Goal: Task Accomplishment & Management: Use online tool/utility

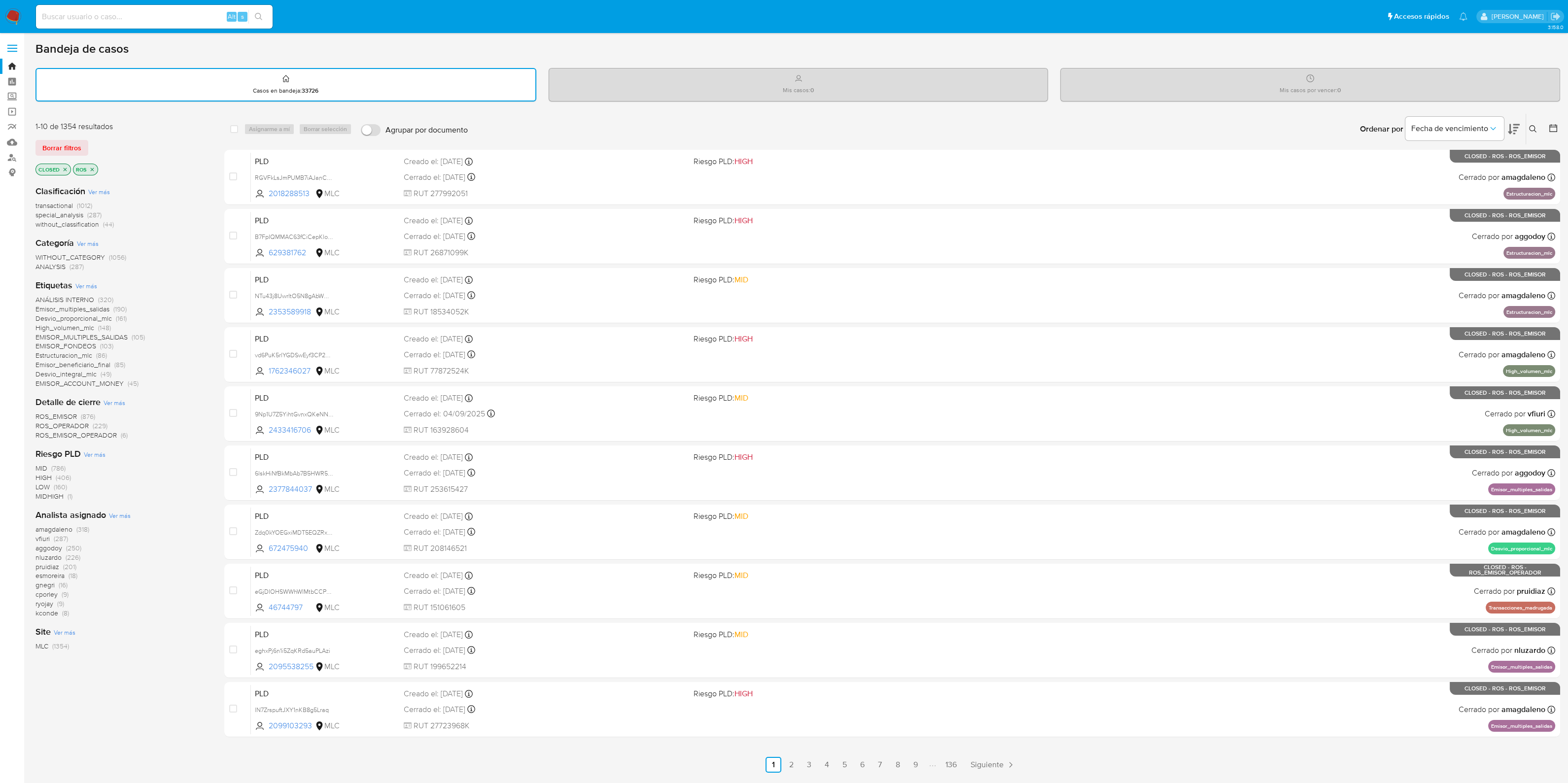
click at [63, 171] on icon "close-filter" at bounding box center [64, 169] width 6 height 6
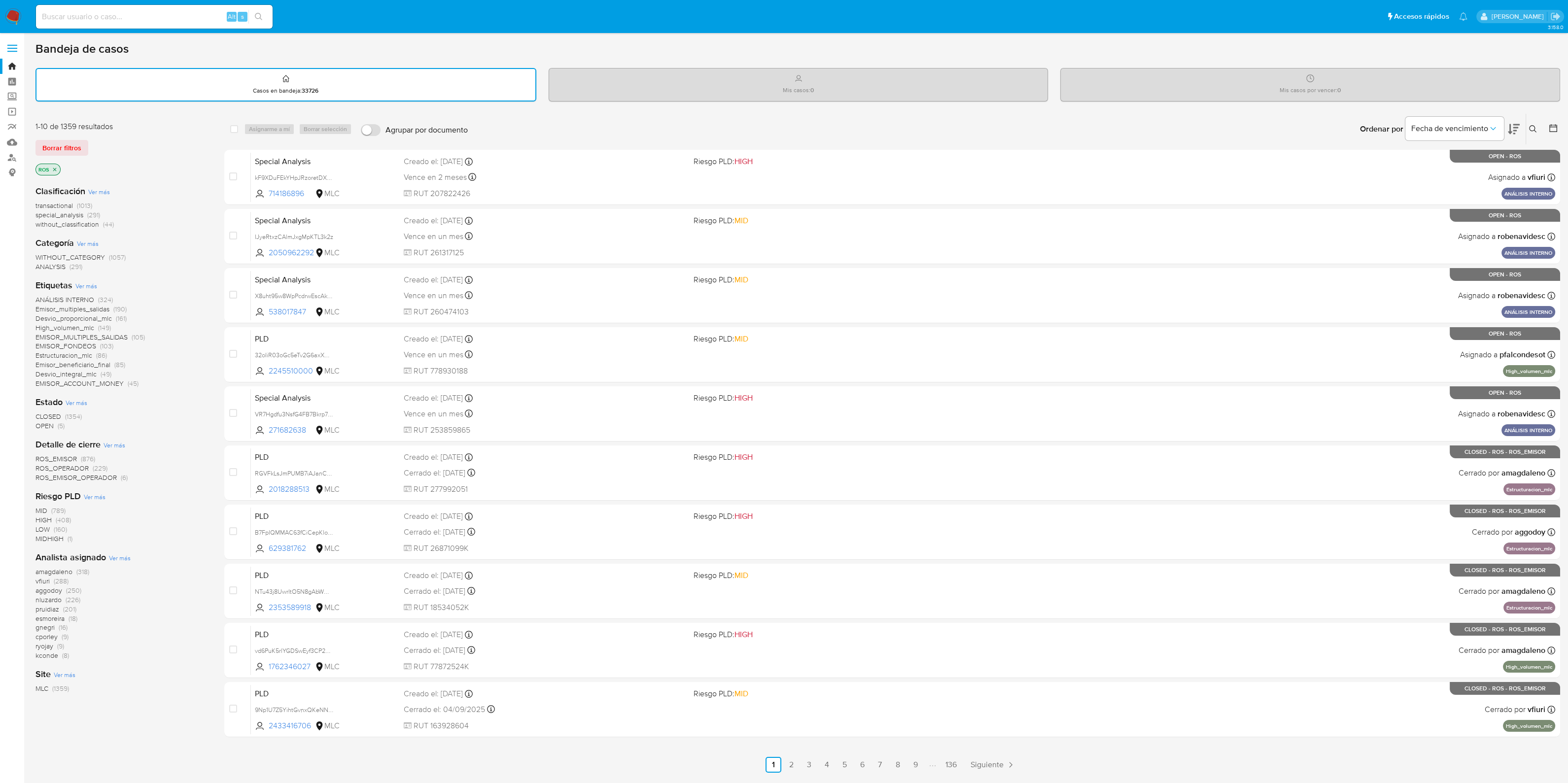
click at [105, 479] on span "ROS_EMISOR_OPERADOR" at bounding box center [76, 478] width 81 height 10
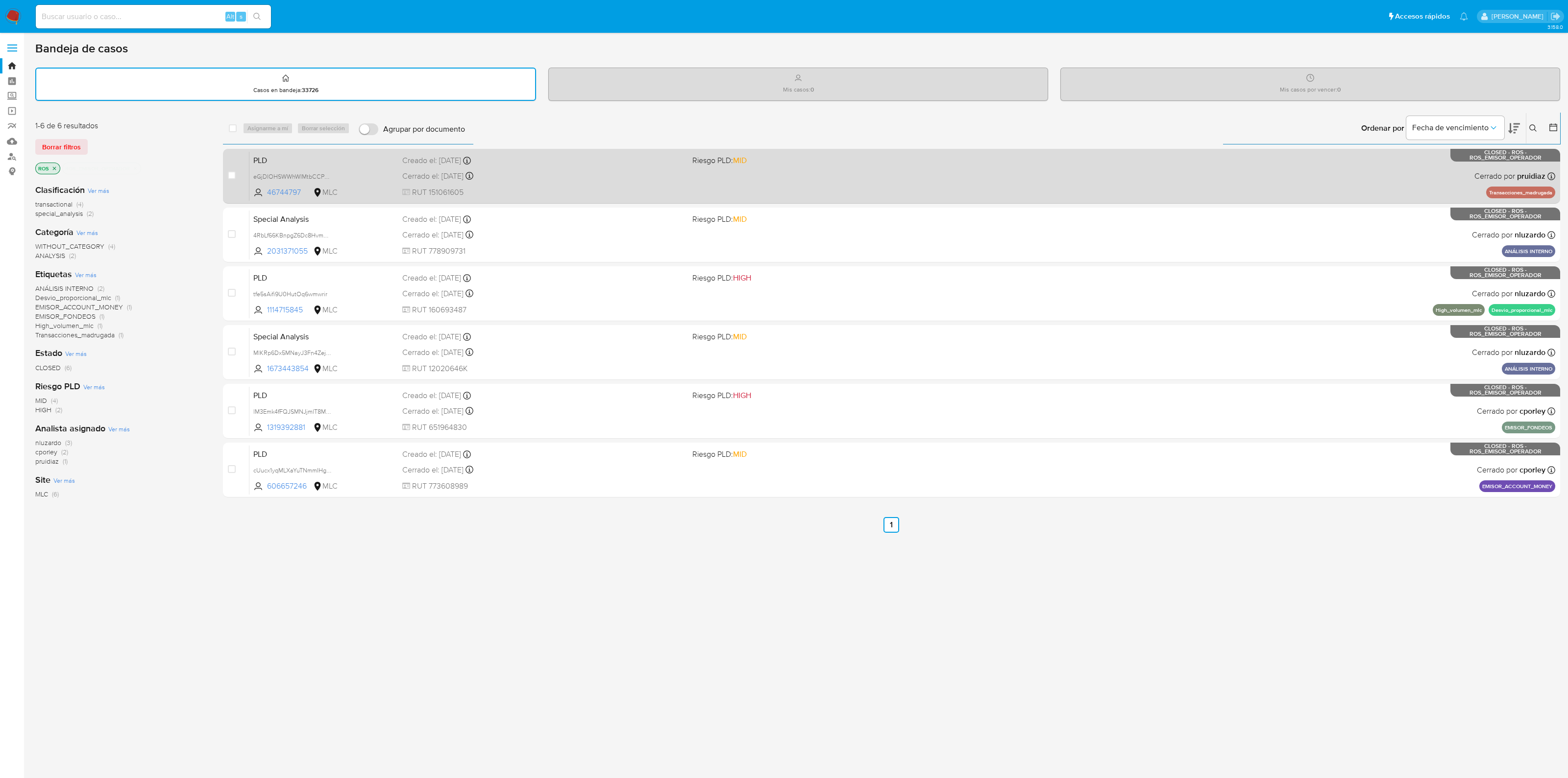
click at [352, 175] on span "eGjDIOHSWWhWIMtbCCPvMiYg" at bounding box center [324, 176] width 141 height 11
click at [488, 165] on div "Creado el: 12/06/2025 Creado el: 12/06/2025 05:09:01" at bounding box center [544, 160] width 282 height 11
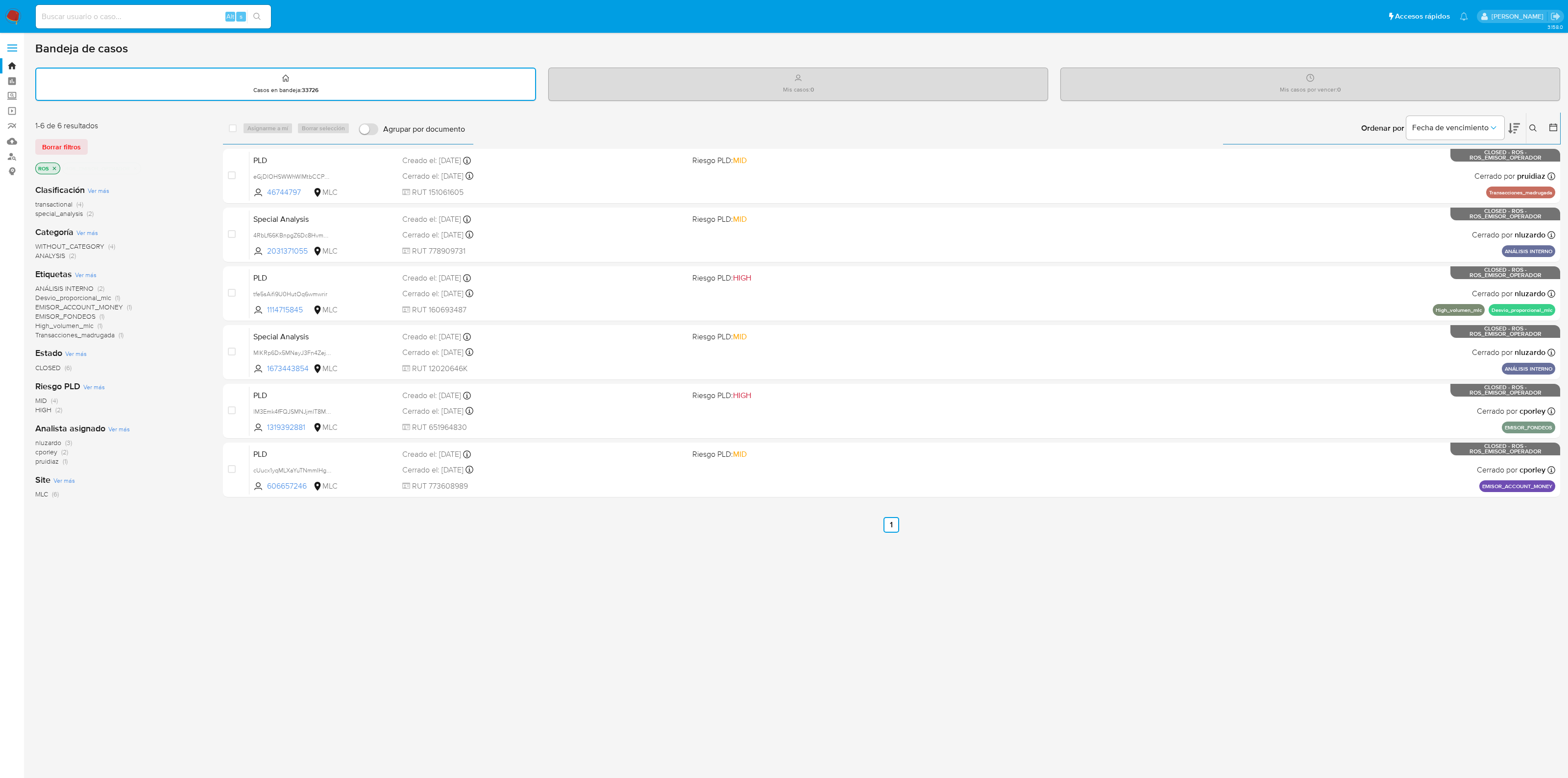
click at [772, 50] on div "Bandeja de casos" at bounding box center [798, 49] width 1525 height 15
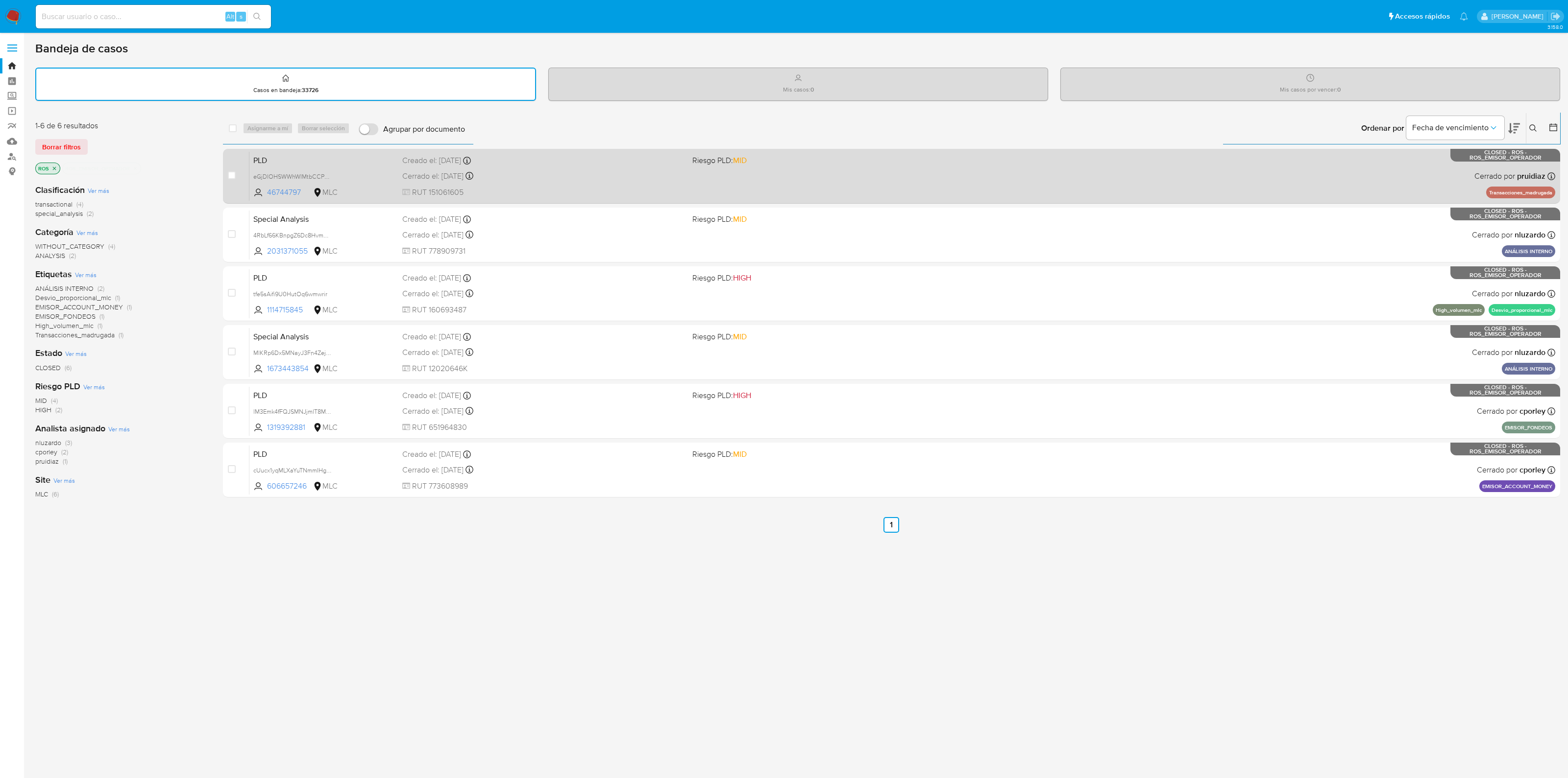
click at [287, 161] on span "PLD" at bounding box center [324, 159] width 141 height 12
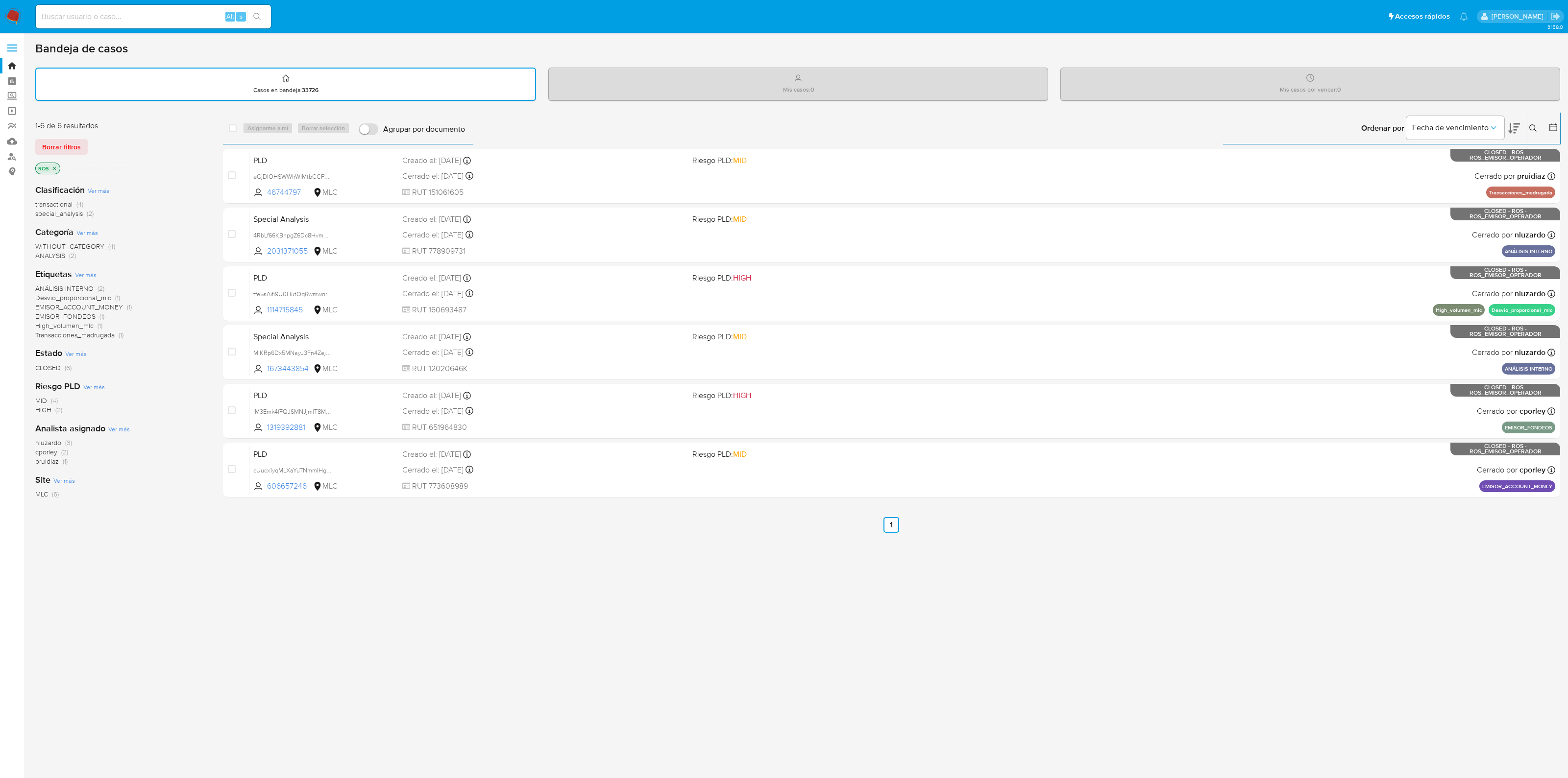
click at [1413, 566] on div "3.158.0" at bounding box center [798, 405] width 1525 height 733
click at [135, 170] on icon "close-filter" at bounding box center [135, 168] width 6 height 6
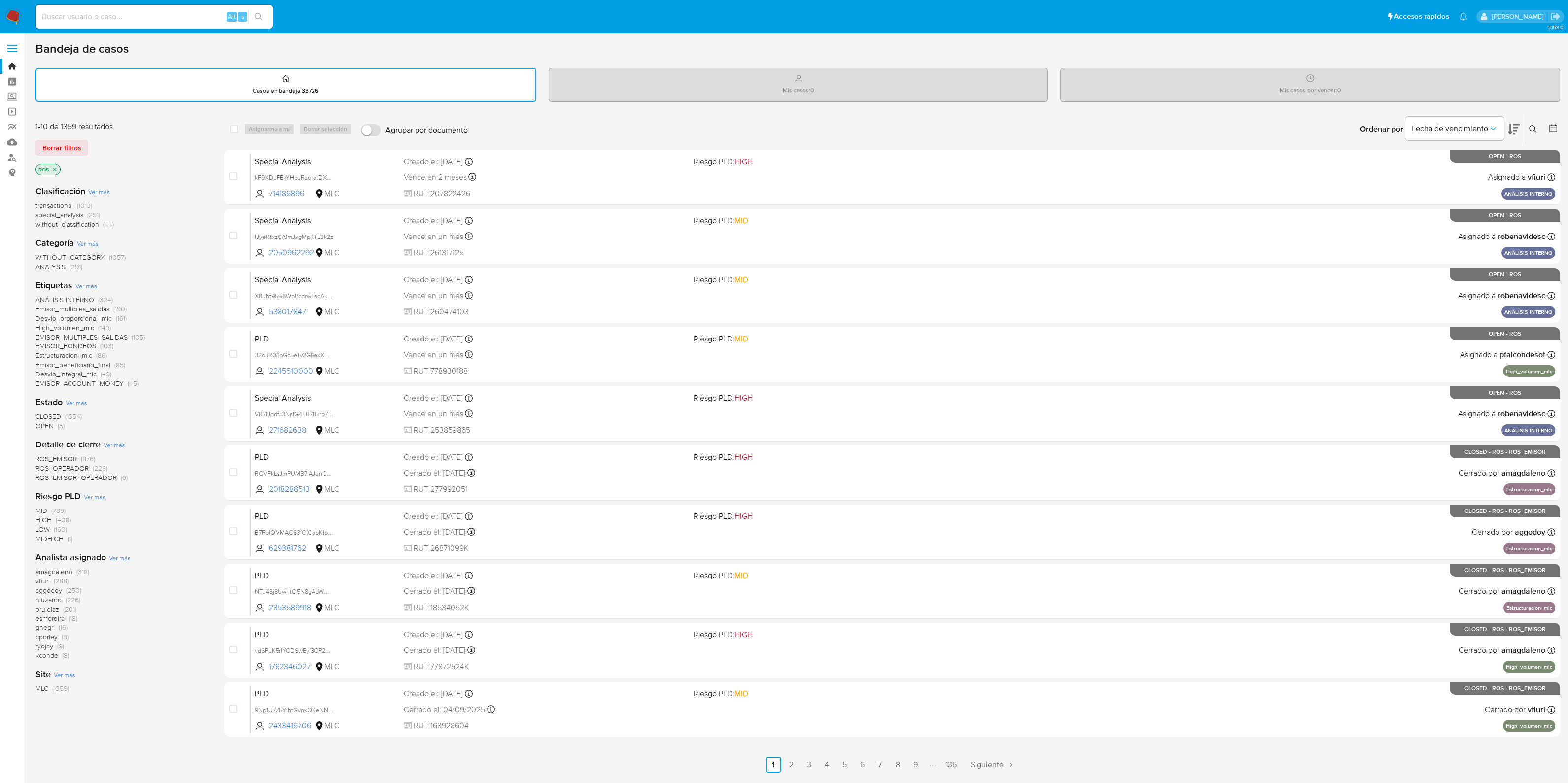
click at [57, 166] on icon "close-filter" at bounding box center [54, 169] width 6 height 6
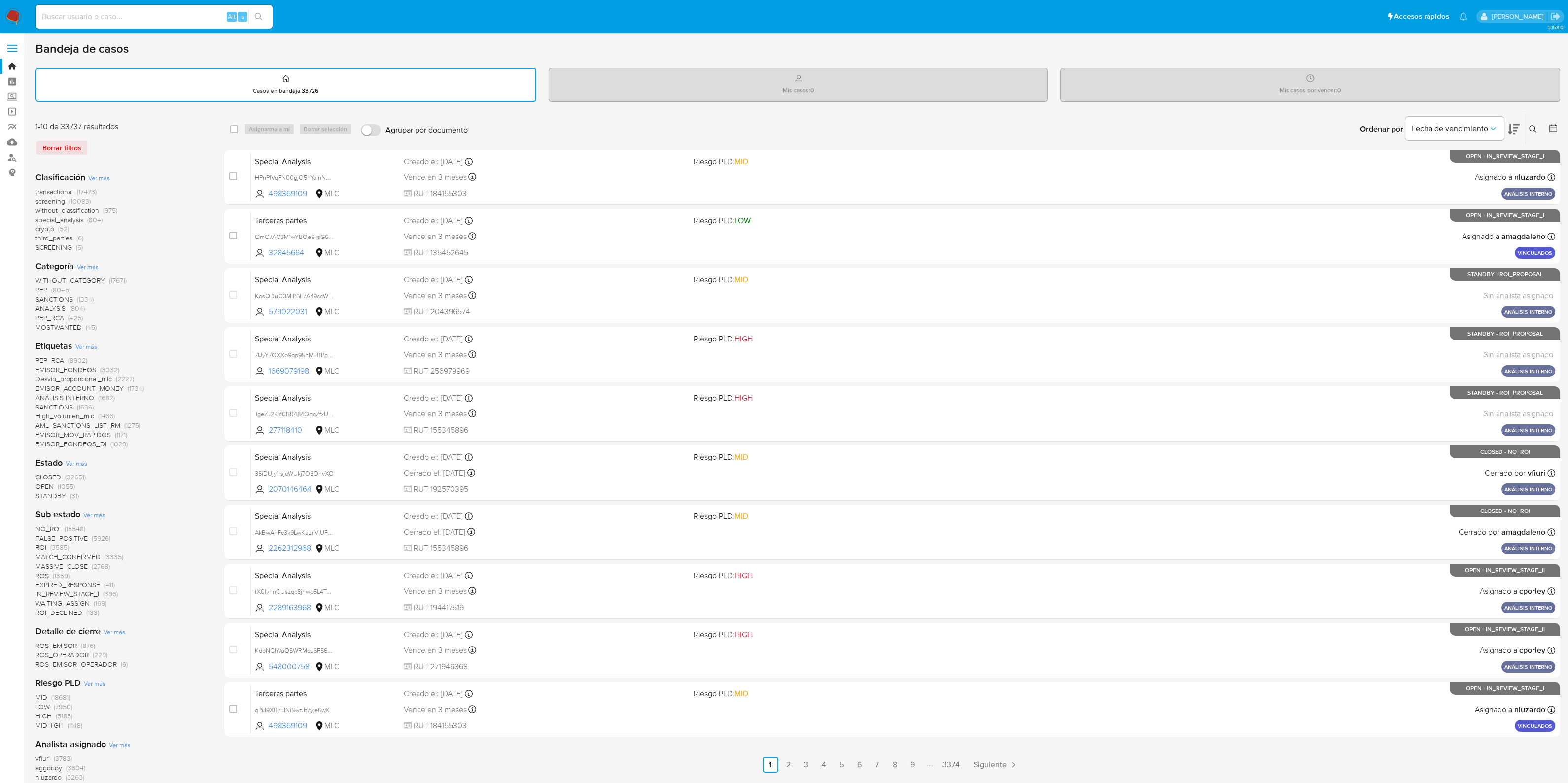
click at [44, 228] on span "crypto" at bounding box center [45, 229] width 19 height 10
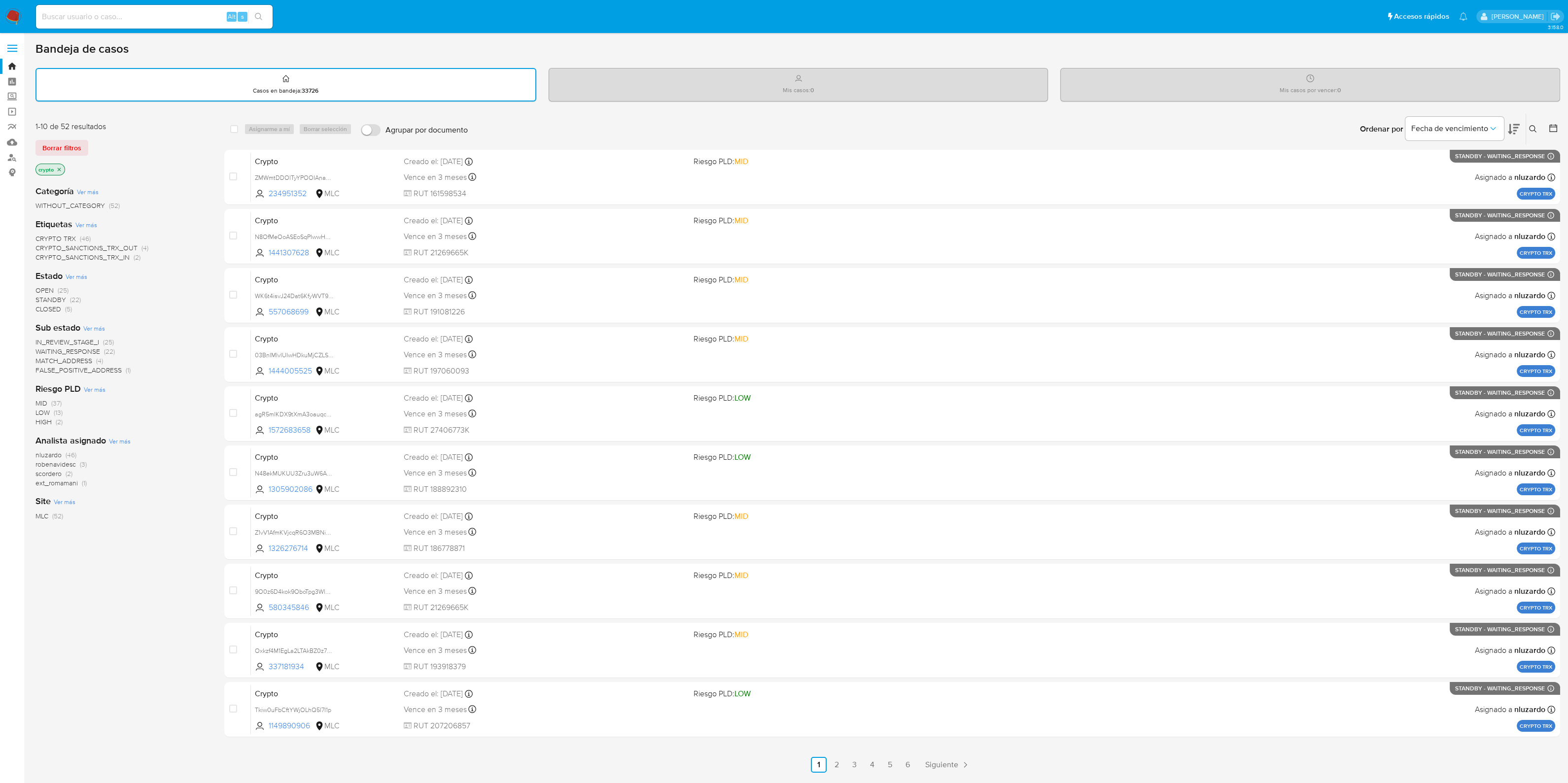
click at [68, 237] on span "CRYPTO TRX" at bounding box center [56, 238] width 41 height 10
click at [1511, 131] on icon at bounding box center [1514, 129] width 12 height 11
click at [75, 166] on icon "close-filter" at bounding box center [76, 169] width 6 height 6
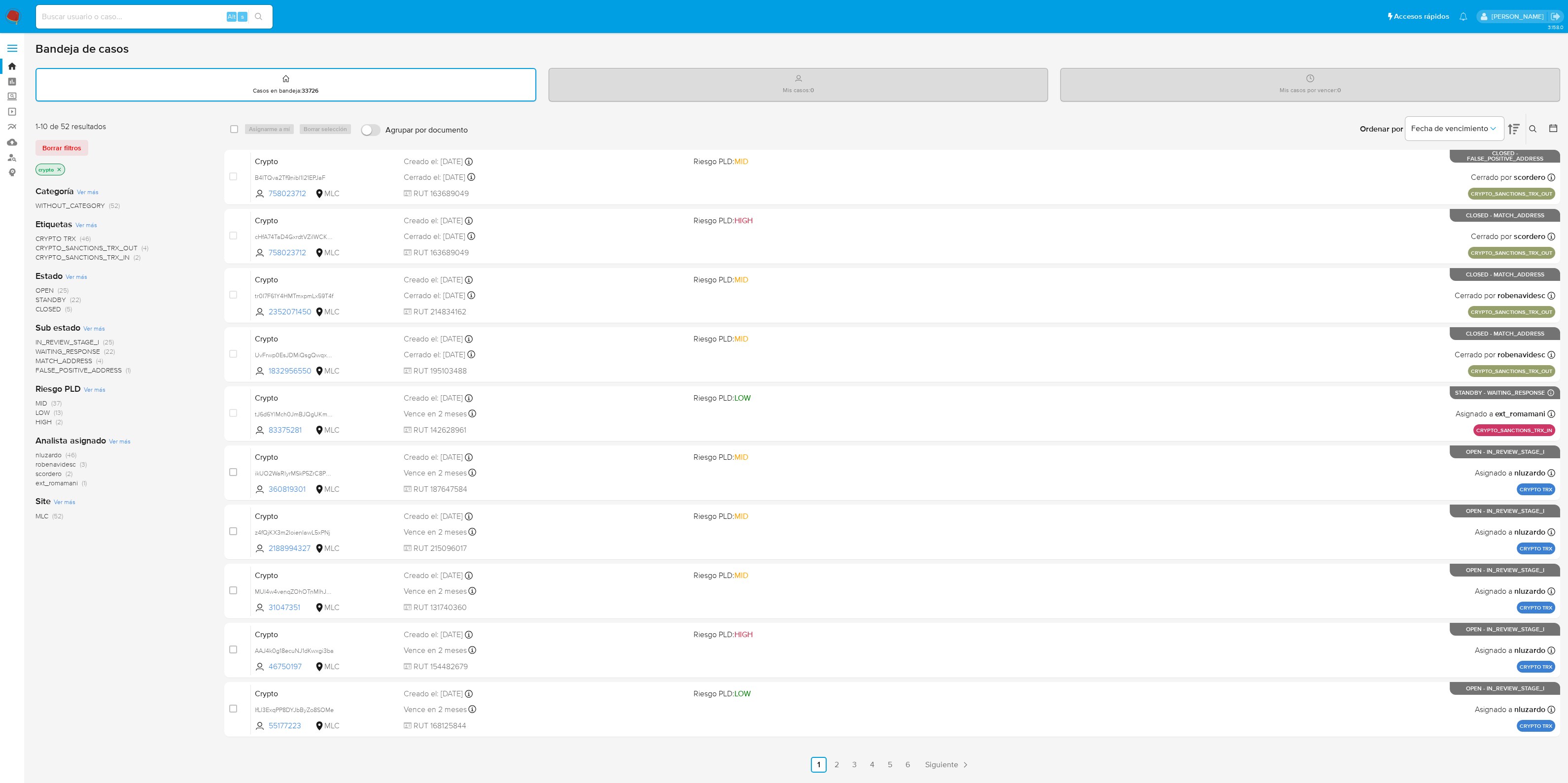
click at [60, 166] on icon "close-filter" at bounding box center [59, 169] width 6 height 6
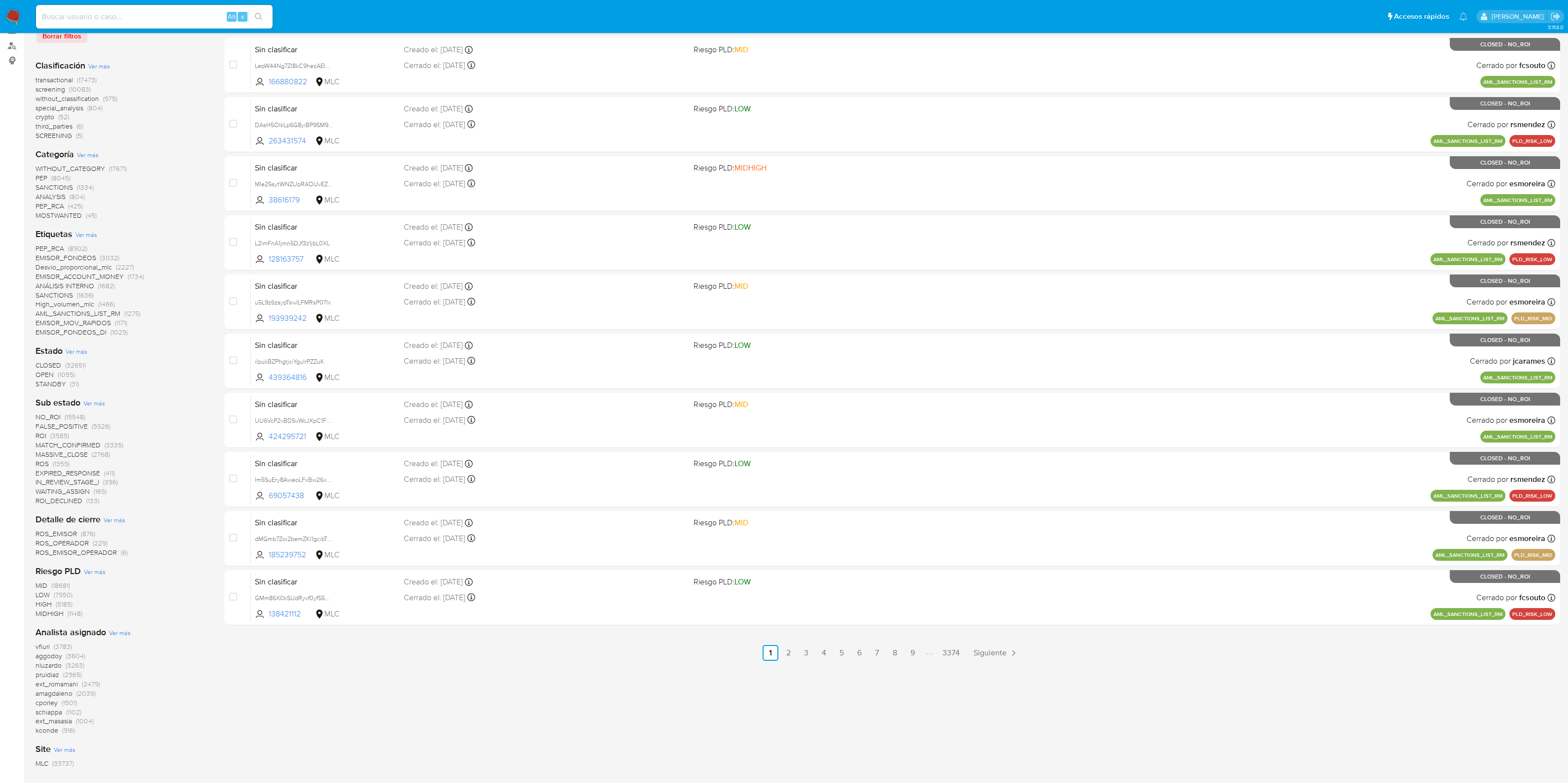
scroll to position [123, 0]
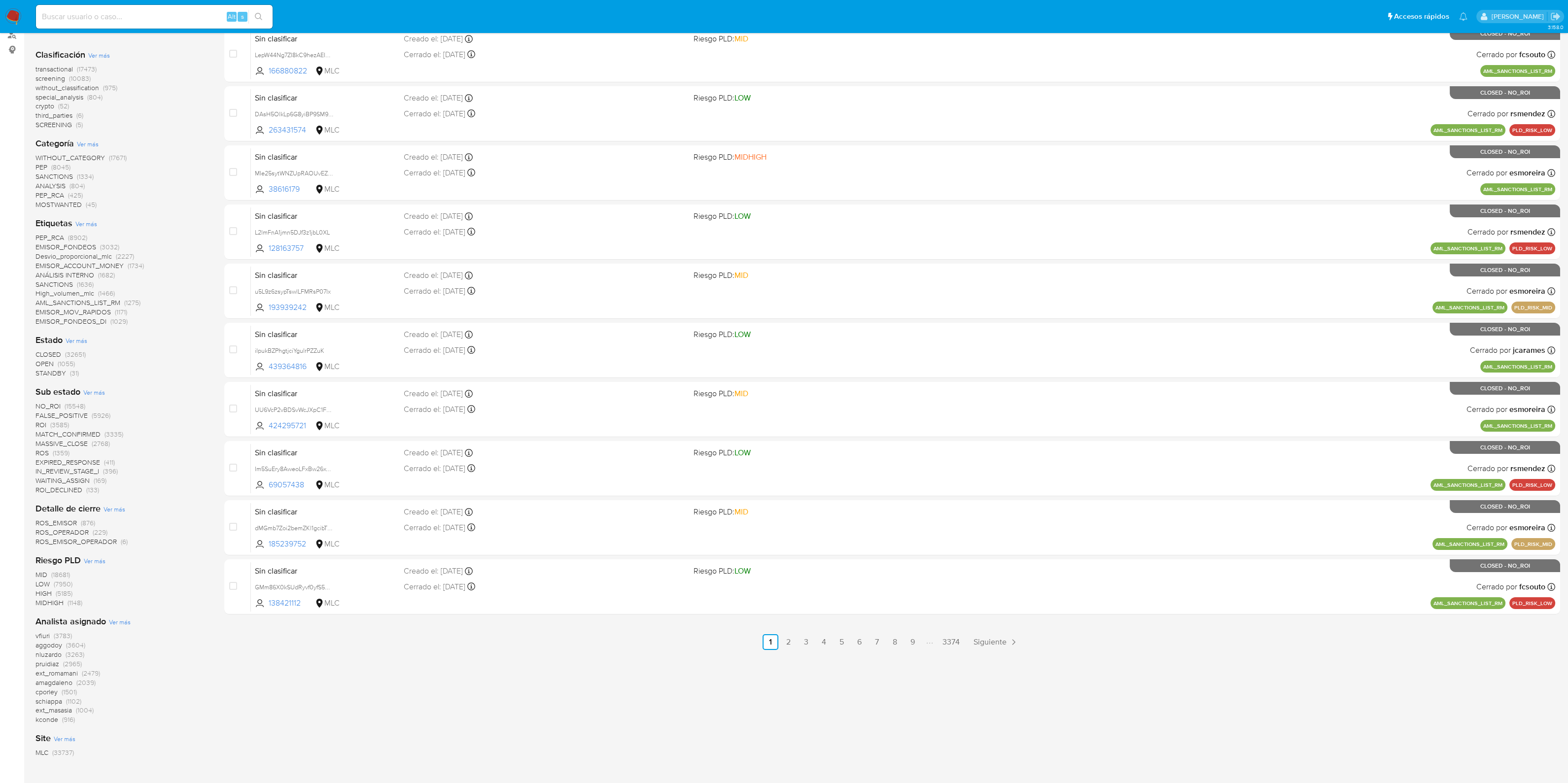
click at [57, 653] on span "nluzardo" at bounding box center [49, 655] width 26 height 10
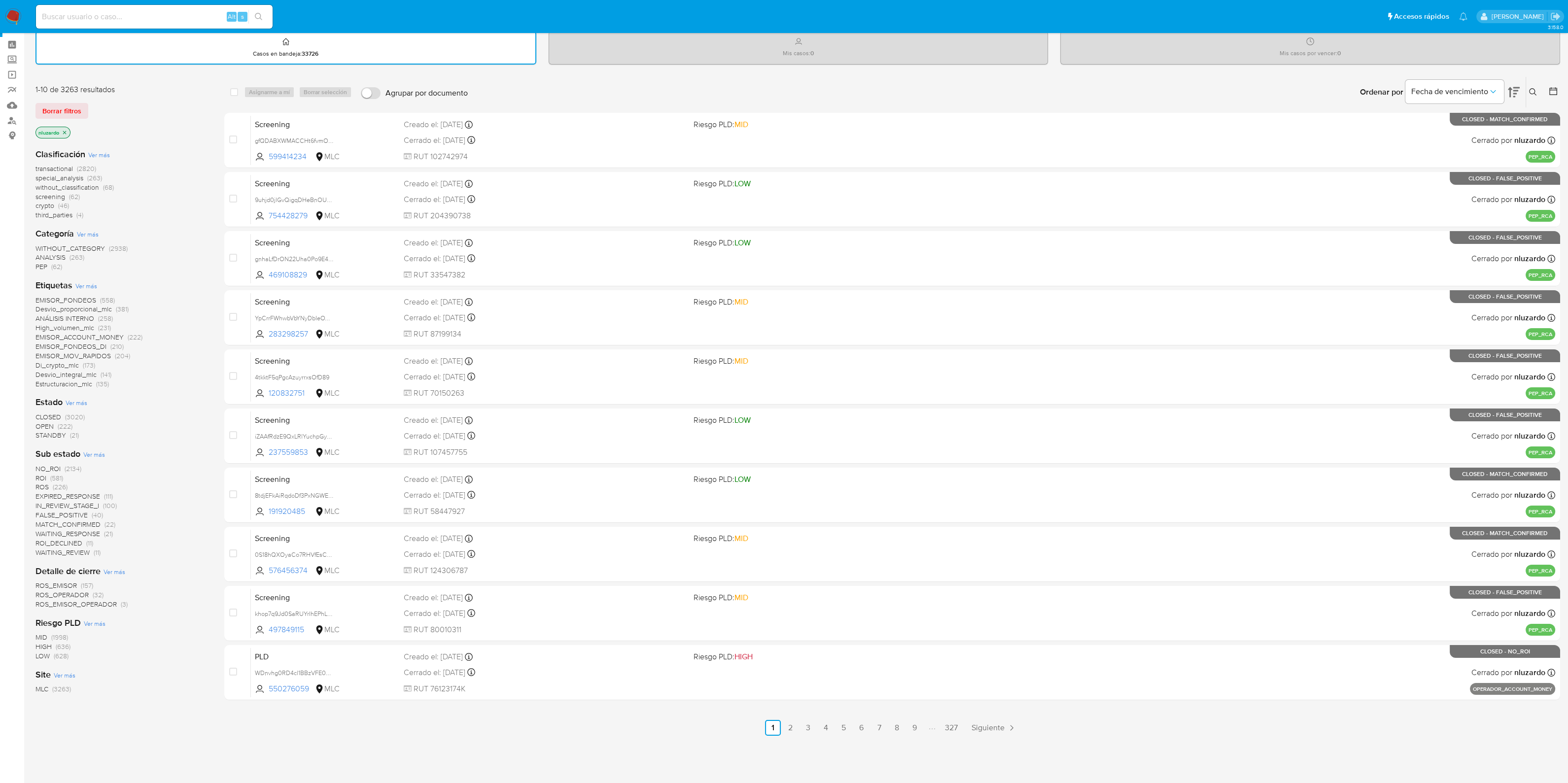
scroll to position [36, 0]
click at [47, 424] on span "OPEN" at bounding box center [44, 428] width 18 height 10
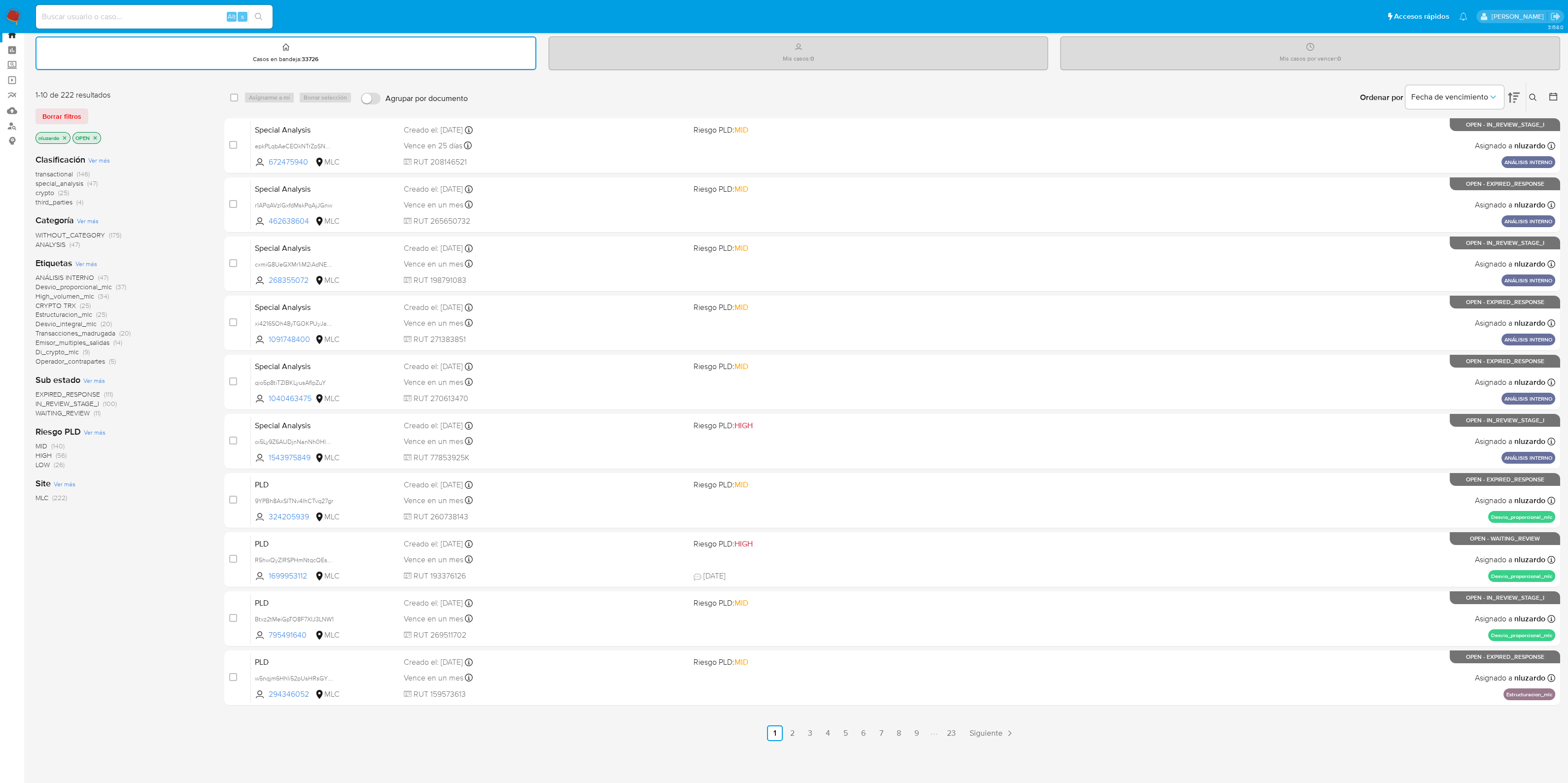
scroll to position [30, 0]
click at [1515, 95] on icon at bounding box center [1514, 99] width 12 height 12
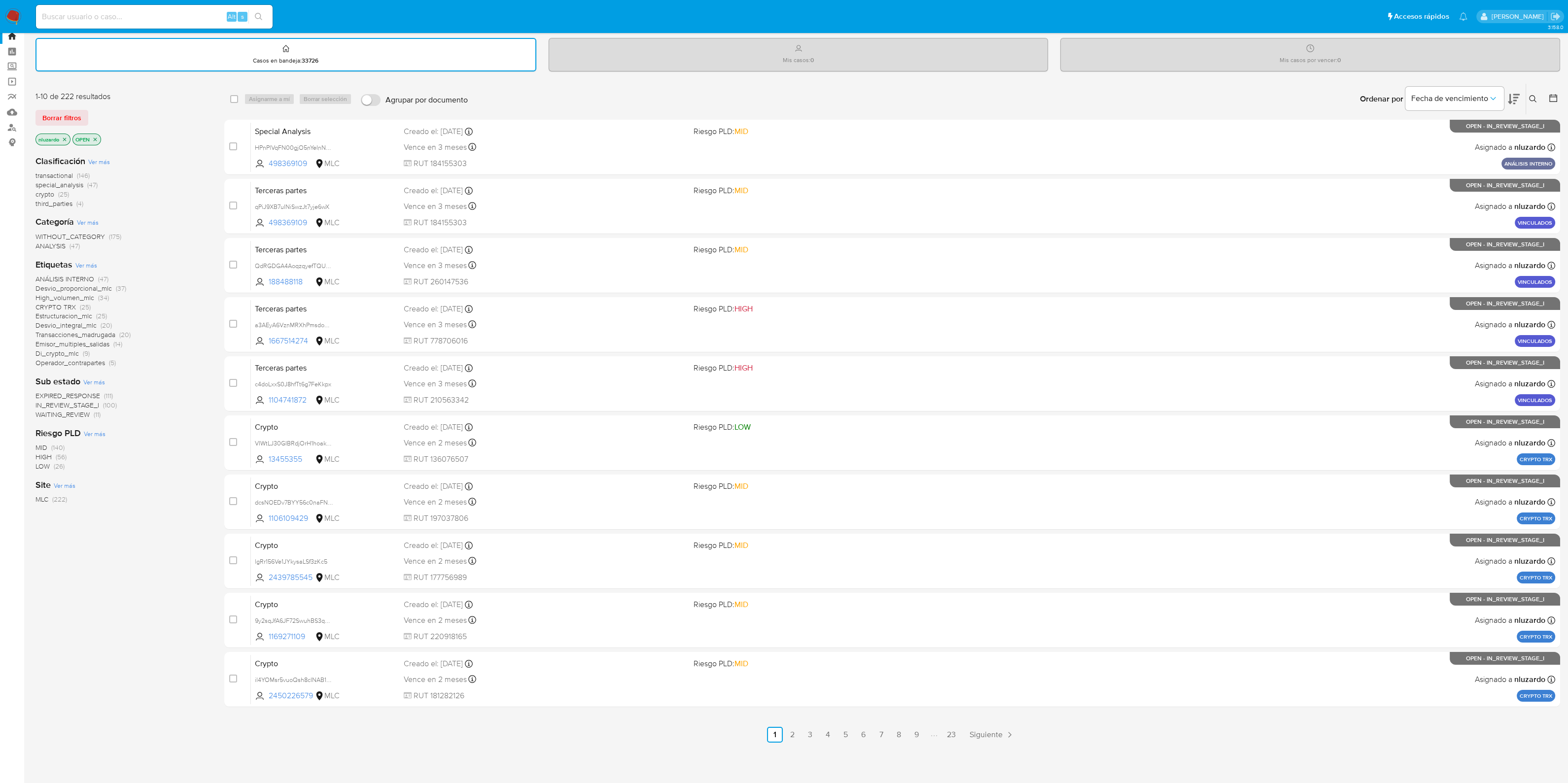
click at [1513, 97] on icon at bounding box center [1514, 99] width 12 height 12
click at [792, 730] on link "2" at bounding box center [792, 734] width 16 height 16
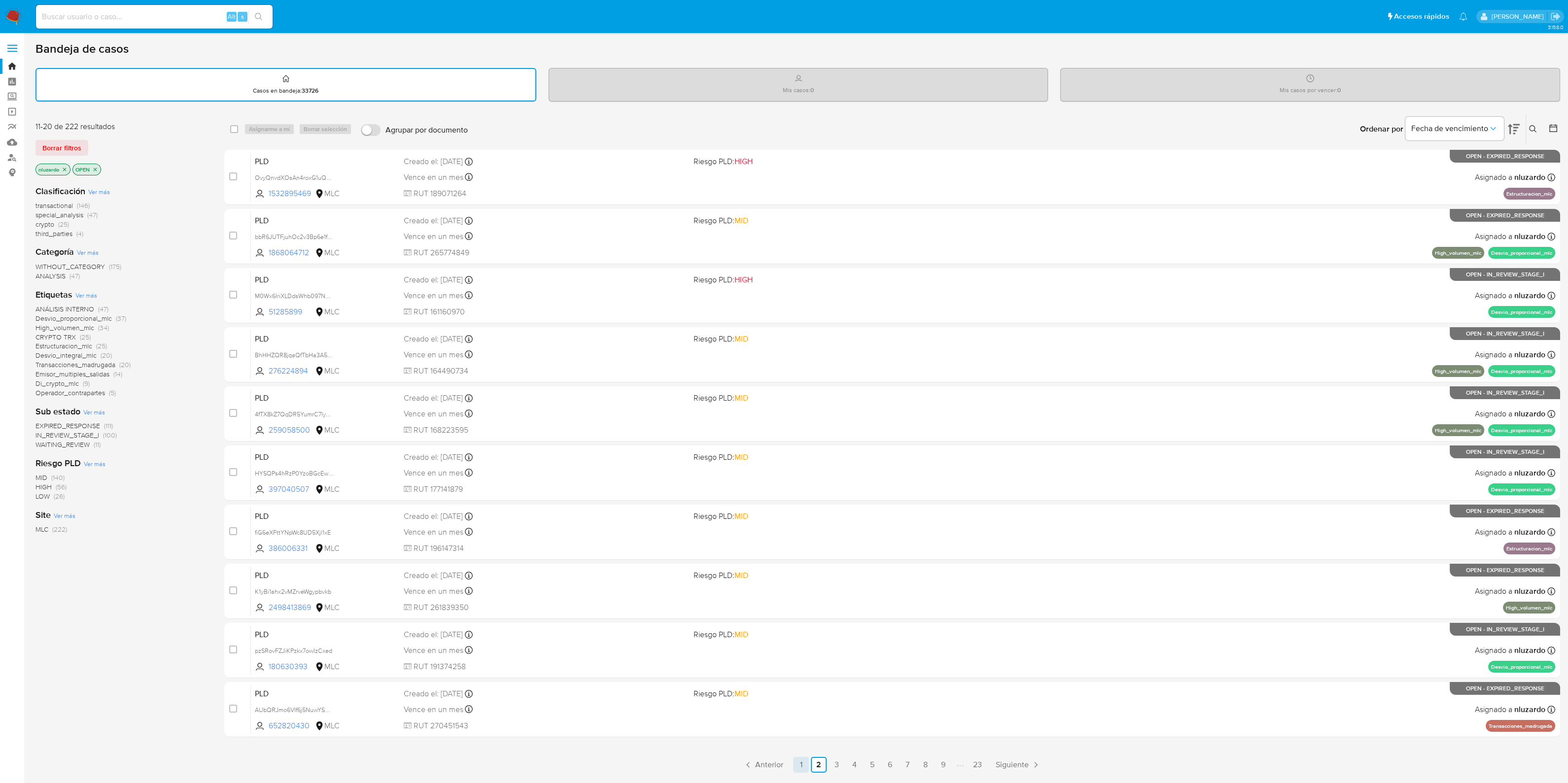
click at [797, 761] on link "1" at bounding box center [801, 765] width 16 height 16
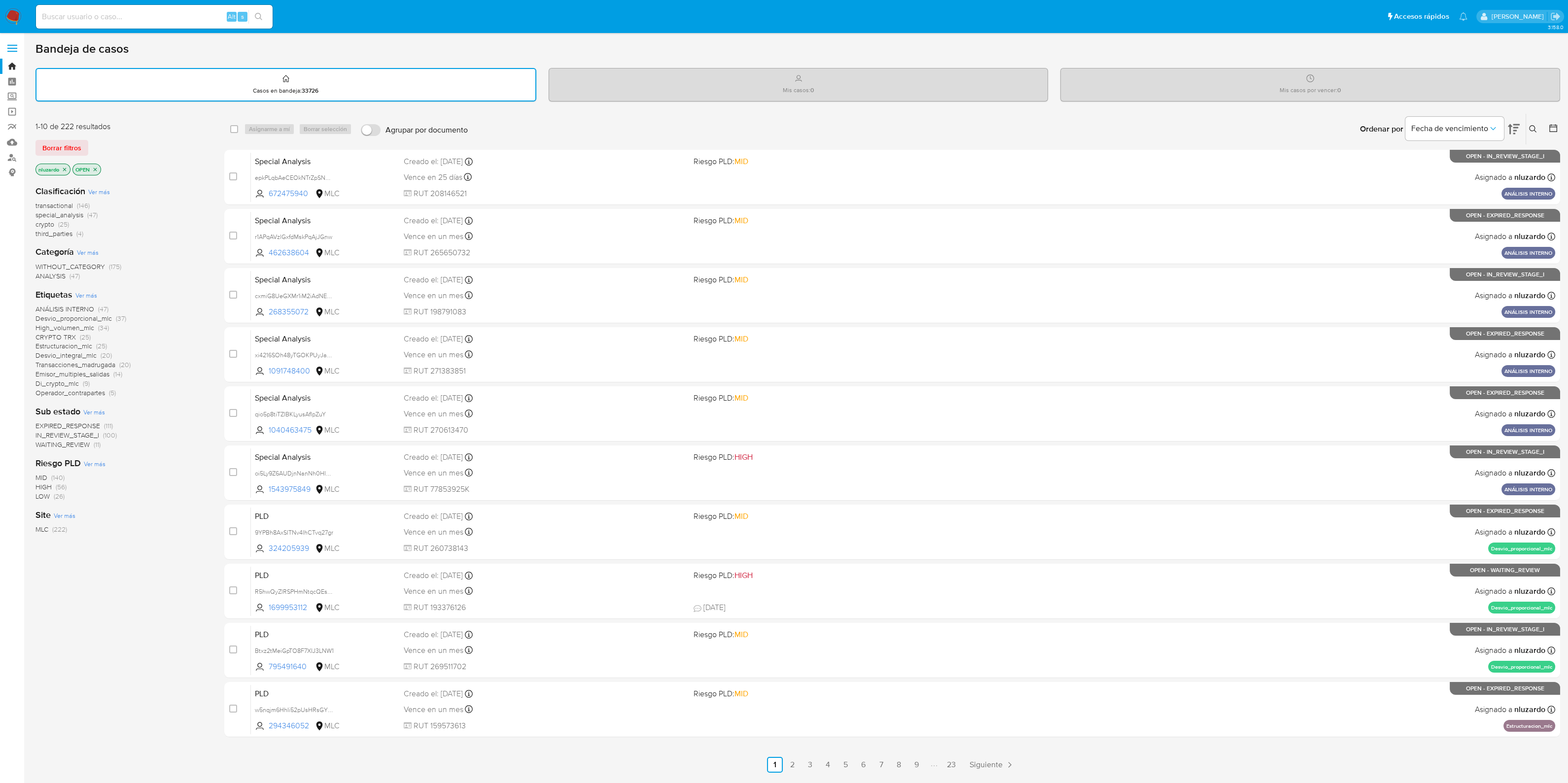
click at [66, 233] on span "third_parties" at bounding box center [54, 233] width 37 height 10
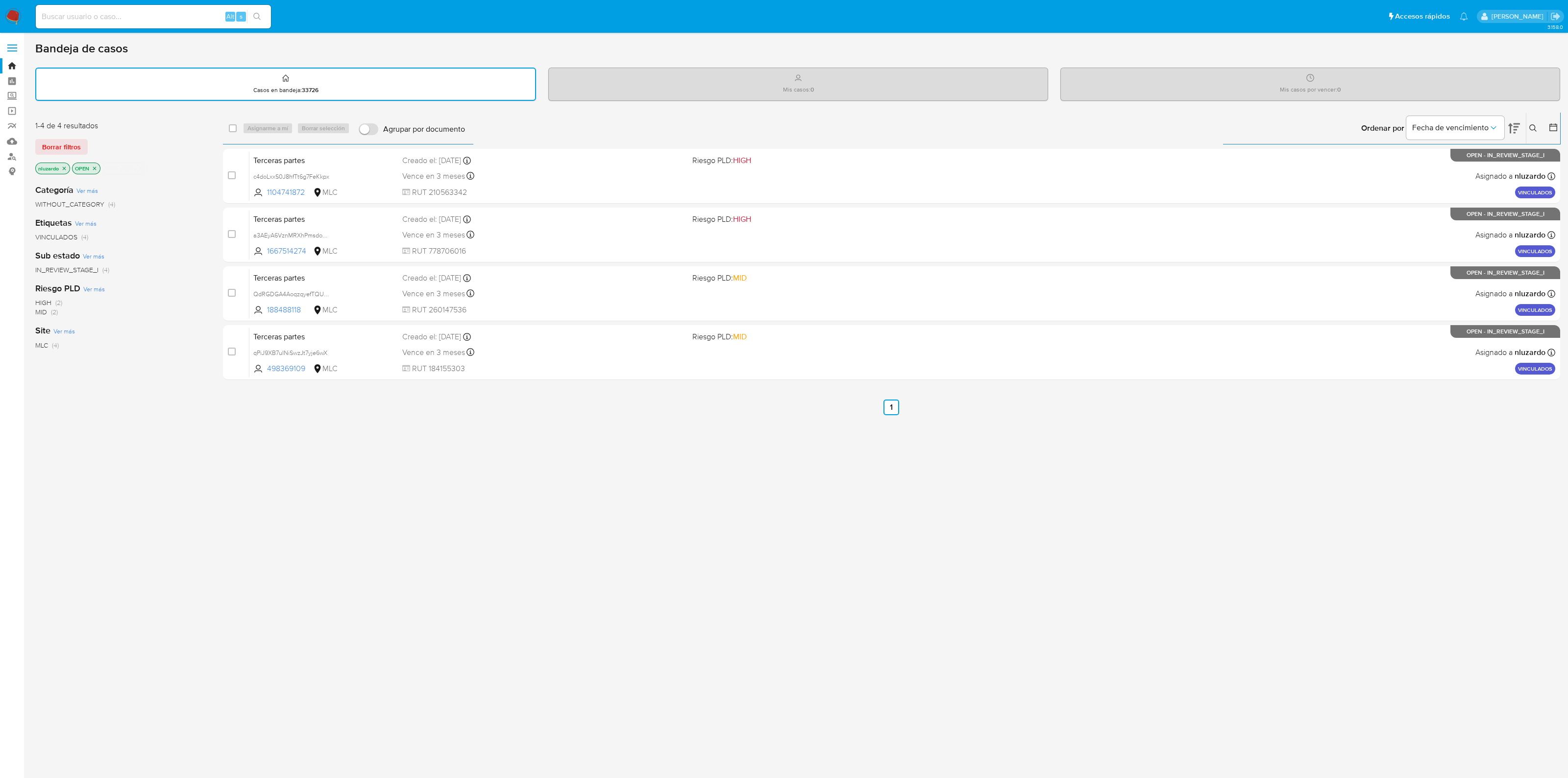
click at [465, 427] on div "select-all-cases-checkbox Asignarme a mí Borrar selección Agrupar por documento…" at bounding box center [891, 334] width 1337 height 443
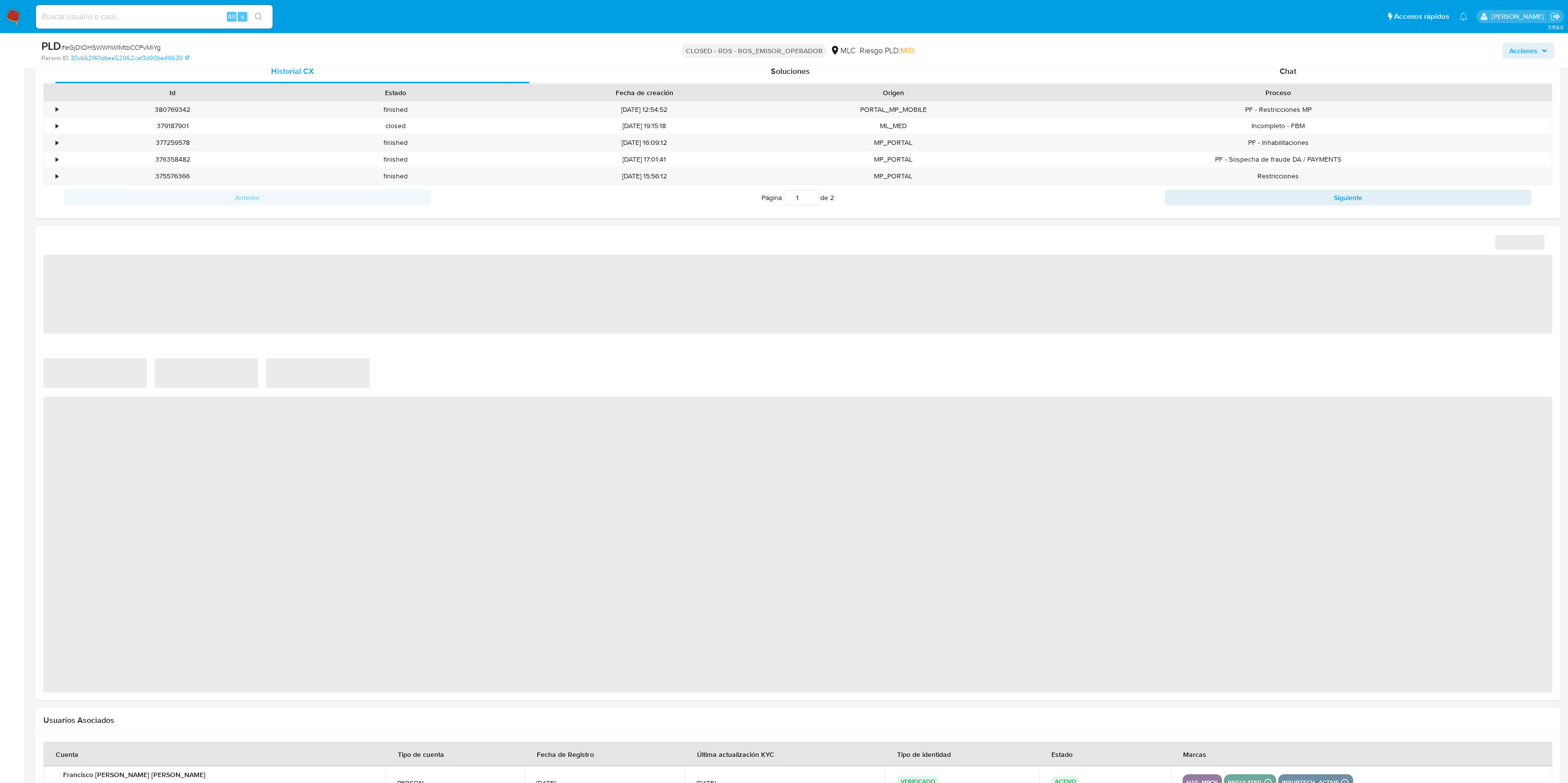
select select "10"
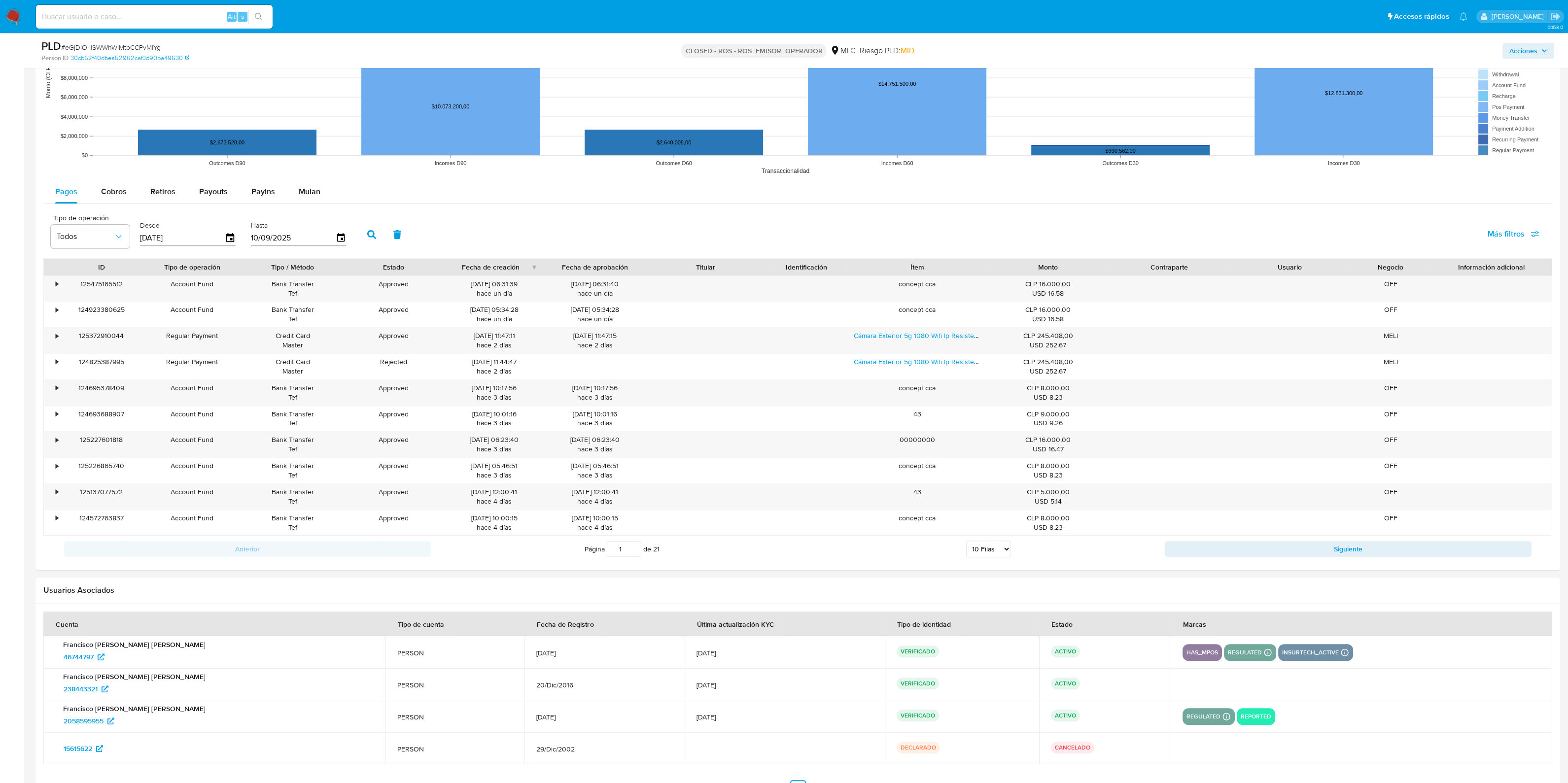
scroll to position [1001, 0]
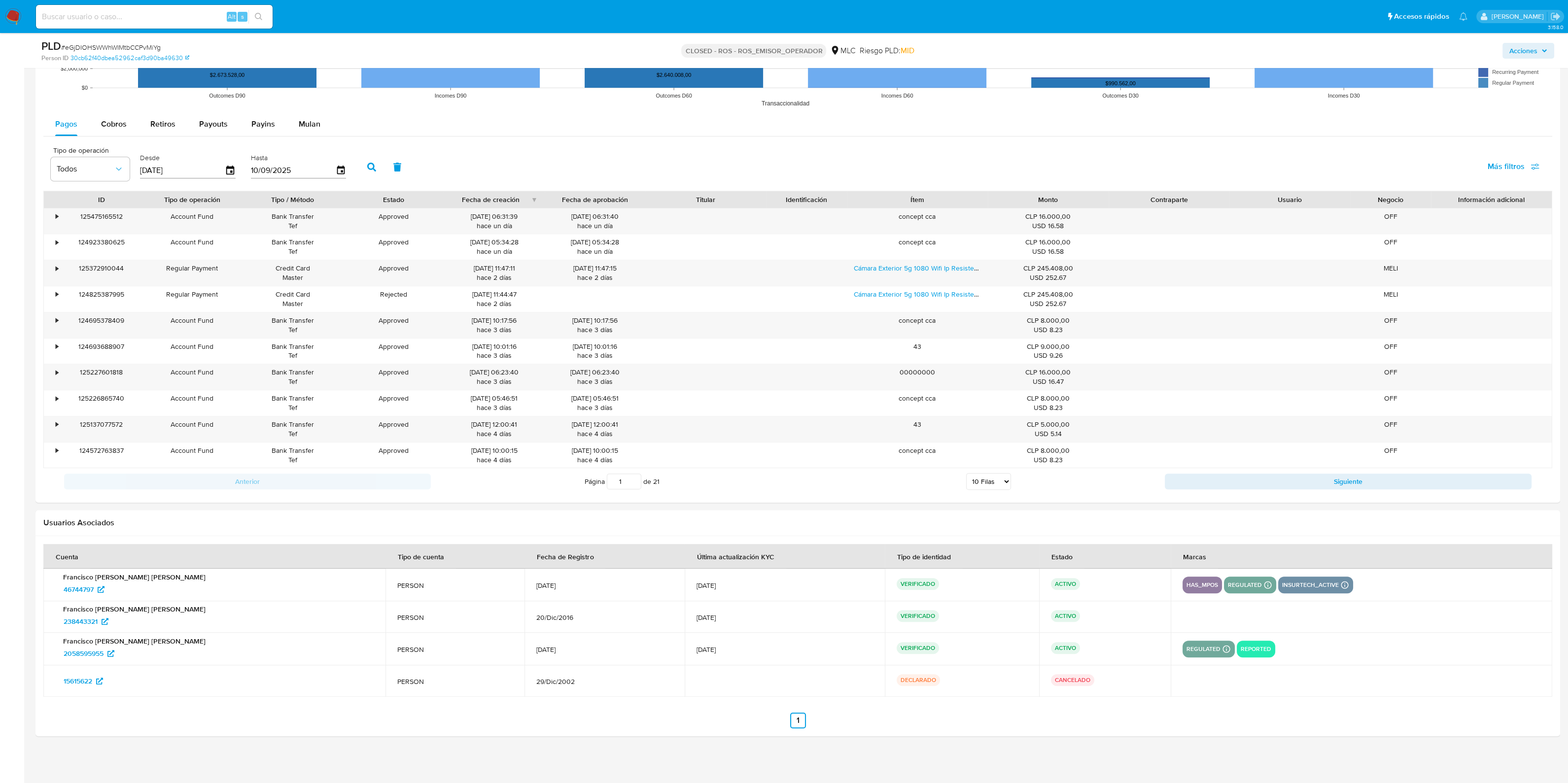
click at [1258, 647] on p "reported" at bounding box center [1256, 649] width 38 height 12
click at [1250, 652] on p "reported" at bounding box center [1256, 649] width 38 height 12
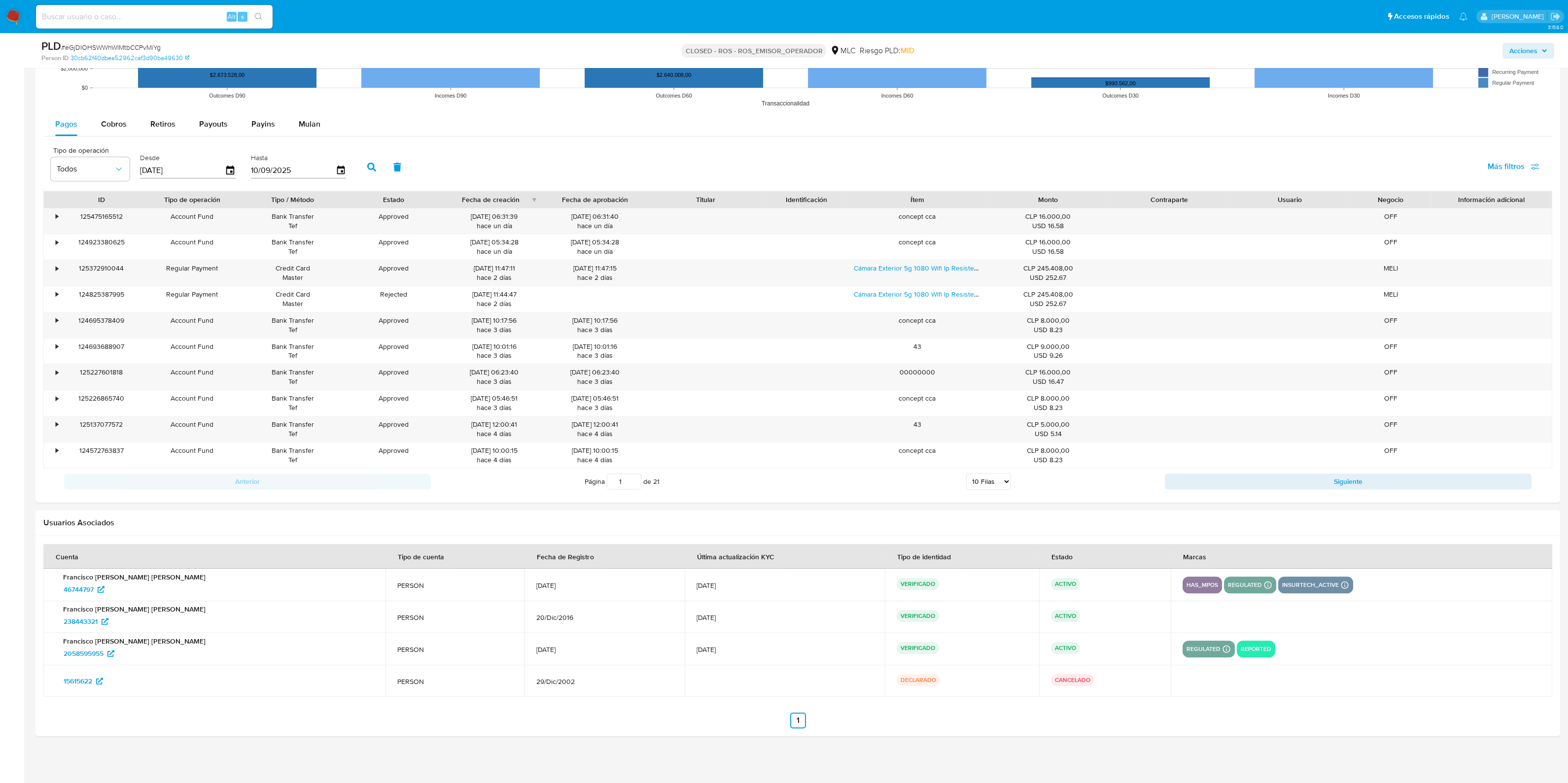
click at [1282, 613] on td at bounding box center [1361, 617] width 381 height 31
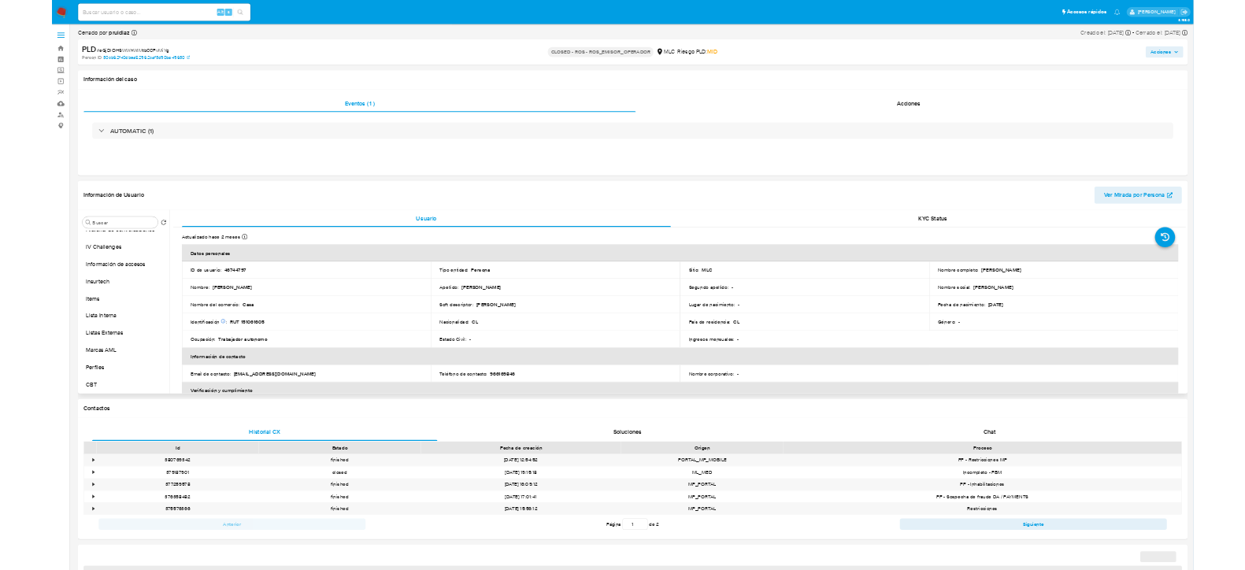
scroll to position [665, 0]
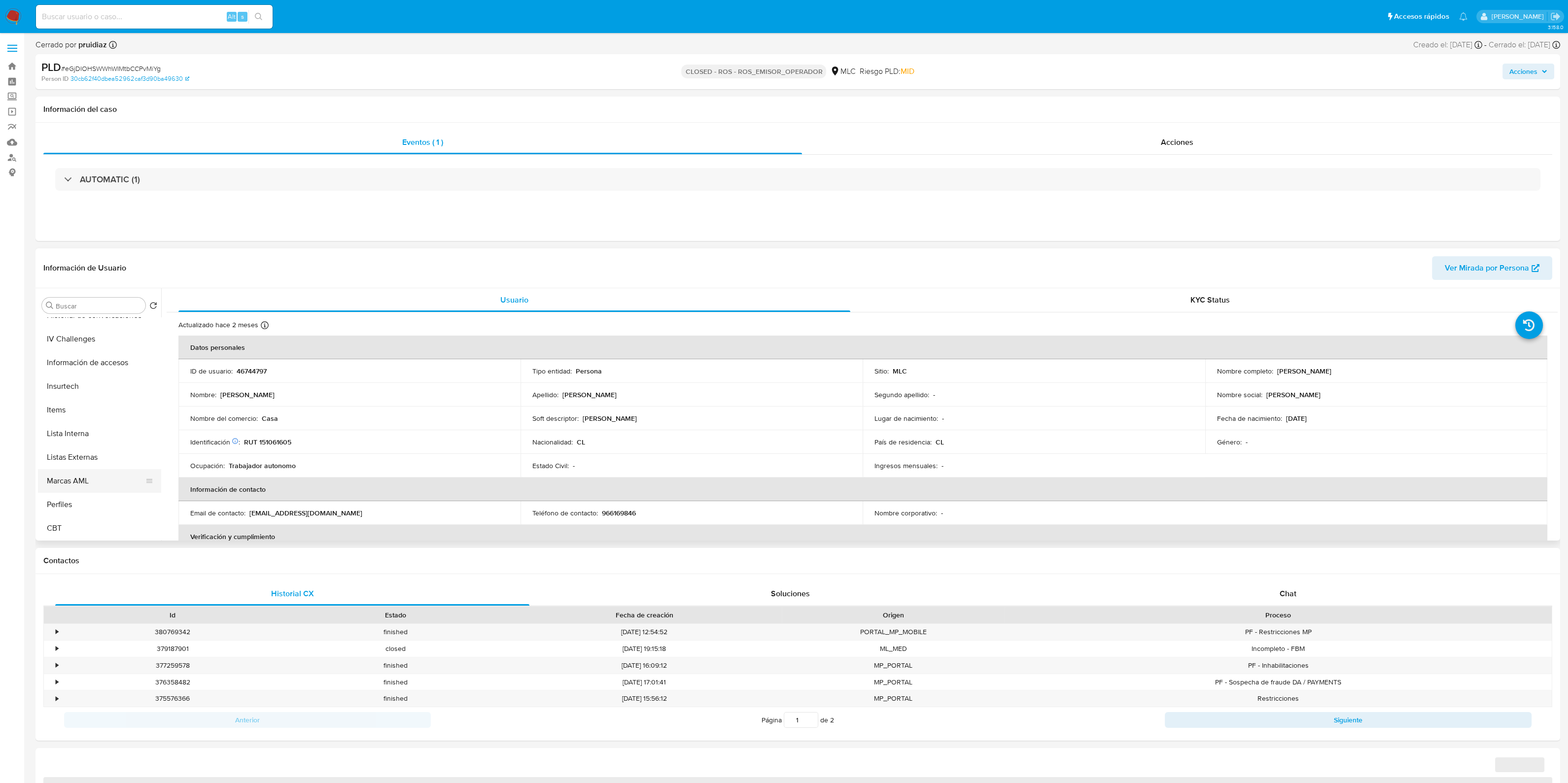
select select "10"
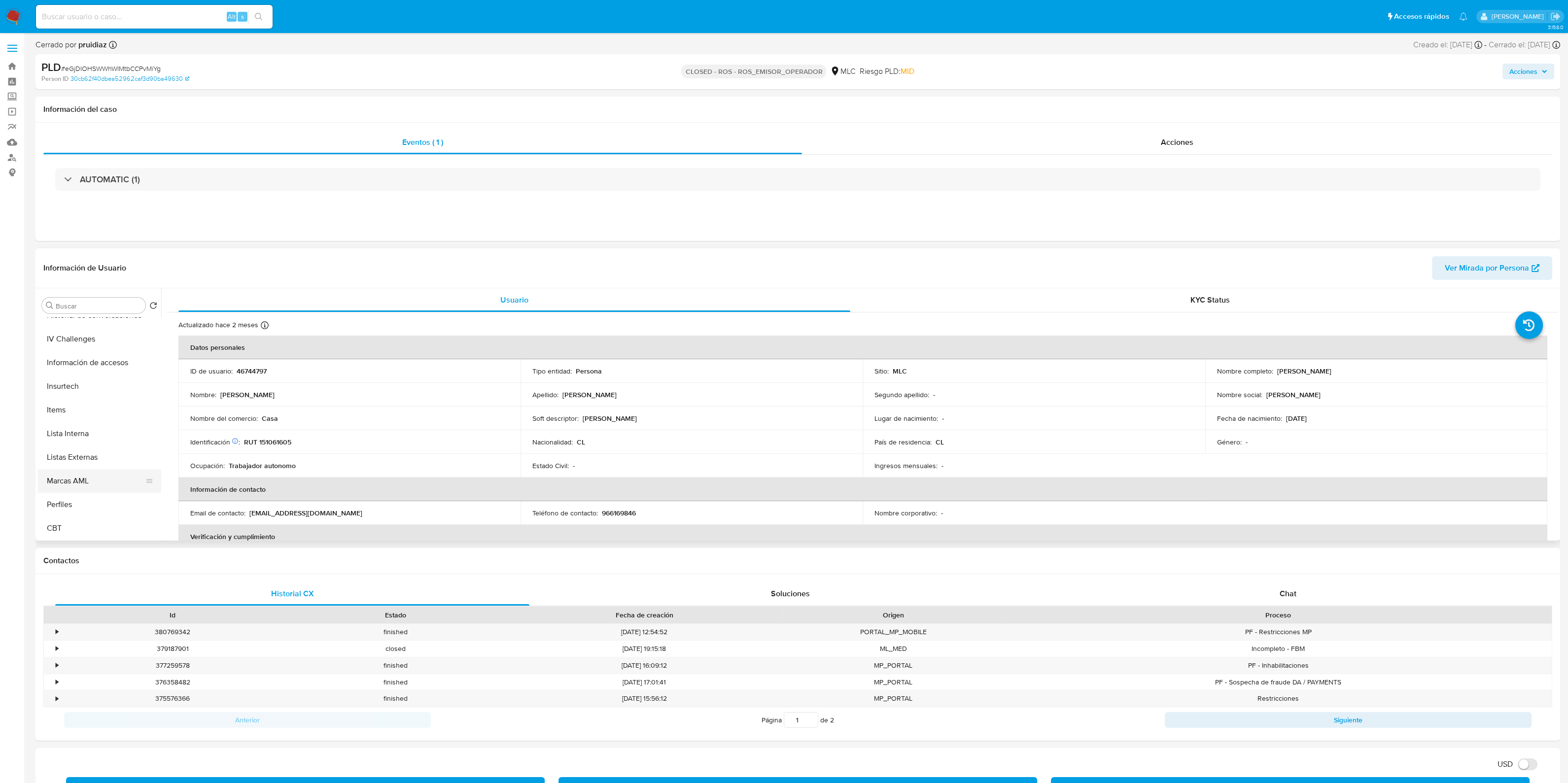
click at [96, 477] on button "Marcas AML" at bounding box center [96, 481] width 115 height 24
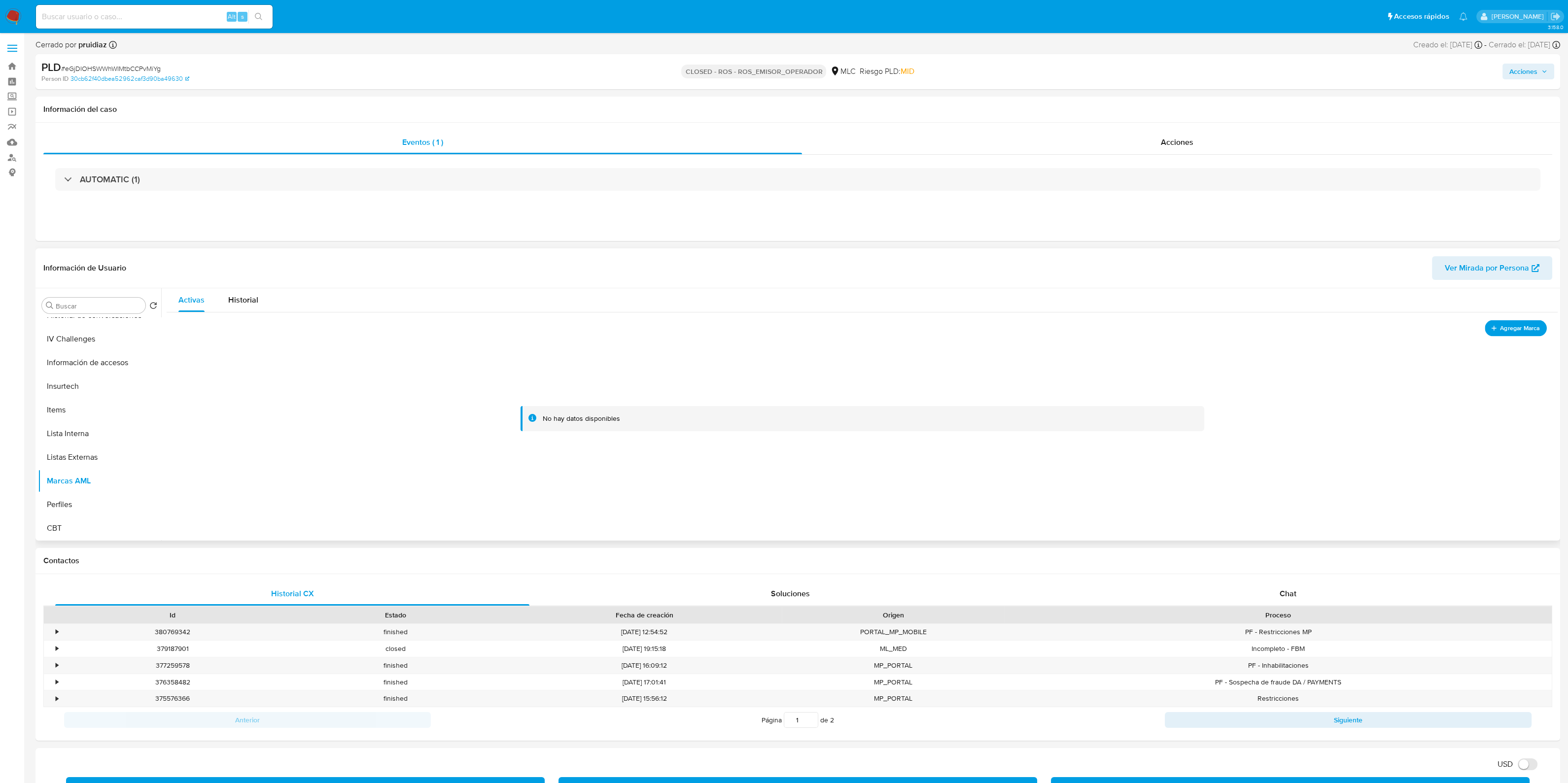
click at [1504, 326] on span "Agregar Marca" at bounding box center [1519, 328] width 39 height 13
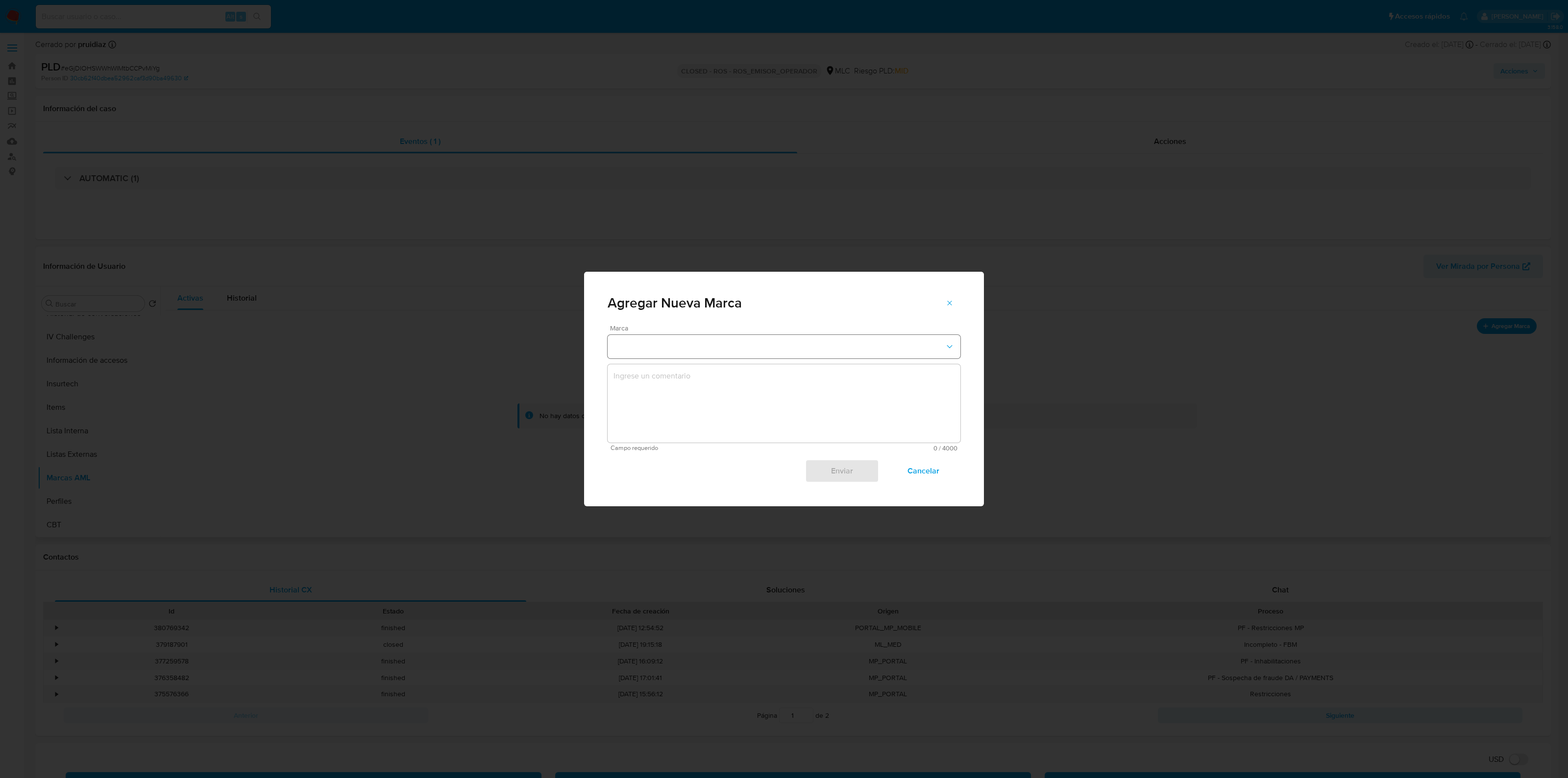
click at [739, 348] on button "marks-modal" at bounding box center [783, 347] width 353 height 24
click at [953, 300] on button "marks-modal" at bounding box center [950, 303] width 22 height 16
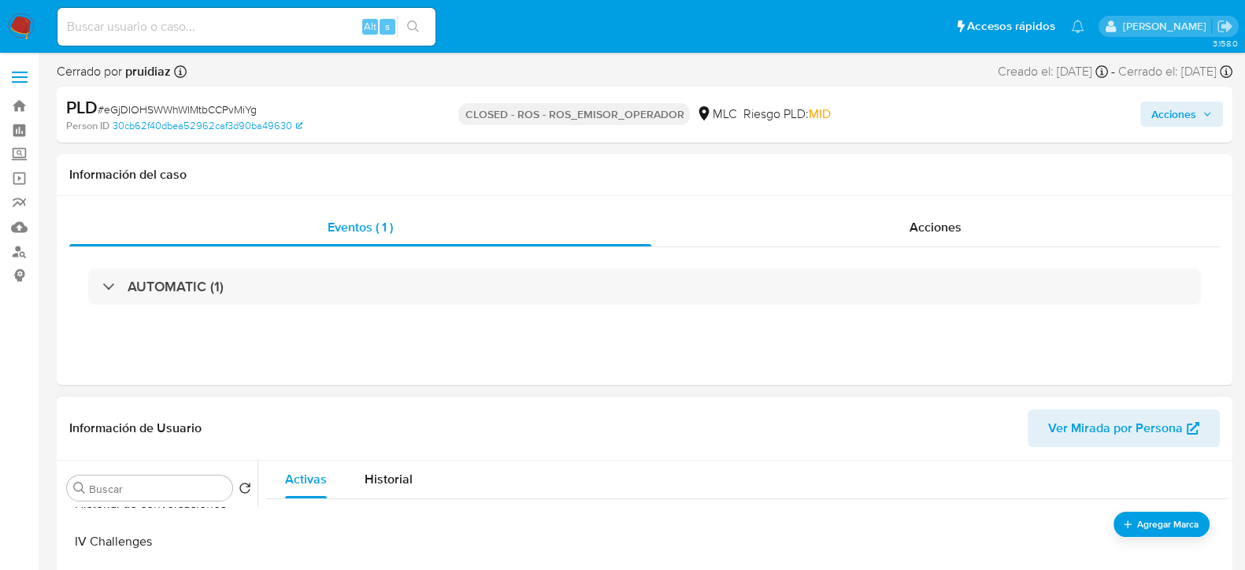
click at [574, 120] on p "CLOSED - ROS - ROS_EMISOR_OPERADOR" at bounding box center [574, 114] width 232 height 22
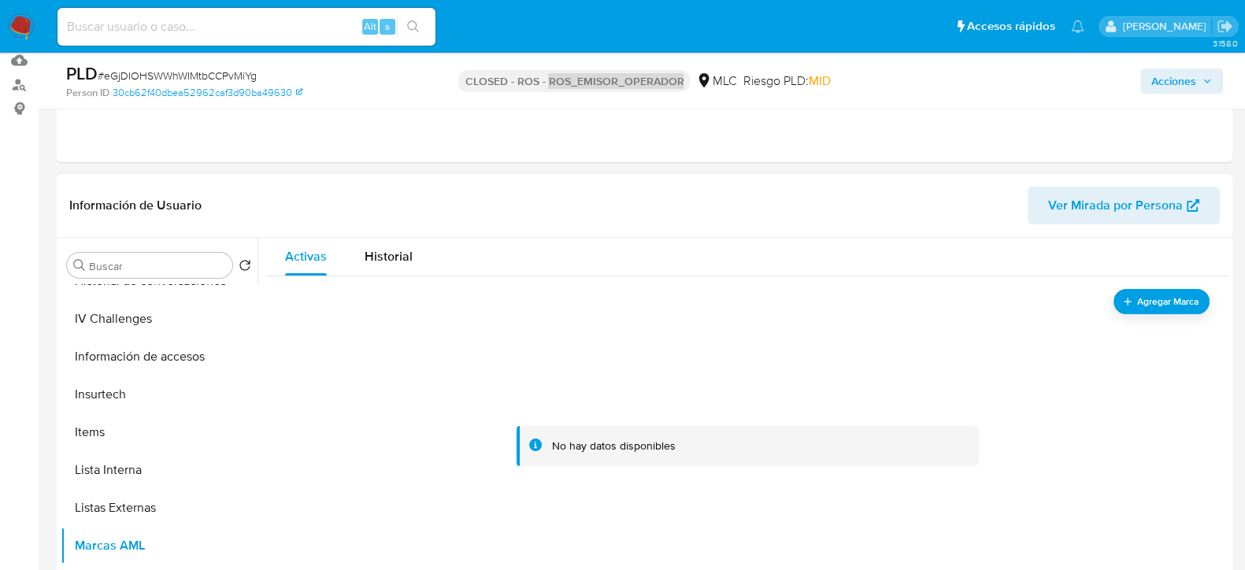
scroll to position [196, 0]
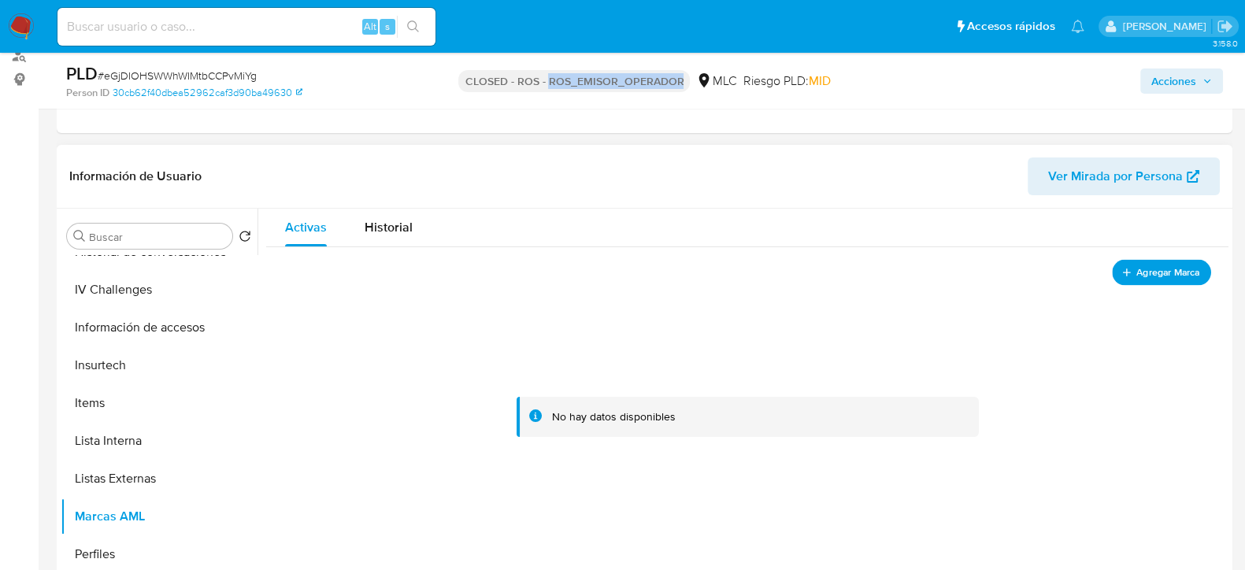
click at [1165, 269] on span "Agregar Marca" at bounding box center [1167, 272] width 63 height 20
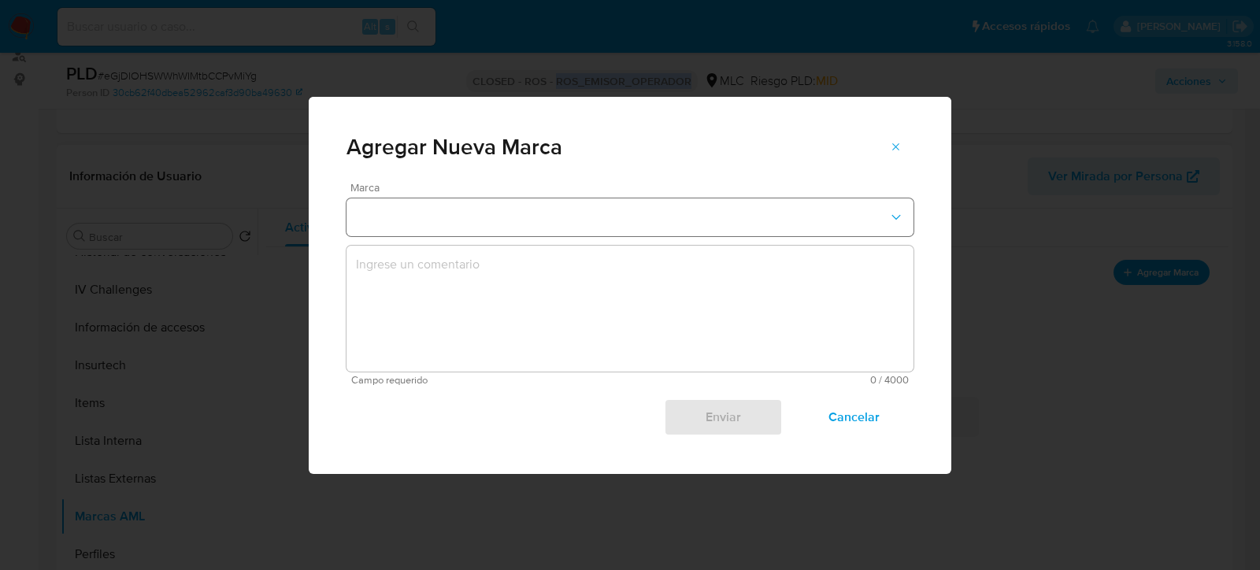
click at [623, 214] on button "marks-modal" at bounding box center [629, 217] width 567 height 38
click at [595, 245] on div "REPORTED" at bounding box center [625, 254] width 539 height 38
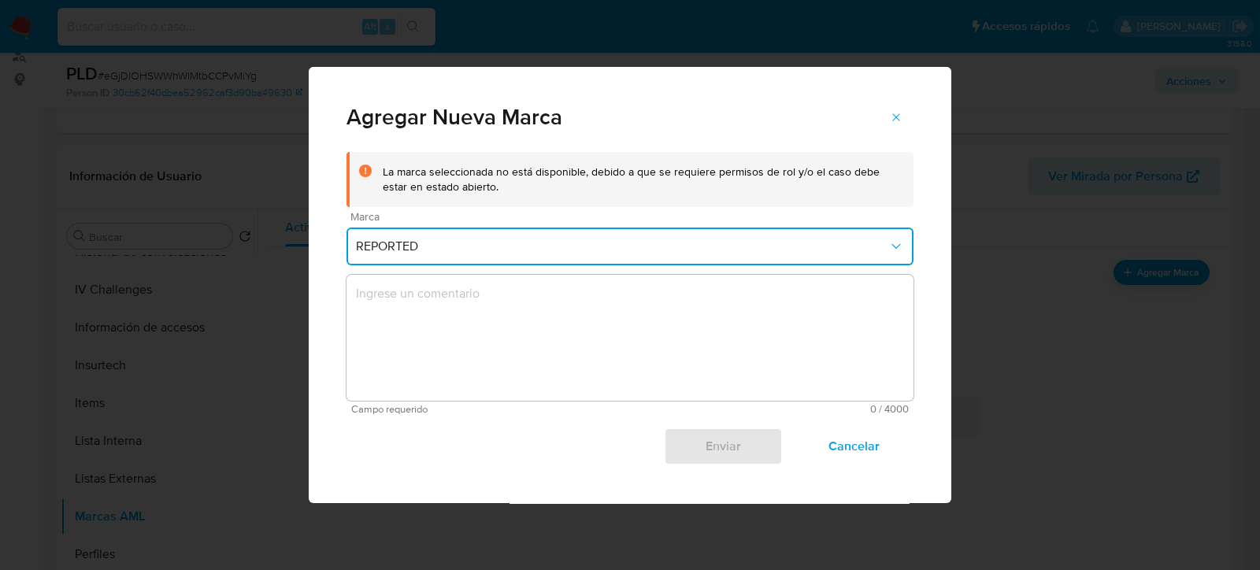
drag, startPoint x: 732, startPoint y: 175, endPoint x: 743, endPoint y: 192, distance: 20.1
click at [743, 192] on div "La marca seleccionada no está disponible, debido a que se requiere permisos de …" at bounding box center [642, 180] width 518 height 30
click at [750, 192] on div "La marca seleccionada no está disponible, debido a que se requiere permisos de …" at bounding box center [642, 180] width 518 height 30
drag, startPoint x: 799, startPoint y: 174, endPoint x: 898, endPoint y: 188, distance: 99.4
click at [898, 188] on div "La marca seleccionada no está disponible, debido a que se requiere permisos de …" at bounding box center [642, 180] width 518 height 30
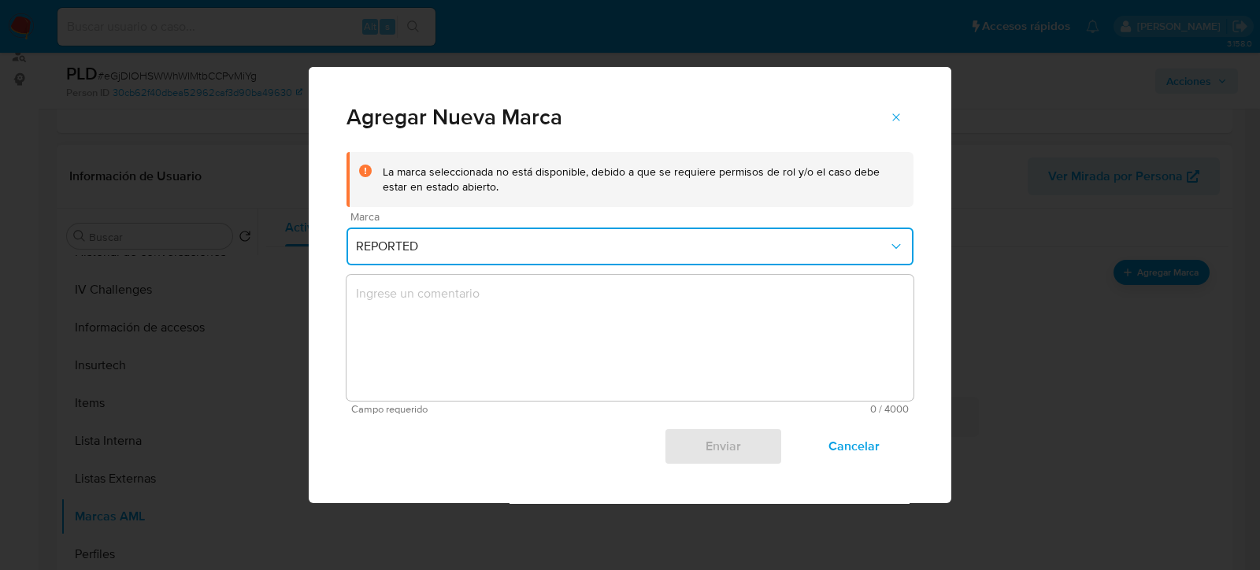
click at [832, 185] on div "La marca seleccionada no está disponible, debido a que se requiere permisos de …" at bounding box center [642, 180] width 518 height 30
drag, startPoint x: 661, startPoint y: 173, endPoint x: 791, endPoint y: 176, distance: 130.0
click at [791, 176] on div "La marca seleccionada no está disponible, debido a que se requiere permisos de …" at bounding box center [642, 180] width 518 height 30
click at [792, 176] on div "La marca seleccionada no está disponible, debido a que se requiere permisos de …" at bounding box center [642, 180] width 518 height 30
drag, startPoint x: 792, startPoint y: 171, endPoint x: 702, endPoint y: 171, distance: 89.8
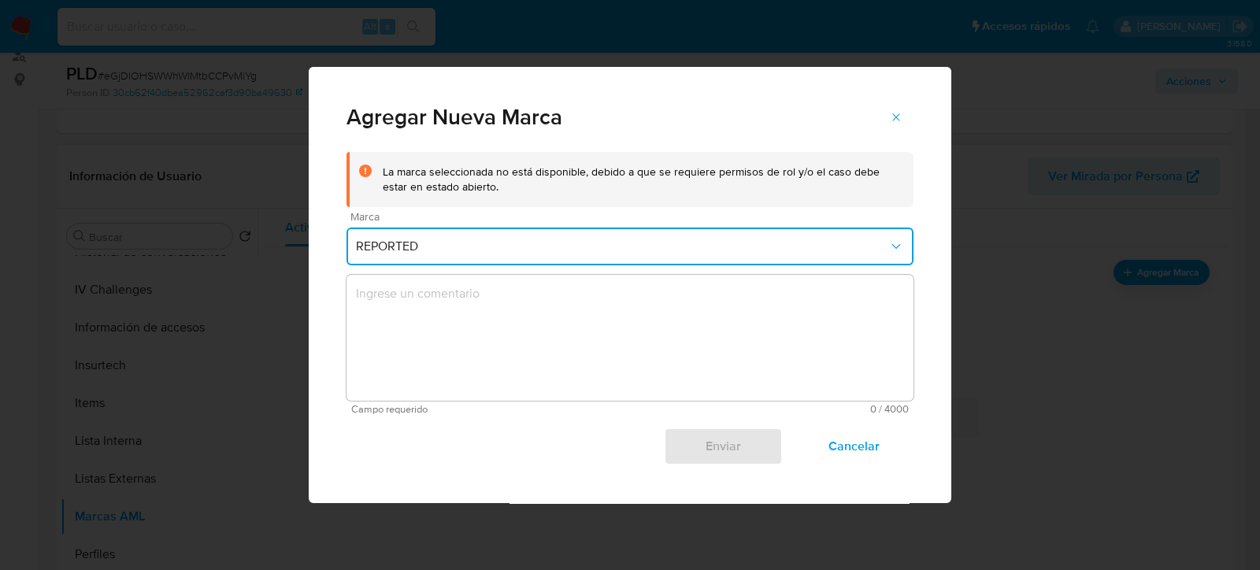
click at [702, 171] on div "La marca seleccionada no está disponible, debido a que se requiere permisos de …" at bounding box center [642, 180] width 518 height 30
click at [739, 179] on div "La marca seleccionada no está disponible, debido a que se requiere permisos de …" at bounding box center [642, 180] width 518 height 30
drag, startPoint x: 661, startPoint y: 170, endPoint x: 791, endPoint y: 173, distance: 130.8
click at [791, 173] on div "La marca seleccionada no está disponible, debido a que se requiere permisos de …" at bounding box center [642, 180] width 518 height 30
click at [807, 176] on div "La marca seleccionada no está disponible, debido a que se requiere permisos de …" at bounding box center [642, 180] width 518 height 30
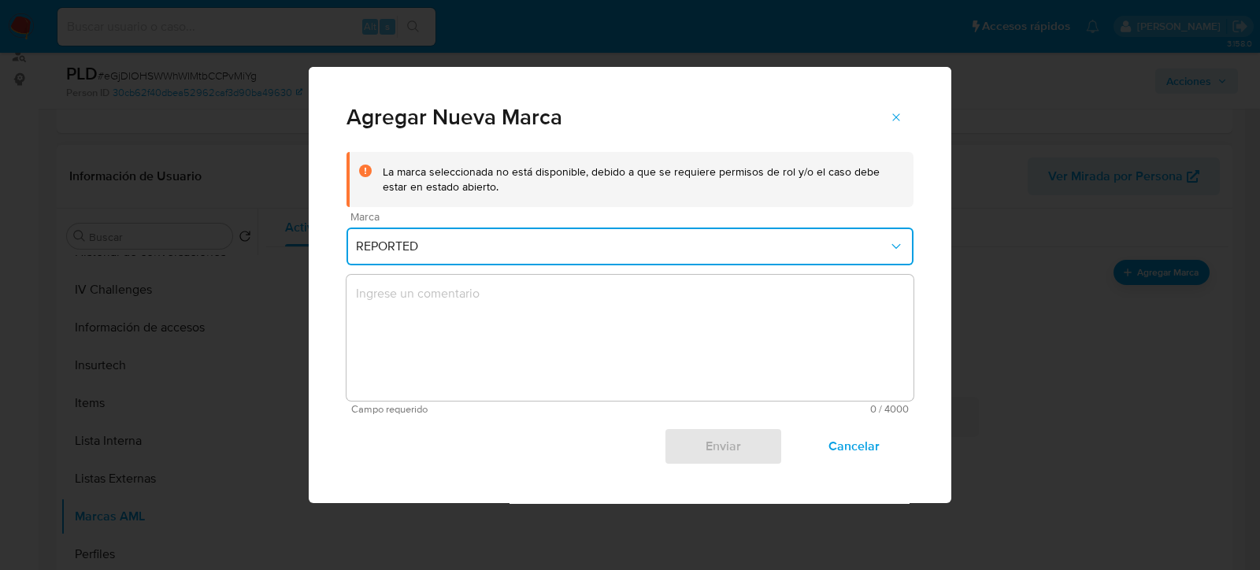
drag, startPoint x: 805, startPoint y: 175, endPoint x: 904, endPoint y: 196, distance: 101.5
click at [904, 196] on div "La marca seleccionada no está disponible, debido a que se requiere permisos de …" at bounding box center [629, 179] width 567 height 55
click at [849, 183] on div "La marca seleccionada no está disponible, debido a que se requiere permisos de …" at bounding box center [642, 180] width 518 height 30
click at [874, 232] on button "REPORTED" at bounding box center [629, 247] width 567 height 38
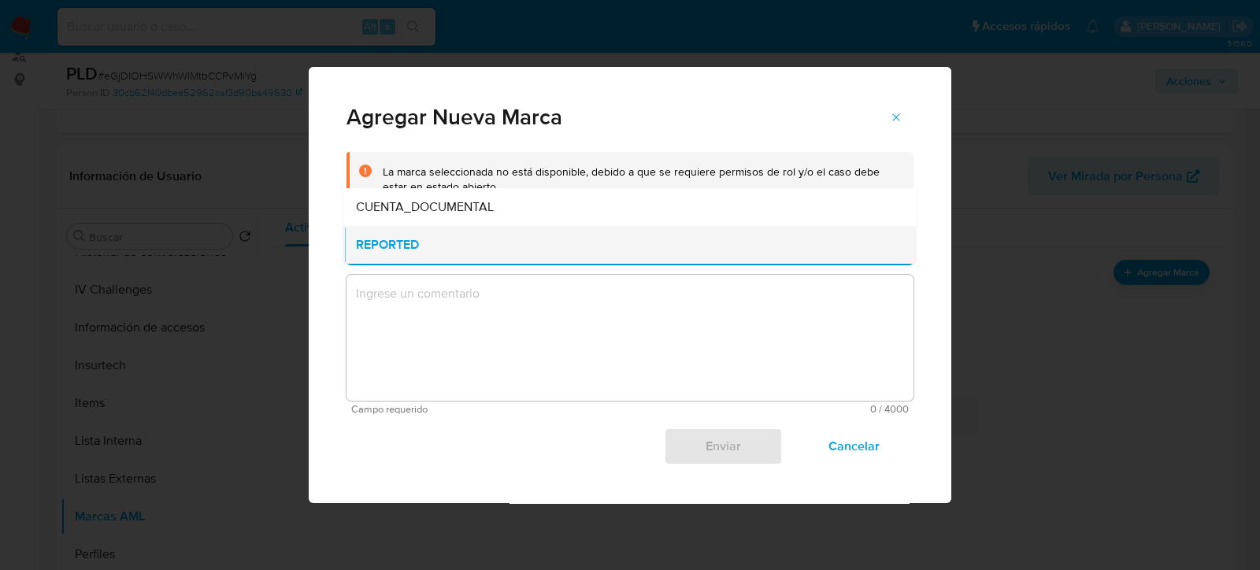
click at [879, 235] on div "REPORTED" at bounding box center [625, 245] width 539 height 38
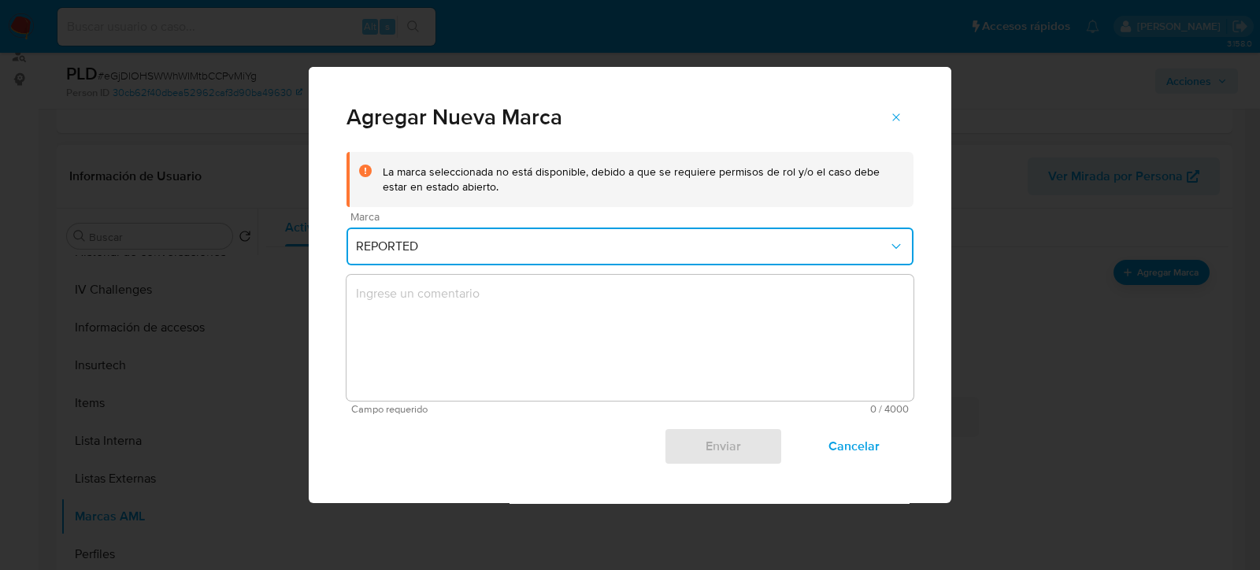
drag, startPoint x: 713, startPoint y: 169, endPoint x: 752, endPoint y: 202, distance: 50.8
click at [752, 202] on div "La marca seleccionada no está disponible, debido a que se requiere permisos de …" at bounding box center [629, 179] width 567 height 55
drag, startPoint x: 723, startPoint y: 175, endPoint x: 816, endPoint y: 203, distance: 97.1
click at [816, 203] on div "La marca seleccionada no está disponible, debido a que se requiere permisos de …" at bounding box center [629, 179] width 567 height 55
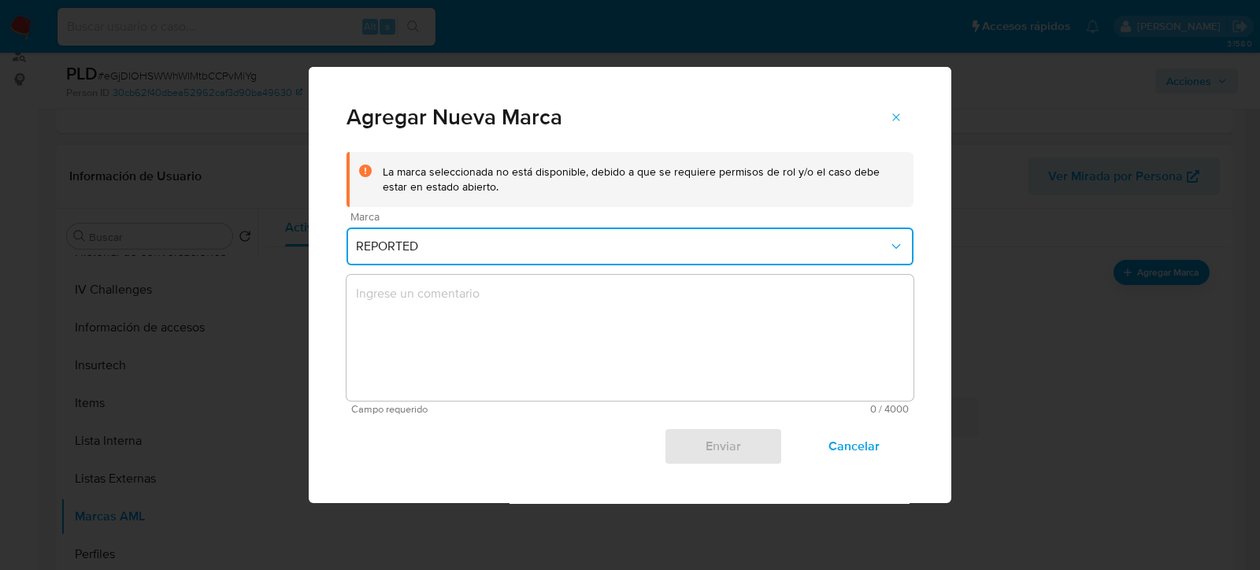
click at [816, 203] on div "La marca seleccionada no está disponible, debido a que se requiere permisos de …" at bounding box center [629, 179] width 567 height 55
click at [895, 120] on icon "marks-modal" at bounding box center [896, 117] width 13 height 13
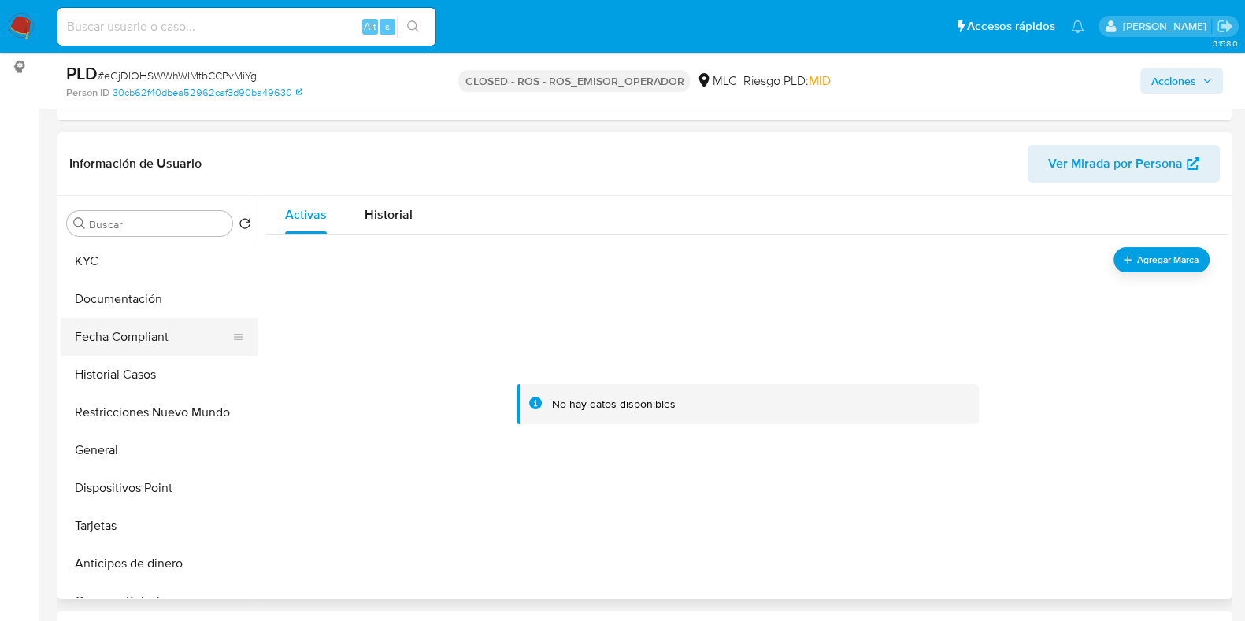
scroll to position [98, 0]
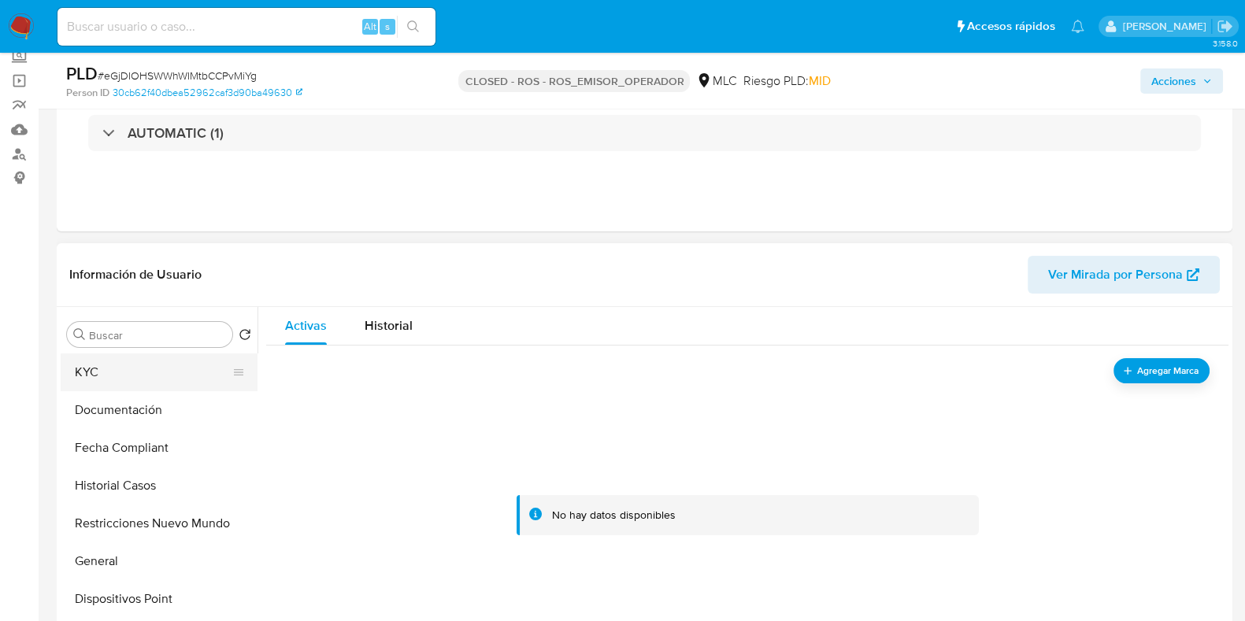
click at [120, 380] on button "KYC" at bounding box center [153, 373] width 184 height 38
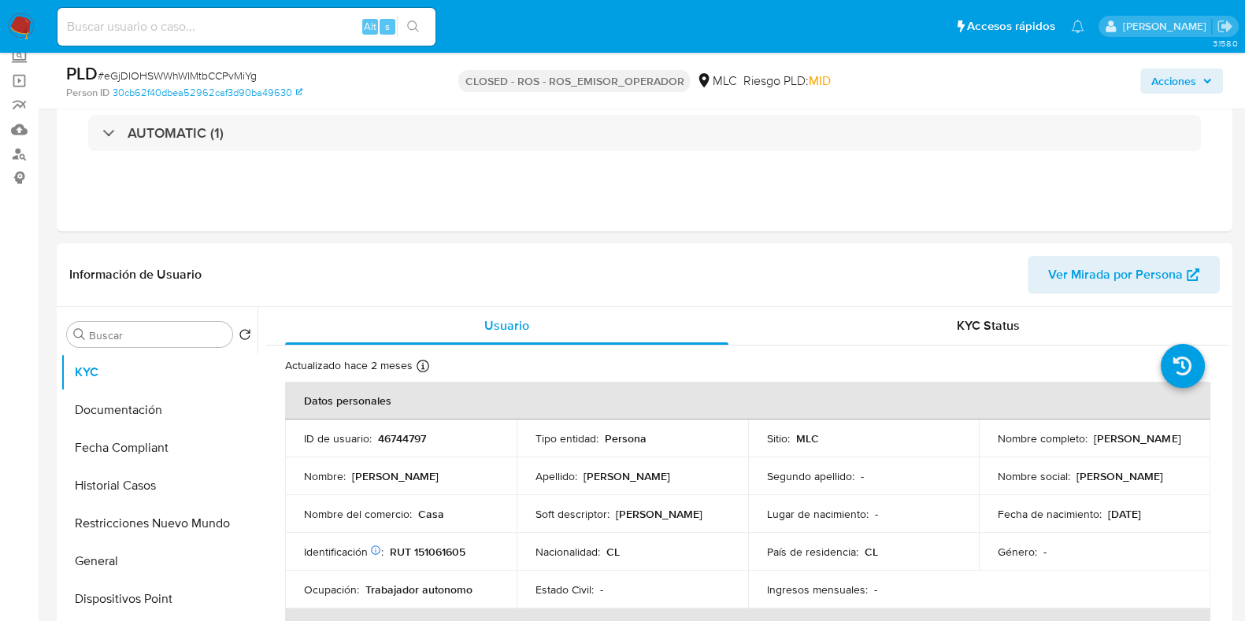
click at [395, 444] on p "46744797" at bounding box center [402, 439] width 48 height 14
click at [198, 43] on div "Alt s" at bounding box center [246, 27] width 378 height 38
click at [191, 28] on input at bounding box center [246, 27] width 378 height 20
paste input "IkXAIHKvcBaYOIc5lmIQfoSb"
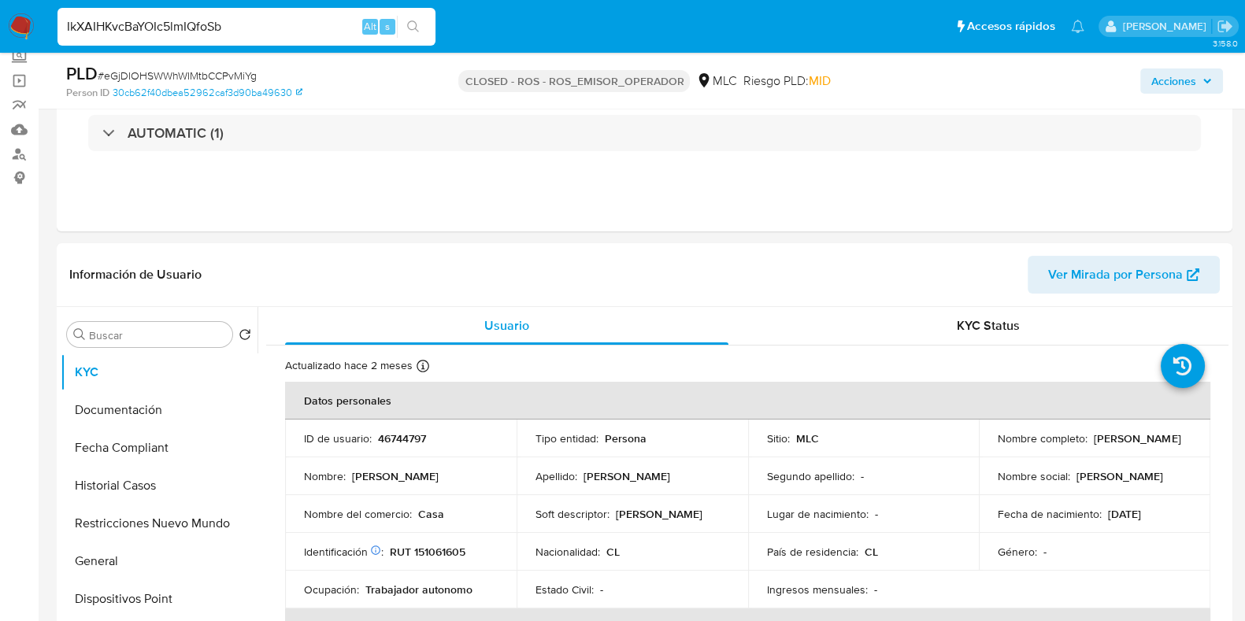
type input "IkXAIHKvcBaYOIc5lmIQfoSb"
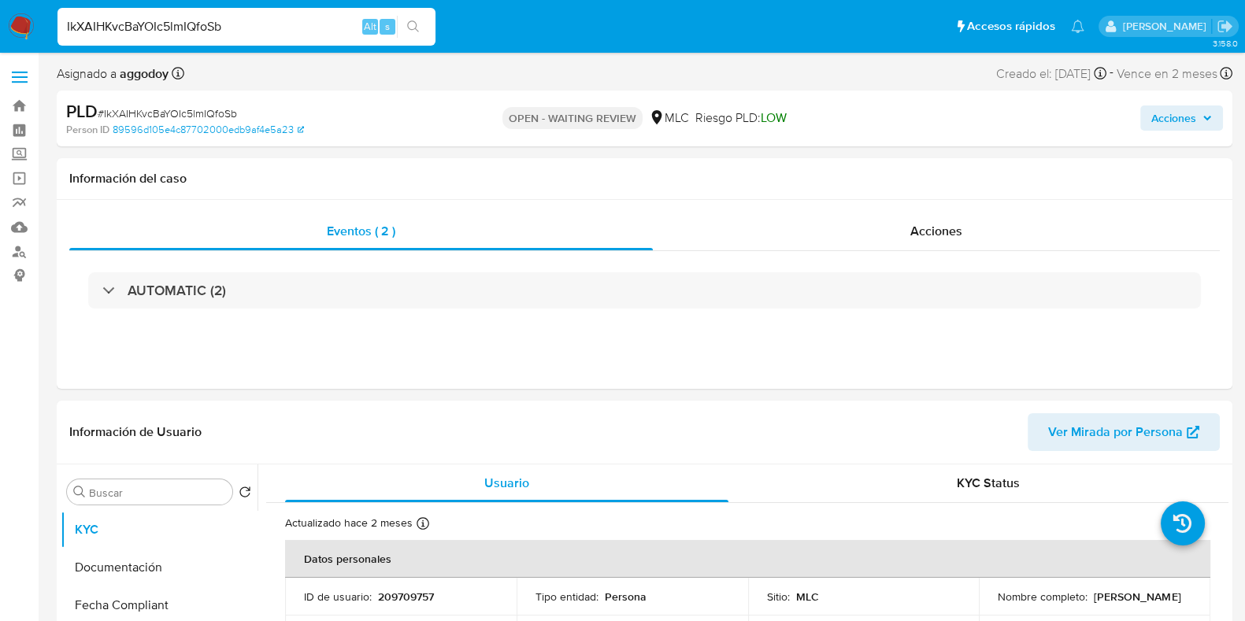
select select "10"
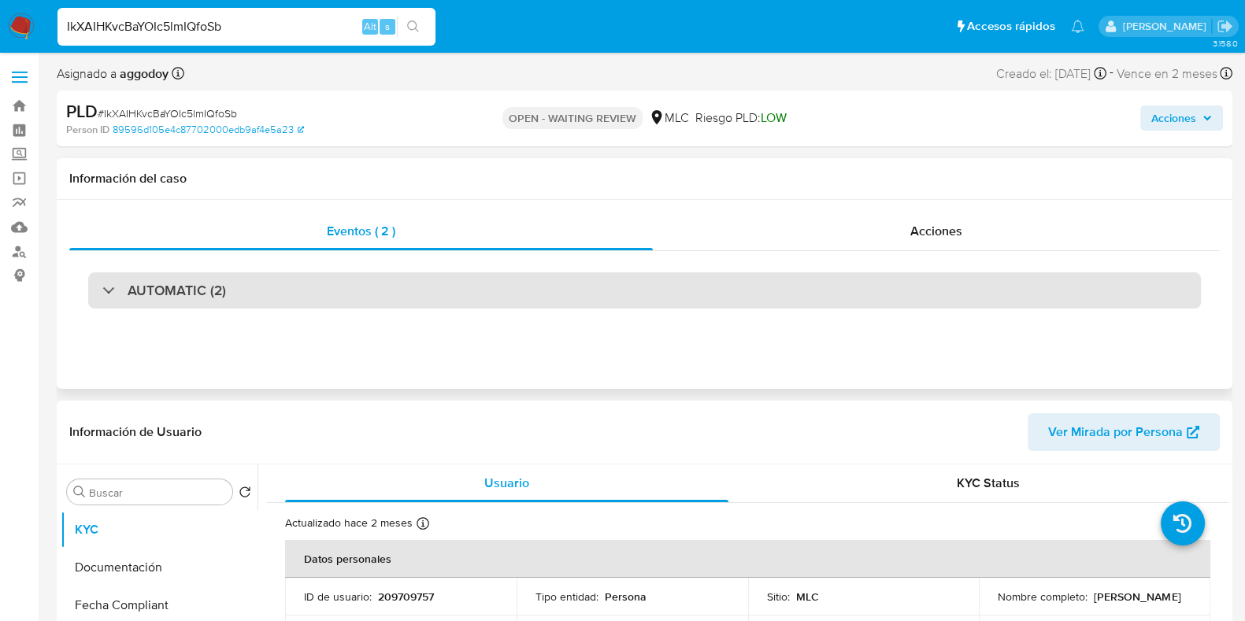
click at [595, 281] on div "AUTOMATIC (2)" at bounding box center [644, 290] width 1113 height 36
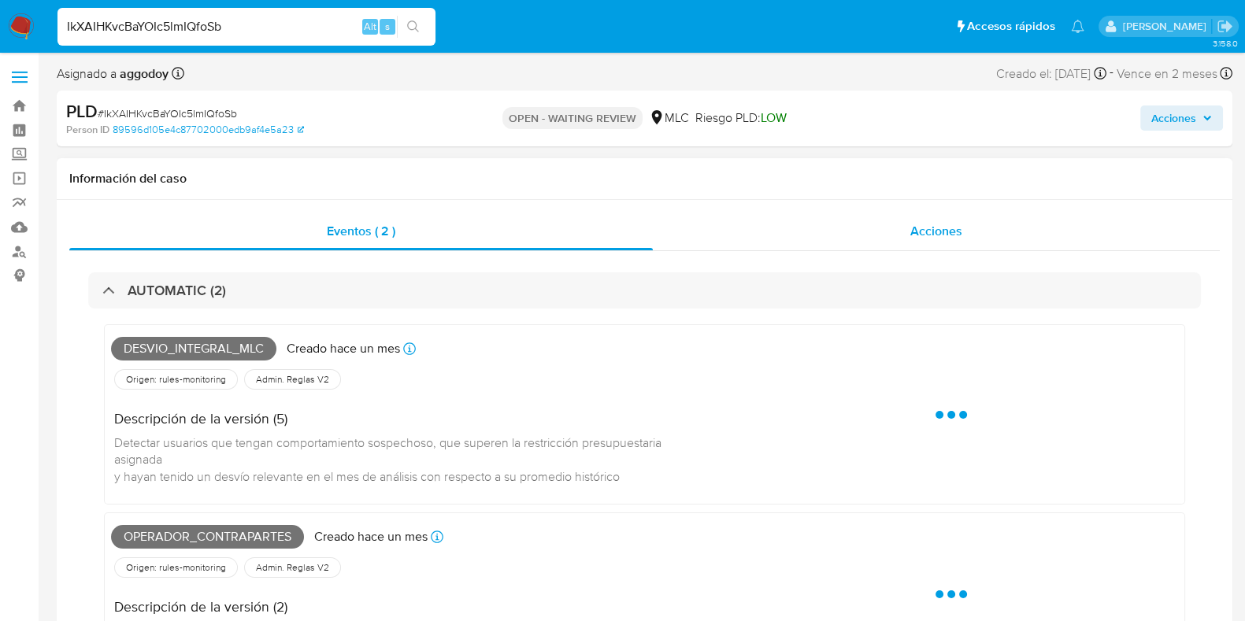
click at [872, 238] on div "Acciones" at bounding box center [936, 232] width 567 height 38
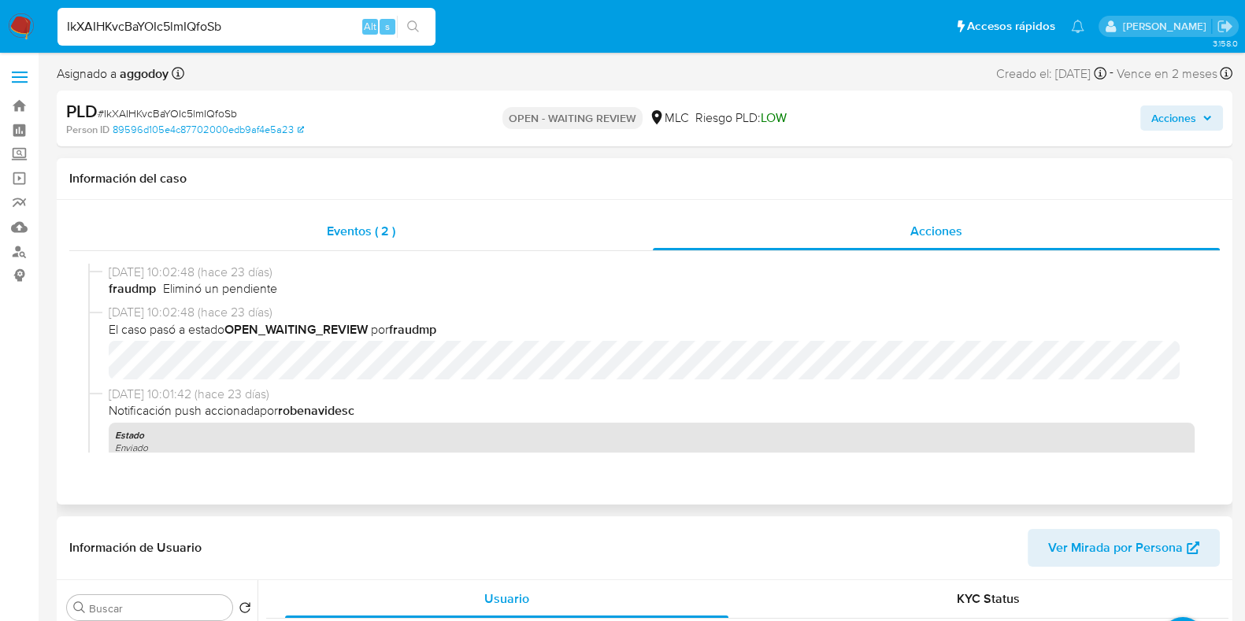
click at [425, 234] on div "Eventos ( 2 )" at bounding box center [361, 232] width 584 height 38
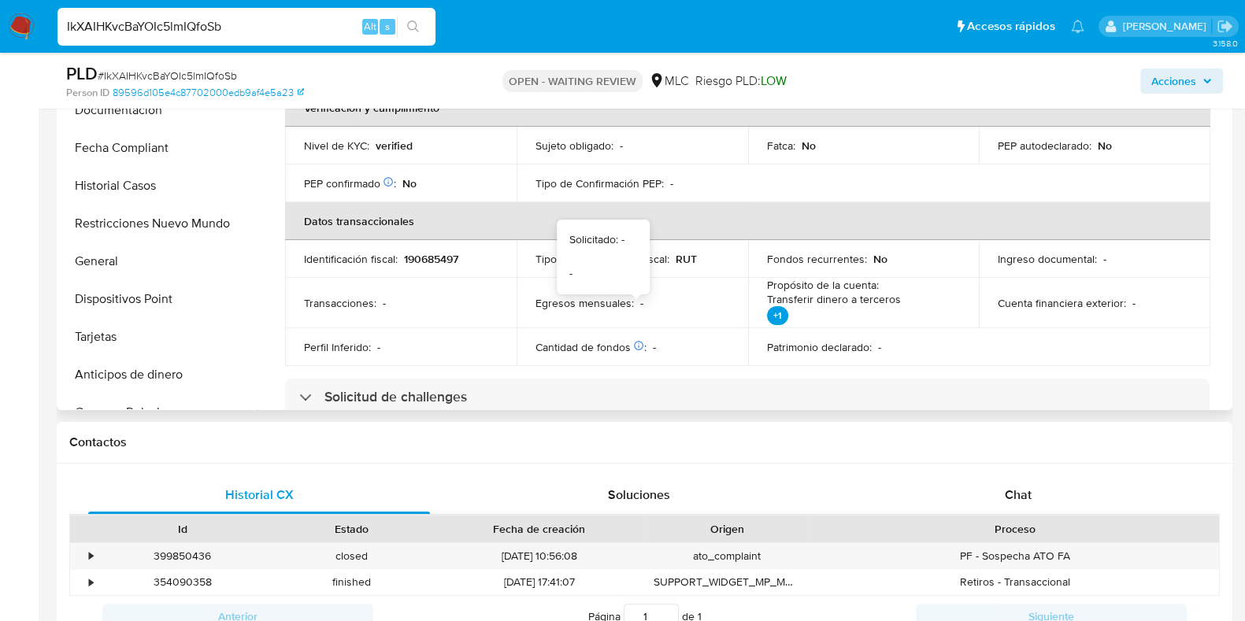
scroll to position [393, 0]
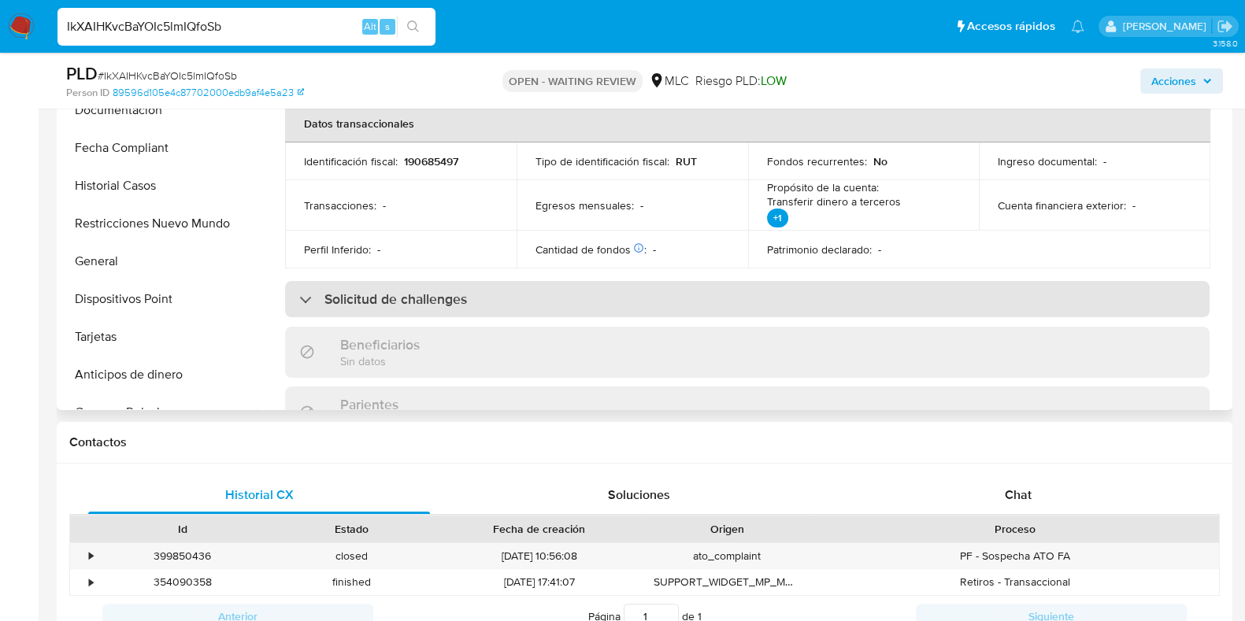
click at [611, 305] on div "Solicitud de challenges" at bounding box center [747, 299] width 924 height 36
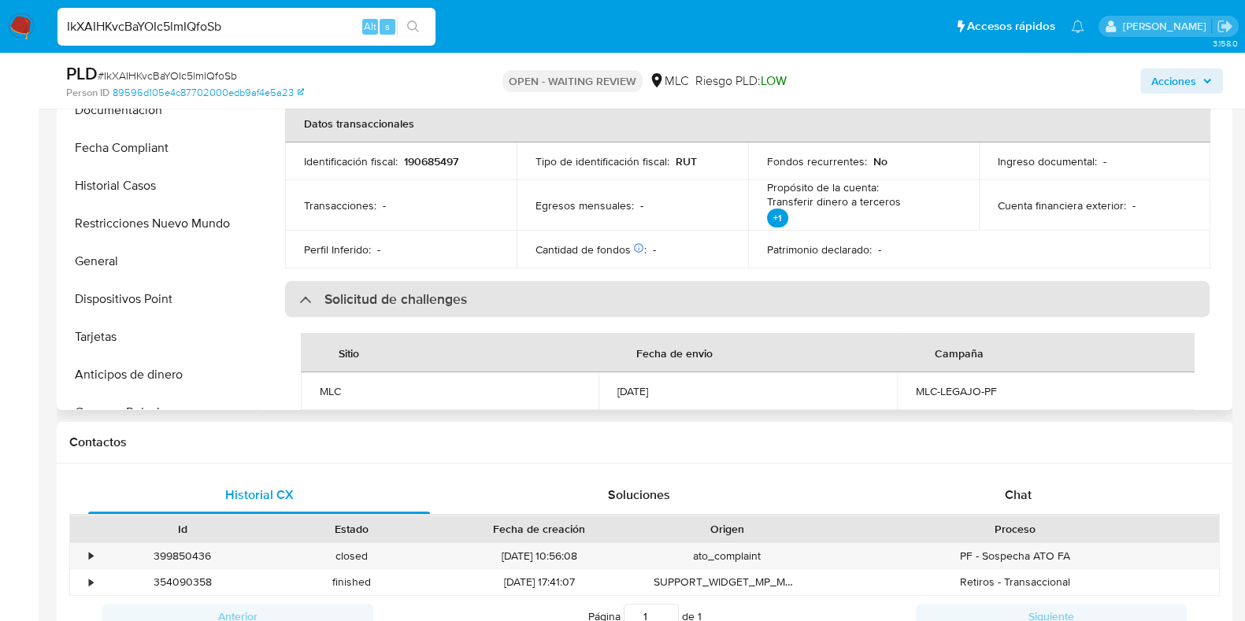
click at [611, 305] on div "Solicitud de challenges" at bounding box center [747, 299] width 924 height 36
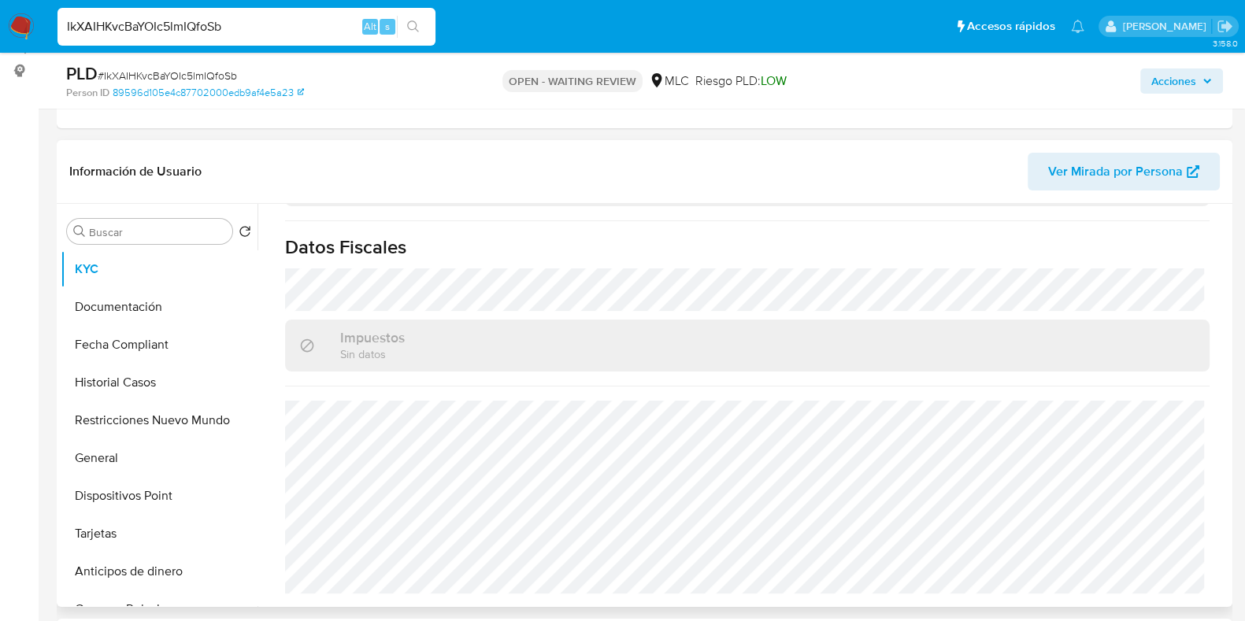
scroll to position [0, 0]
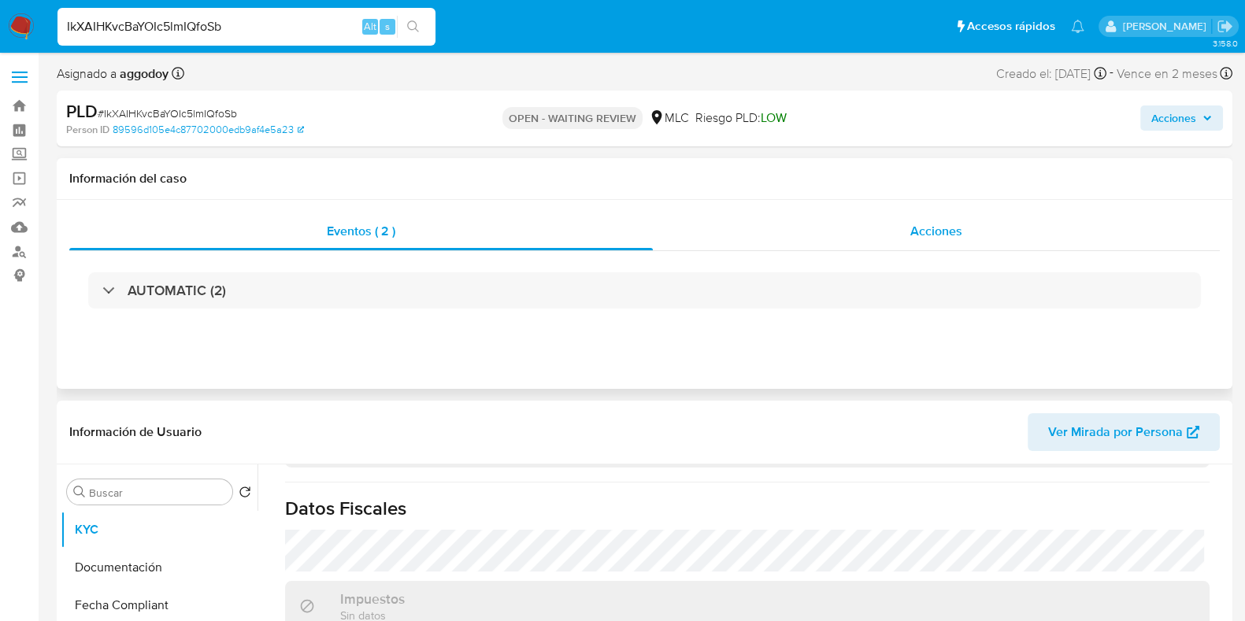
click at [873, 226] on div "Acciones" at bounding box center [936, 232] width 567 height 38
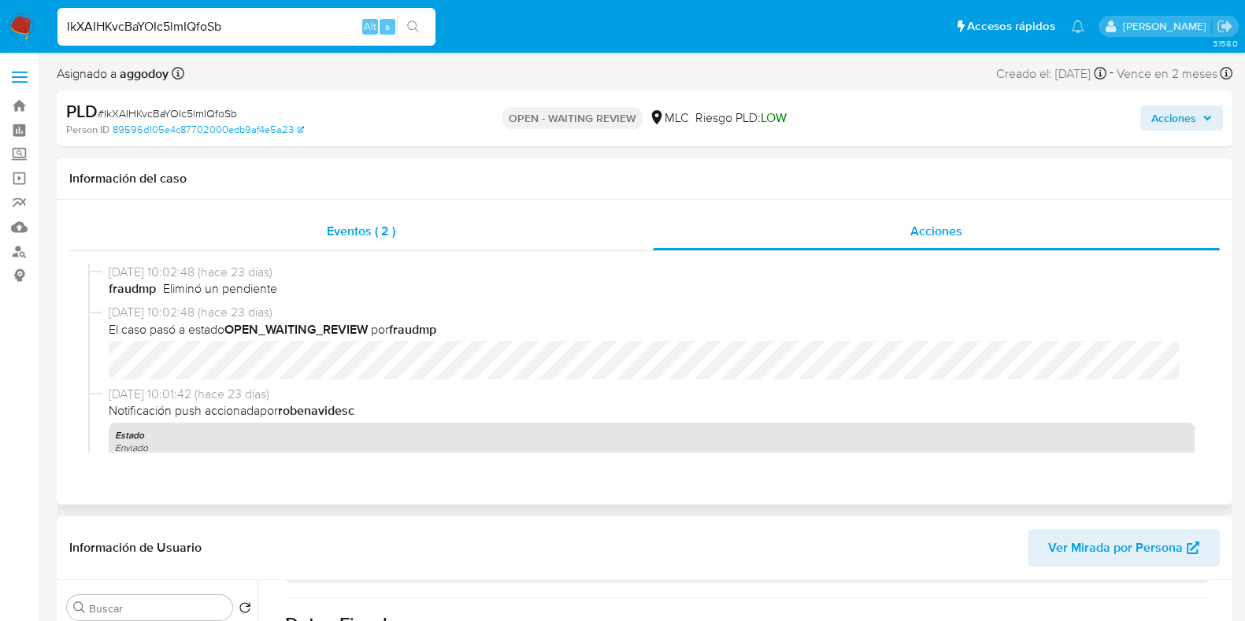
click at [426, 243] on div "Eventos ( 2 )" at bounding box center [361, 232] width 584 height 38
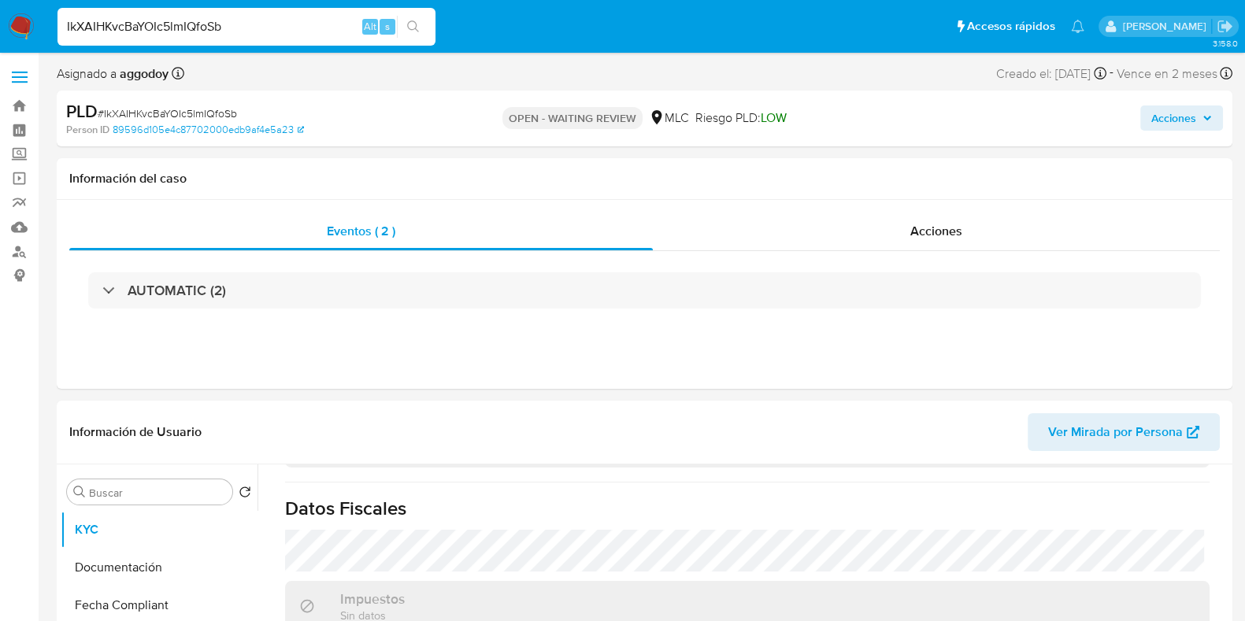
click at [1185, 120] on span "Acciones" at bounding box center [1173, 118] width 45 height 25
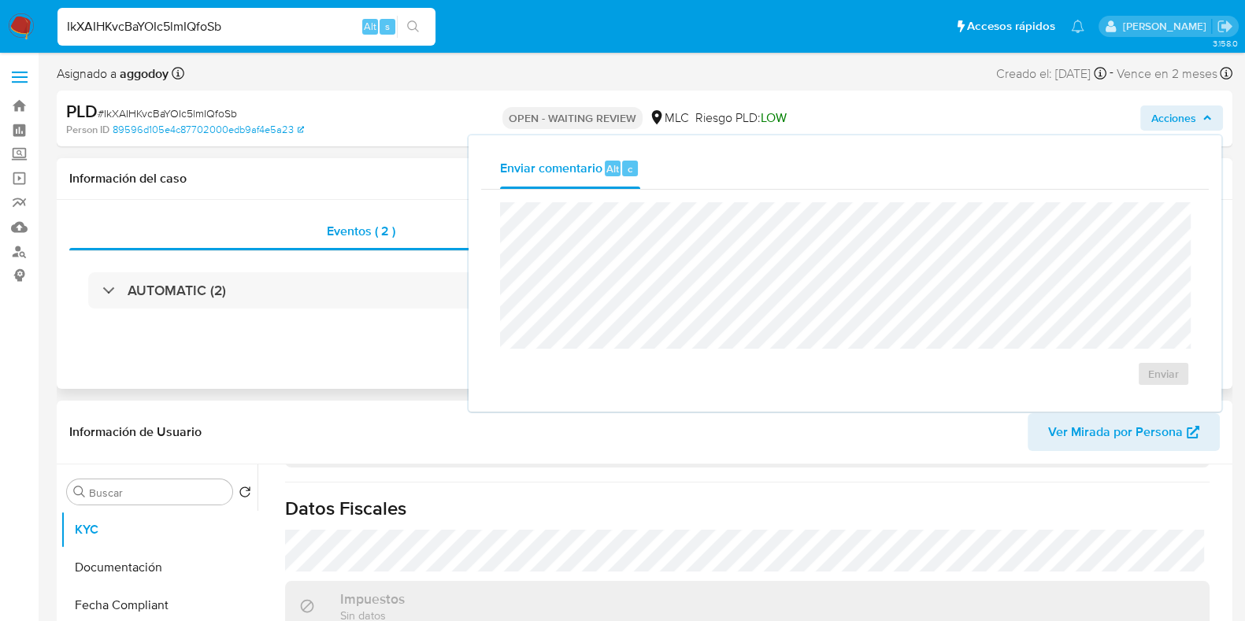
click at [338, 183] on h1 "Información del caso" at bounding box center [644, 179] width 1150 height 16
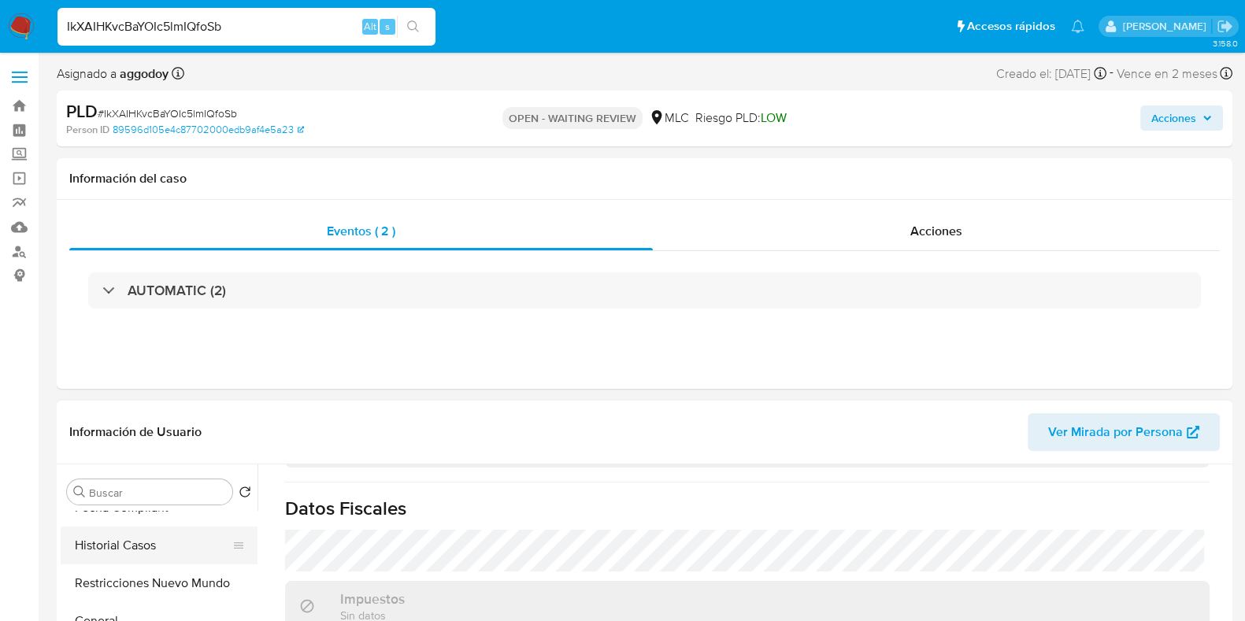
scroll to position [98, 0]
click at [168, 555] on button "Historial Casos" at bounding box center [153, 546] width 184 height 38
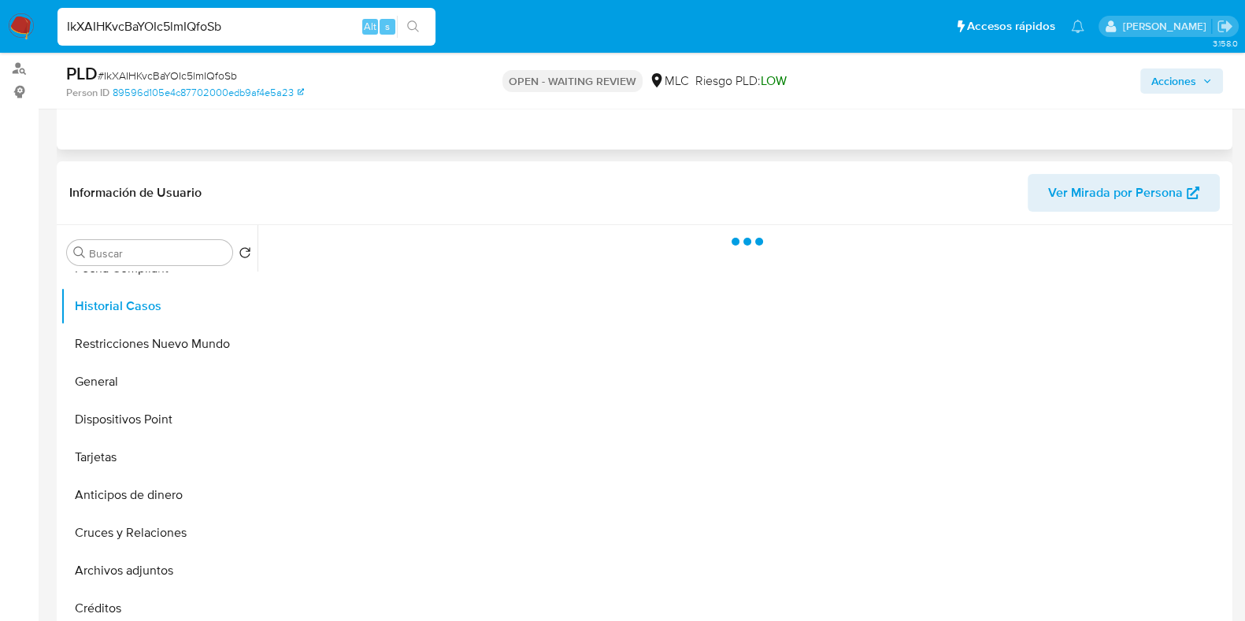
scroll to position [196, 0]
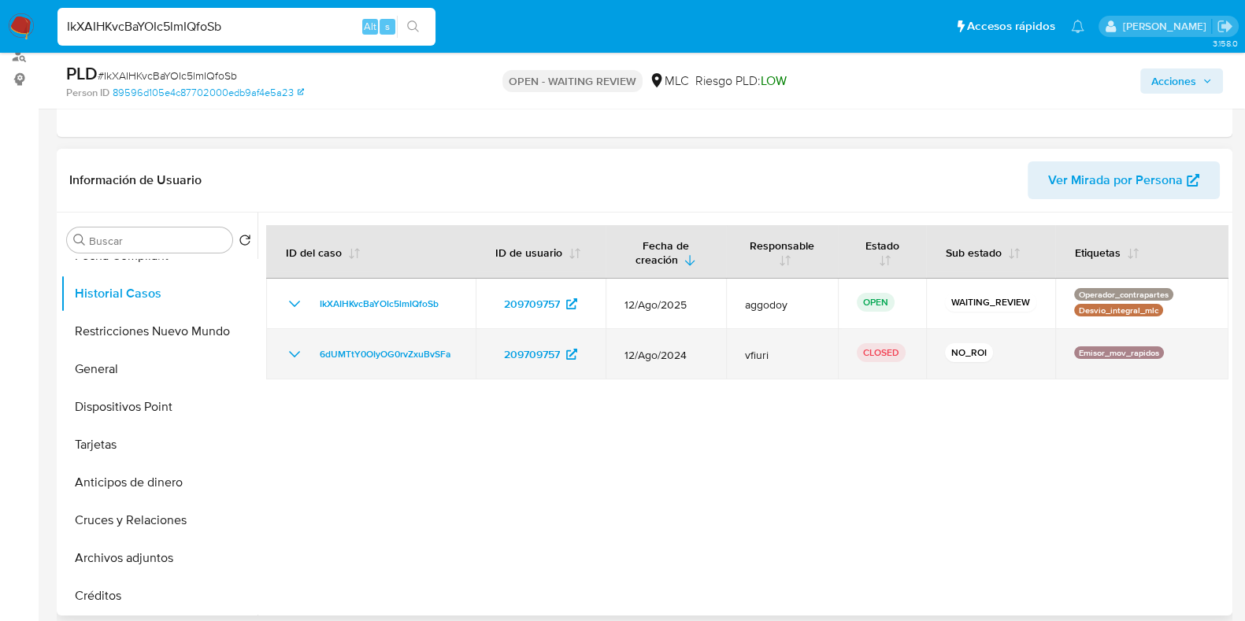
click at [304, 358] on div "6dUMTtY0OIyOG0rvZxuBvSFa" at bounding box center [371, 354] width 172 height 19
click at [295, 352] on icon "Mostrar/Ocultar" at bounding box center [294, 354] width 19 height 19
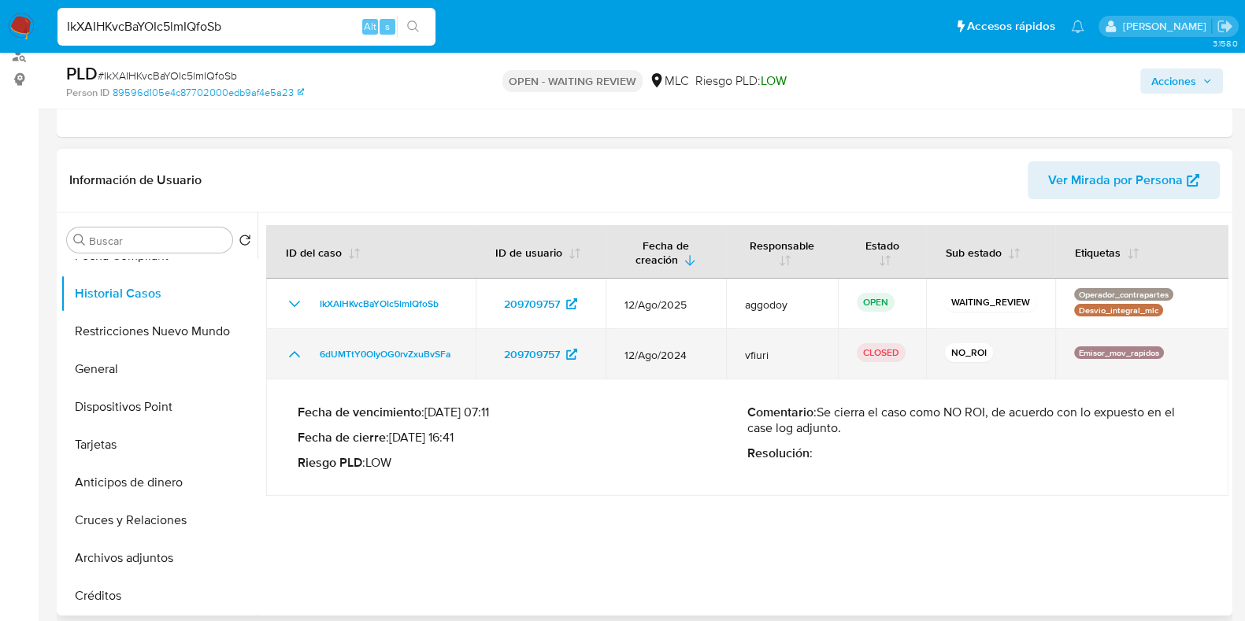
click at [295, 351] on icon "Mostrar/Ocultar" at bounding box center [294, 354] width 11 height 6
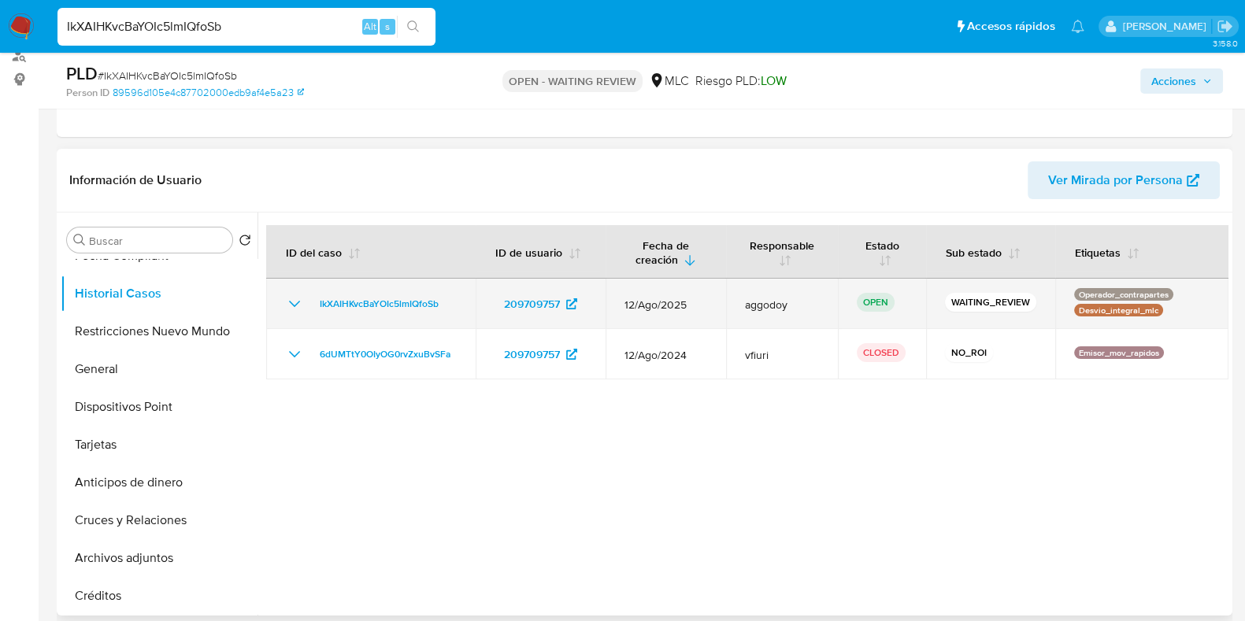
click at [295, 301] on icon "Mostrar/Ocultar" at bounding box center [294, 304] width 19 height 19
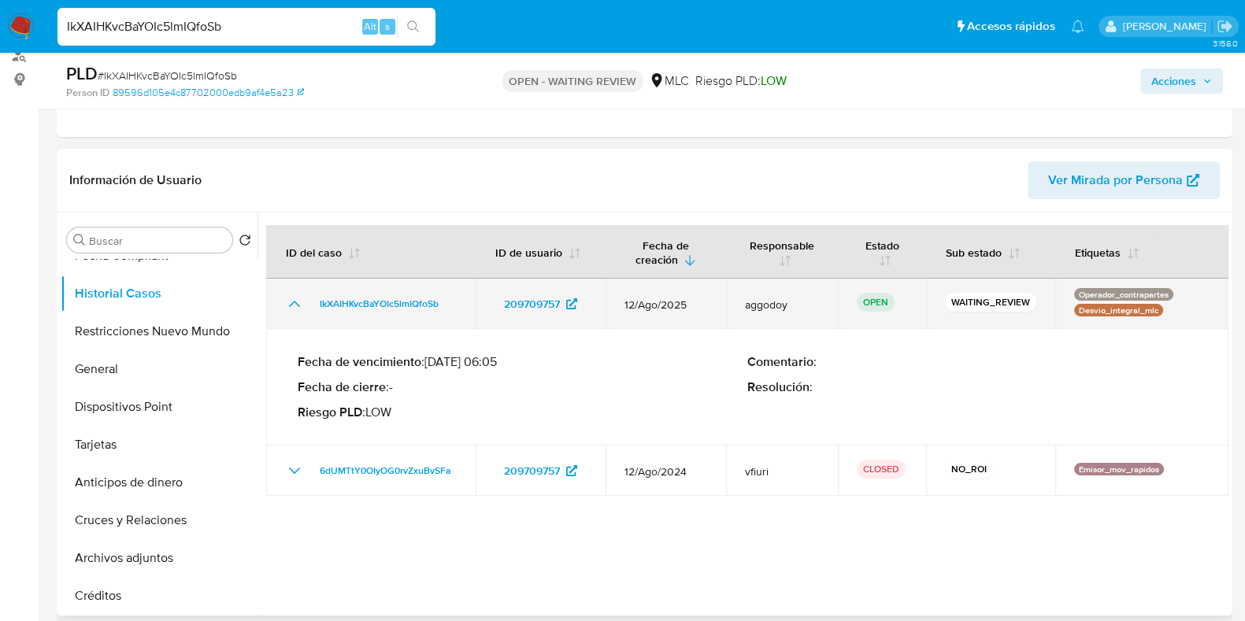
click at [295, 301] on icon "Mostrar/Ocultar" at bounding box center [294, 304] width 11 height 6
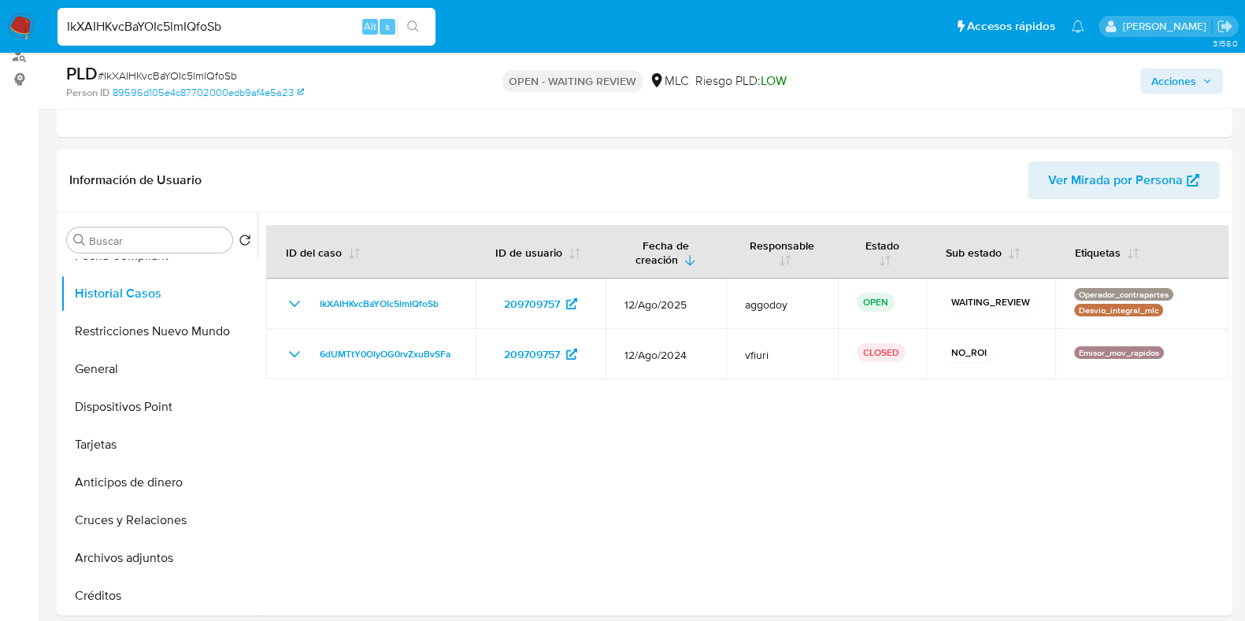
click at [208, 25] on input "IkXAIHKvcBaYOIc5lmIQfoSb" at bounding box center [246, 27] width 378 height 20
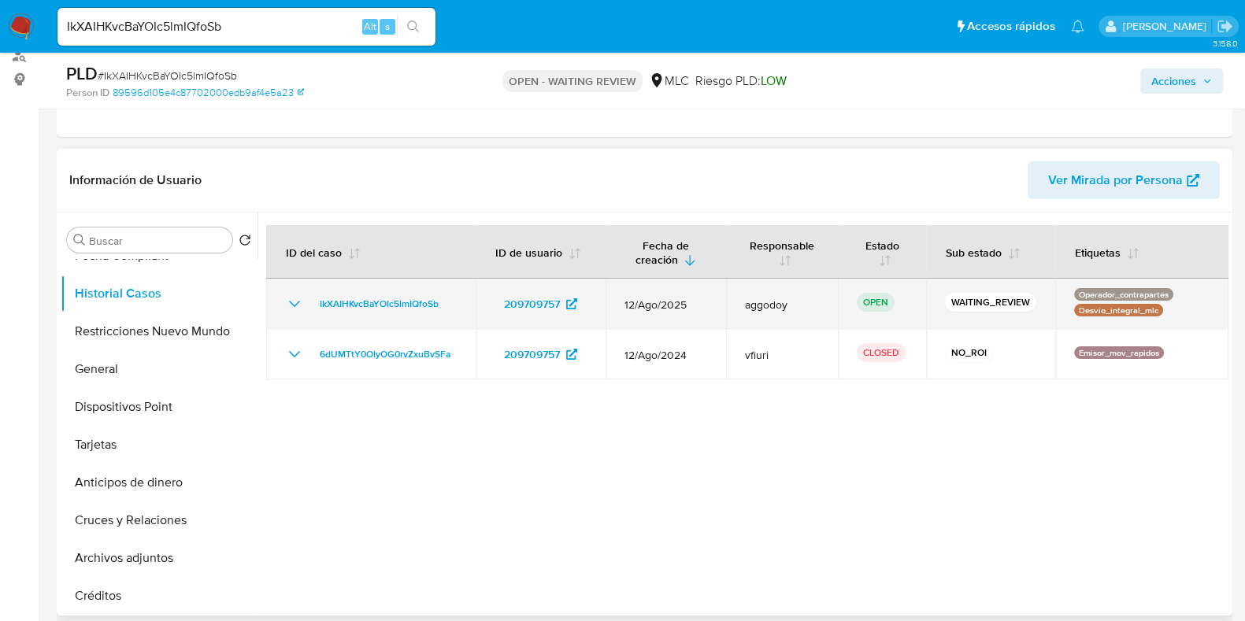
click at [280, 302] on td "IkXAIHKvcBaYOIc5lmIQfoSb" at bounding box center [370, 304] width 209 height 50
click at [287, 305] on icon "Mostrar/Ocultar" at bounding box center [294, 304] width 19 height 19
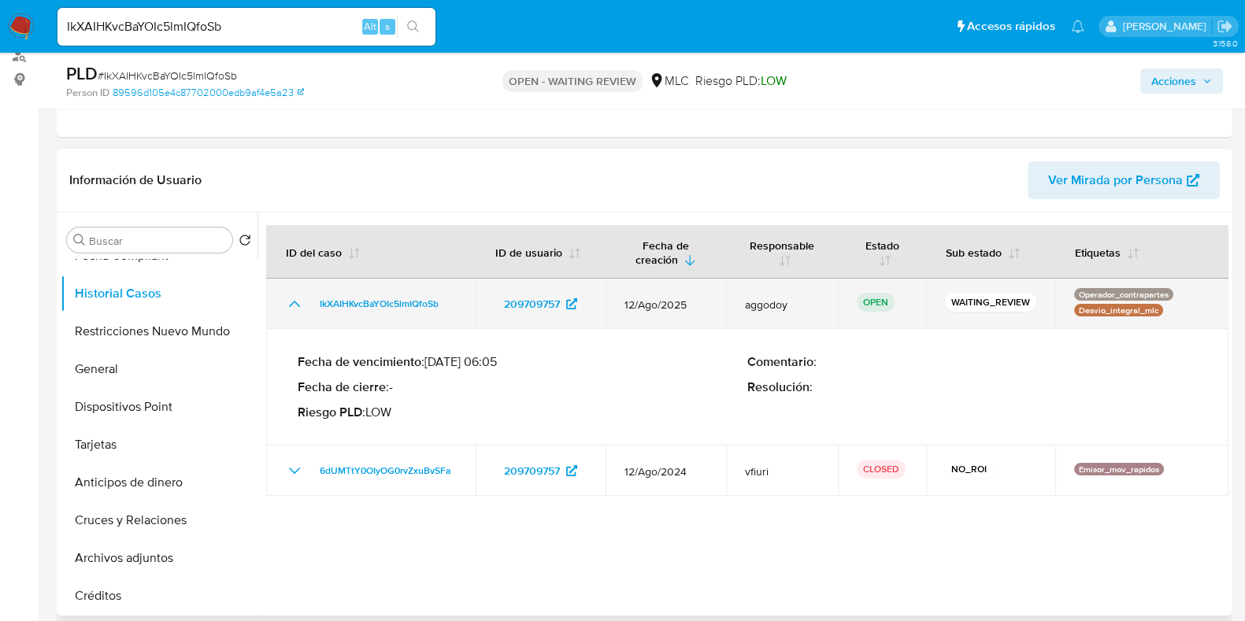
click at [287, 305] on icon "Mostrar/Ocultar" at bounding box center [294, 304] width 19 height 19
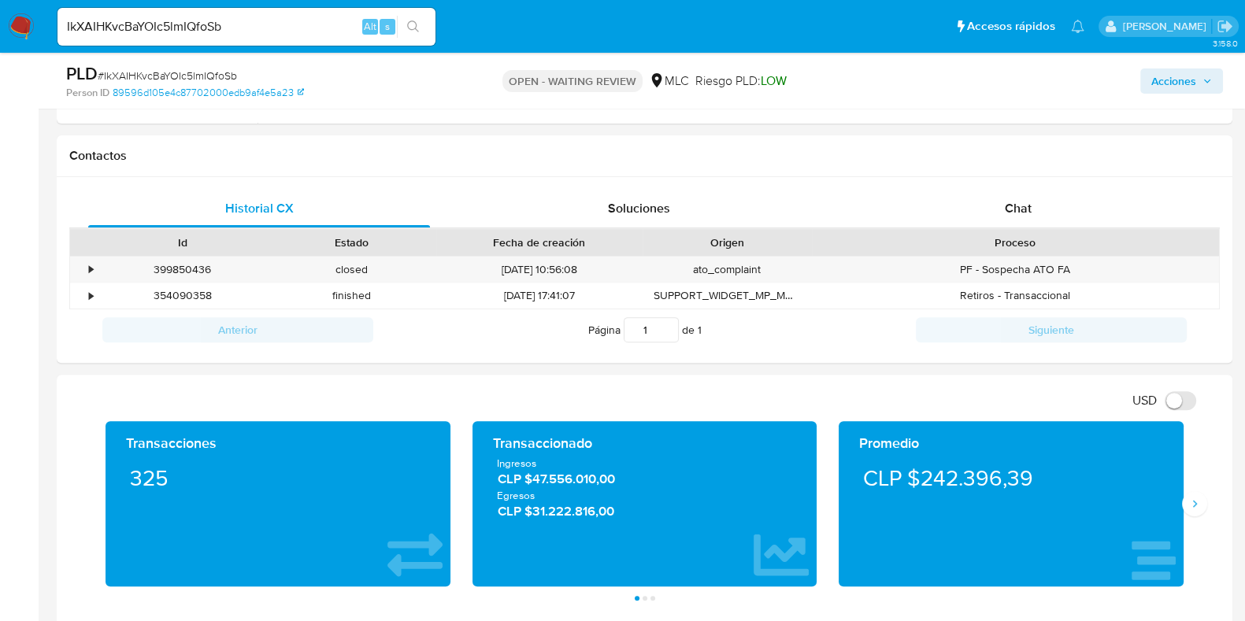
scroll to position [795, 0]
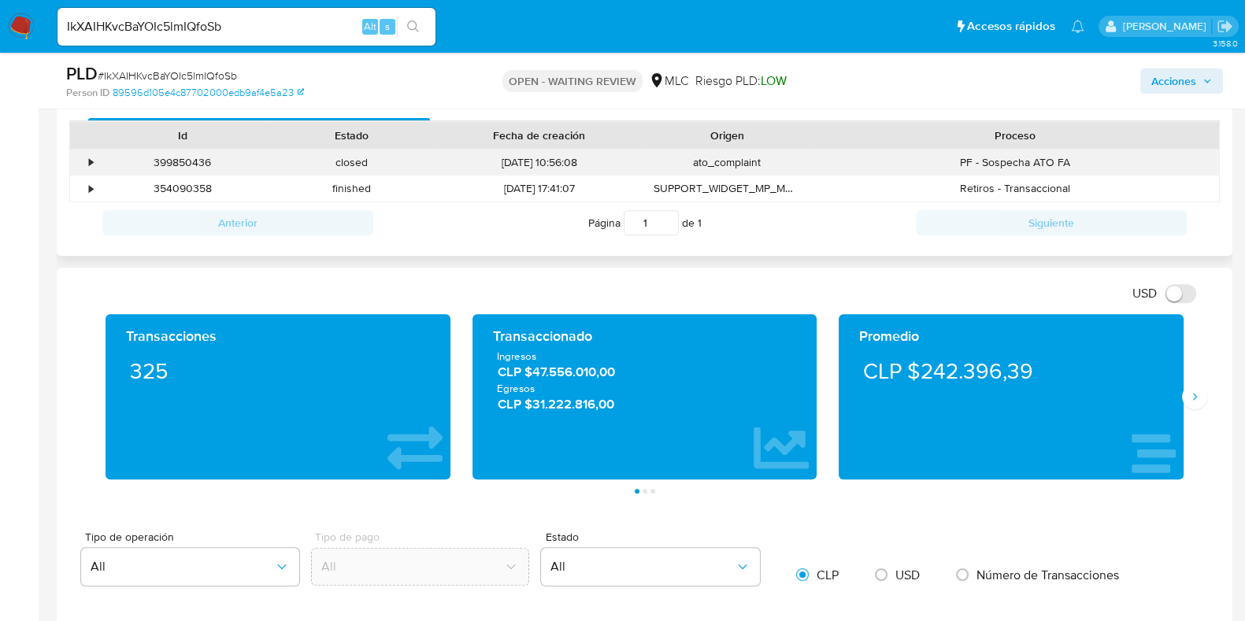
click at [91, 161] on div "•" at bounding box center [91, 162] width 4 height 15
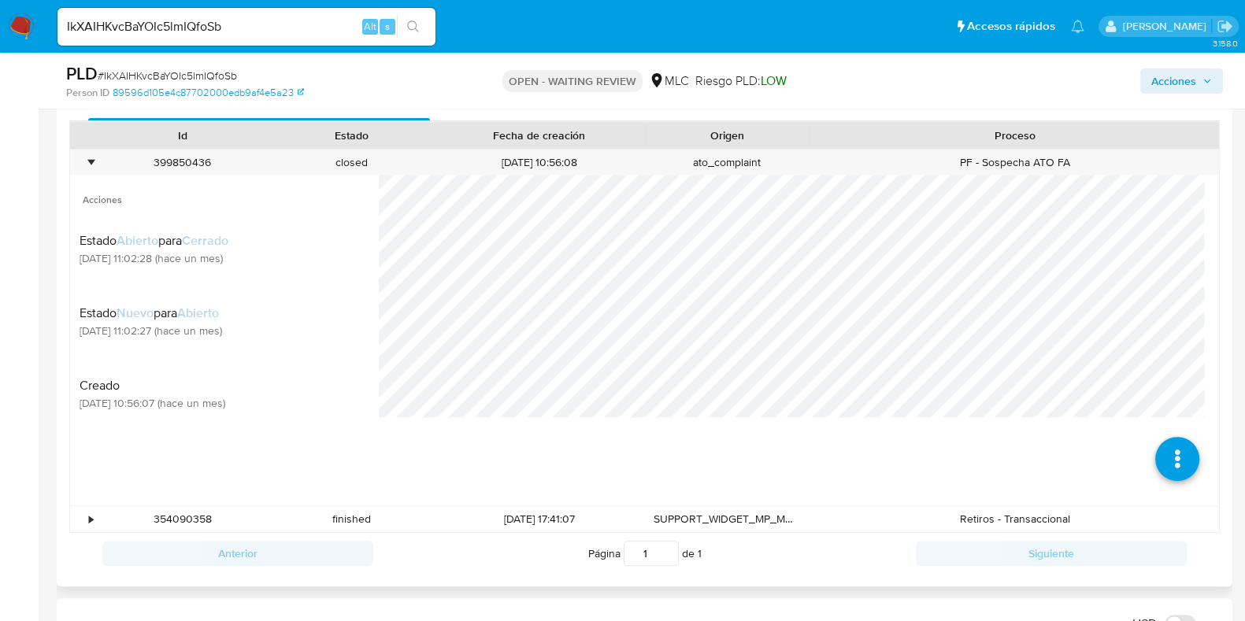
scroll to position [697, 0]
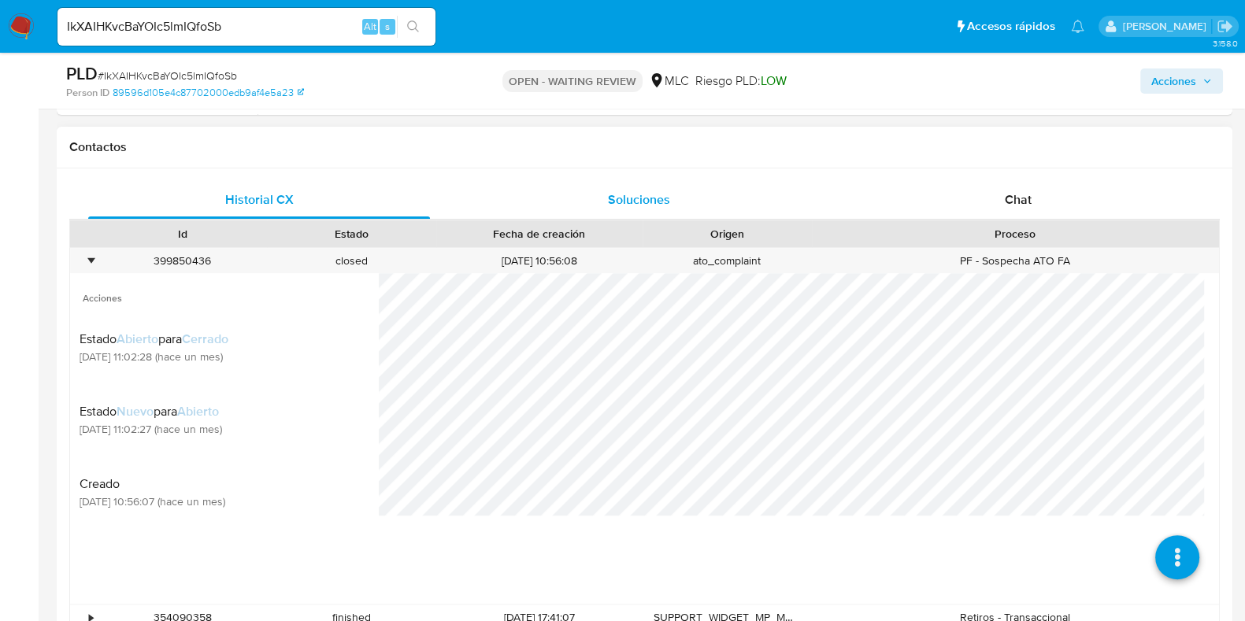
click at [700, 196] on div "Soluciones" at bounding box center [639, 200] width 342 height 38
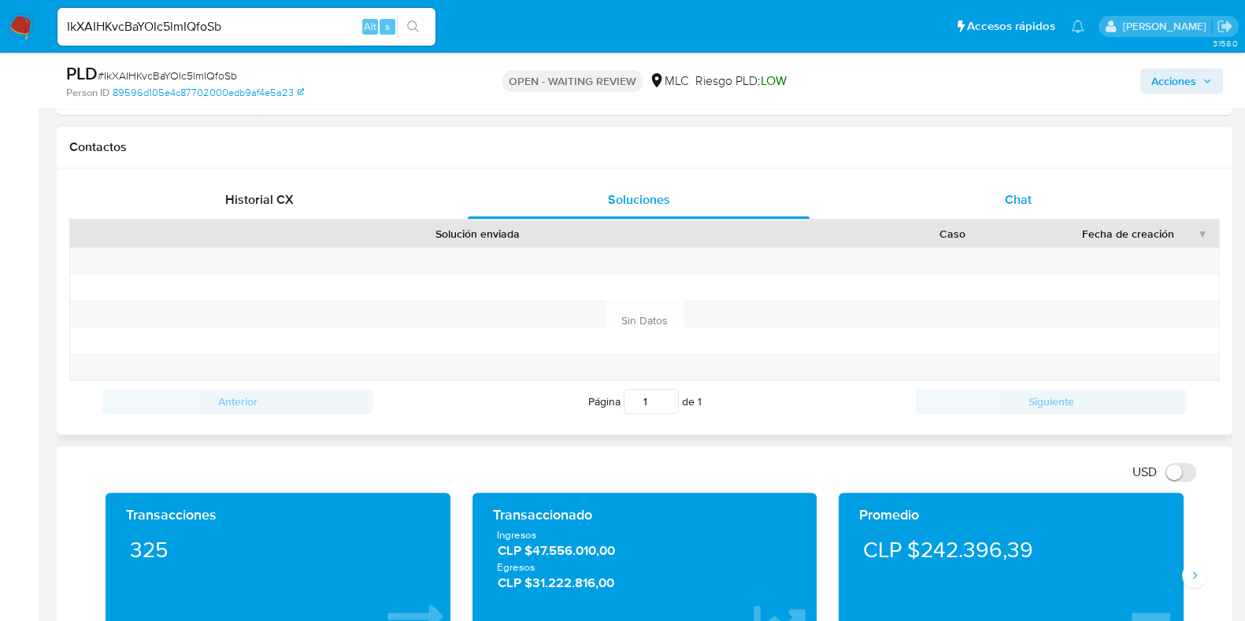
click at [976, 199] on div "Chat" at bounding box center [1018, 200] width 342 height 38
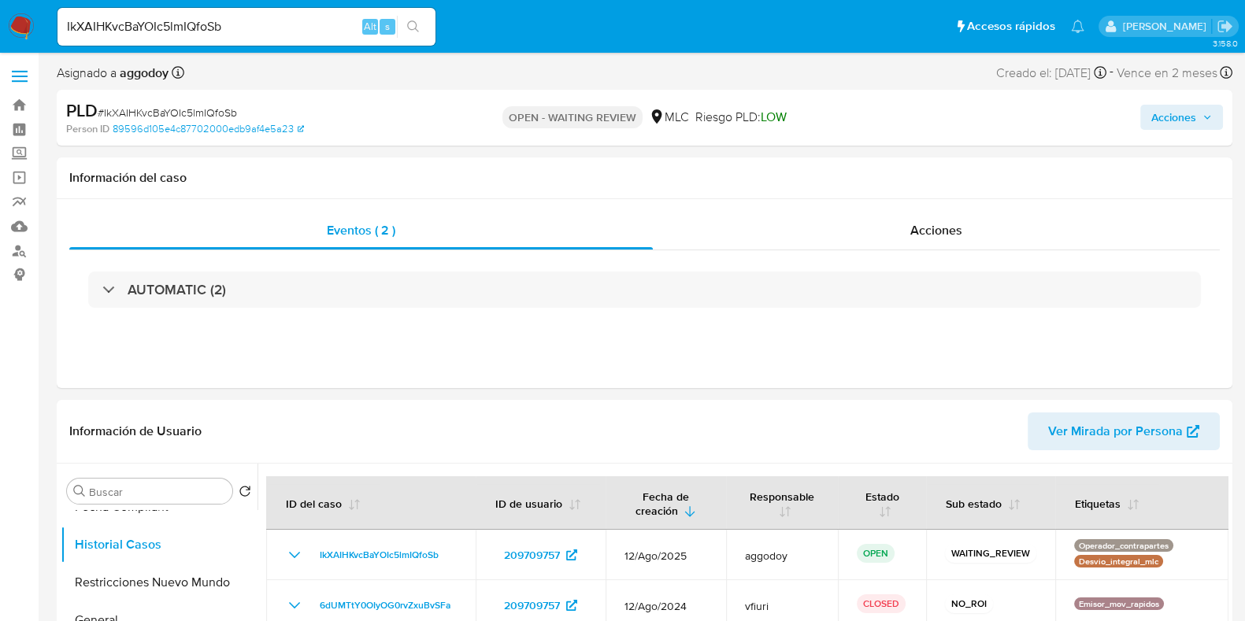
scroll to position [0, 0]
click at [950, 226] on span "Acciones" at bounding box center [936, 231] width 52 height 18
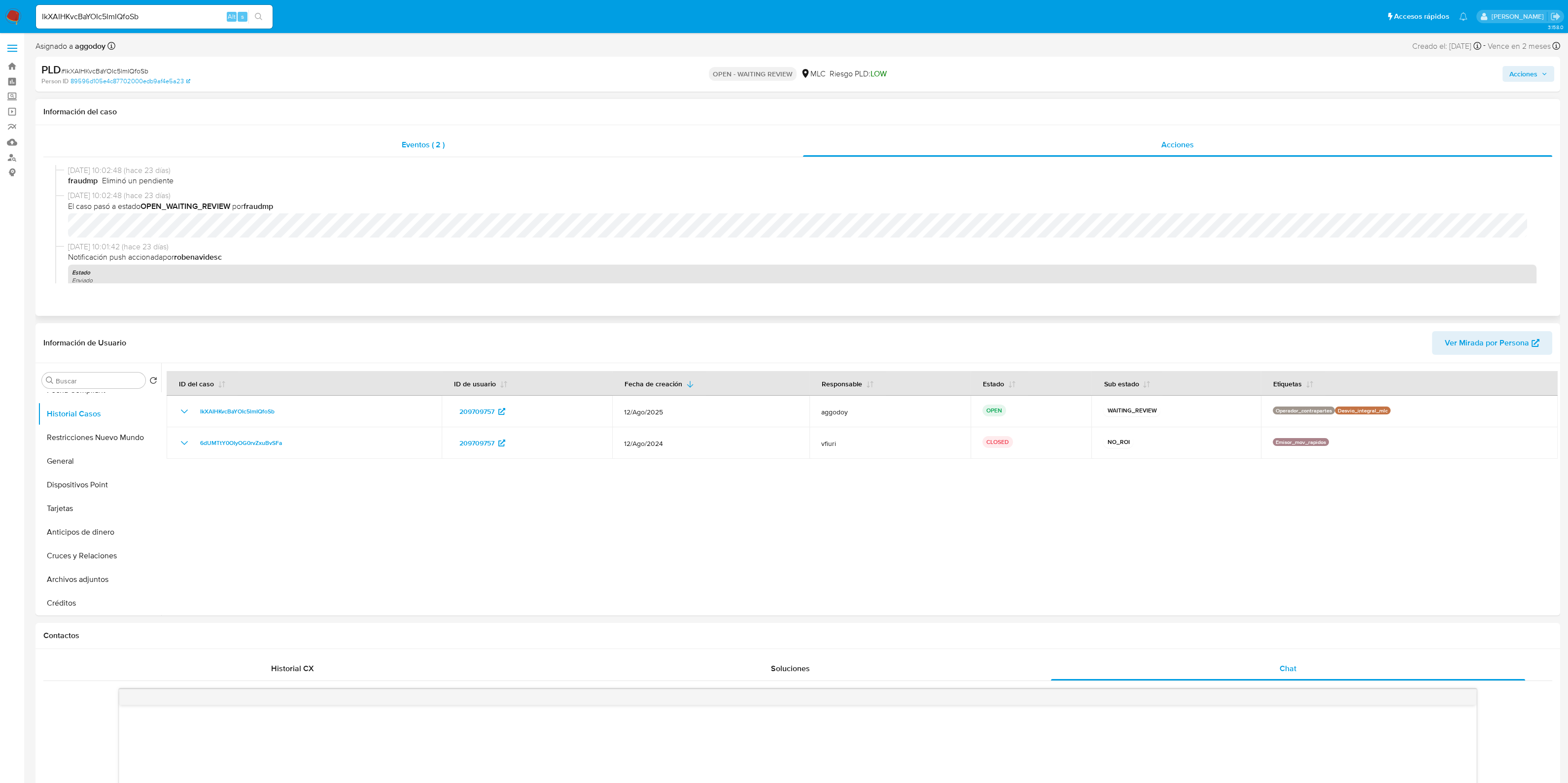
click at [416, 143] on span "Eventos ( 2 )" at bounding box center [423, 145] width 43 height 11
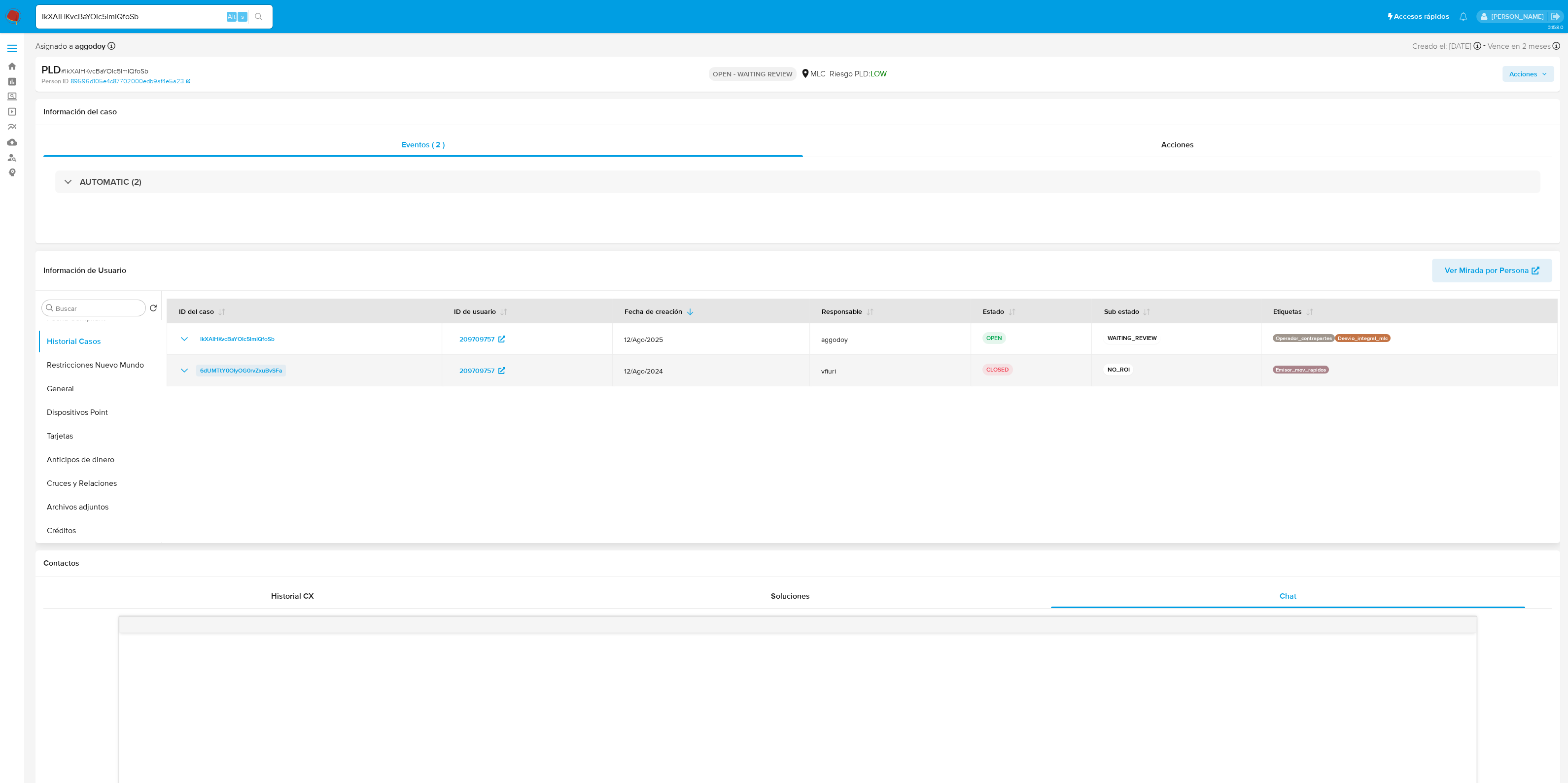
click at [225, 368] on span "6dUMTtY0OIyOG0rvZxuBvSFa" at bounding box center [241, 371] width 82 height 12
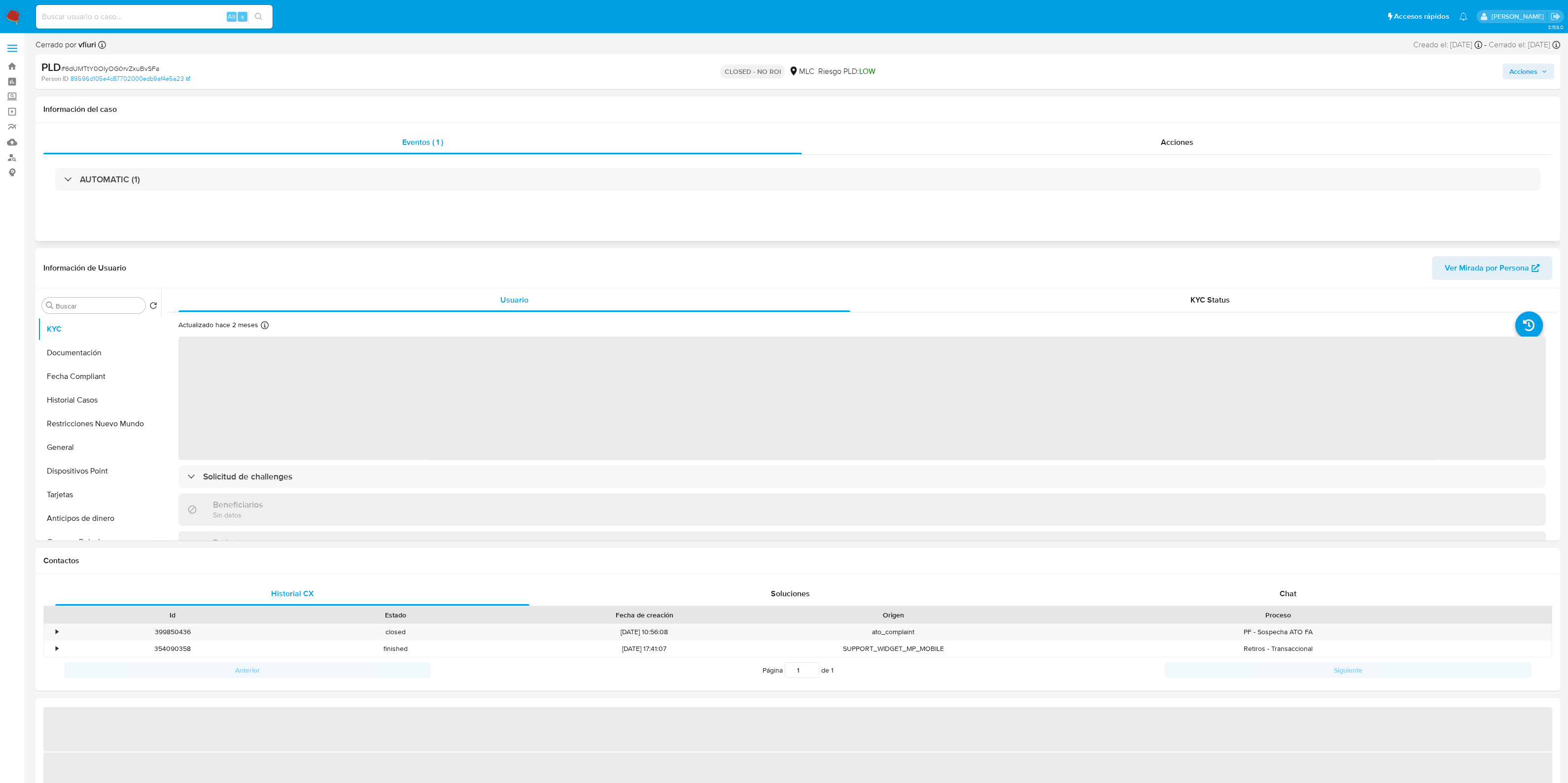
click at [352, 191] on div "AUTOMATIC (1)" at bounding box center [797, 179] width 1509 height 49
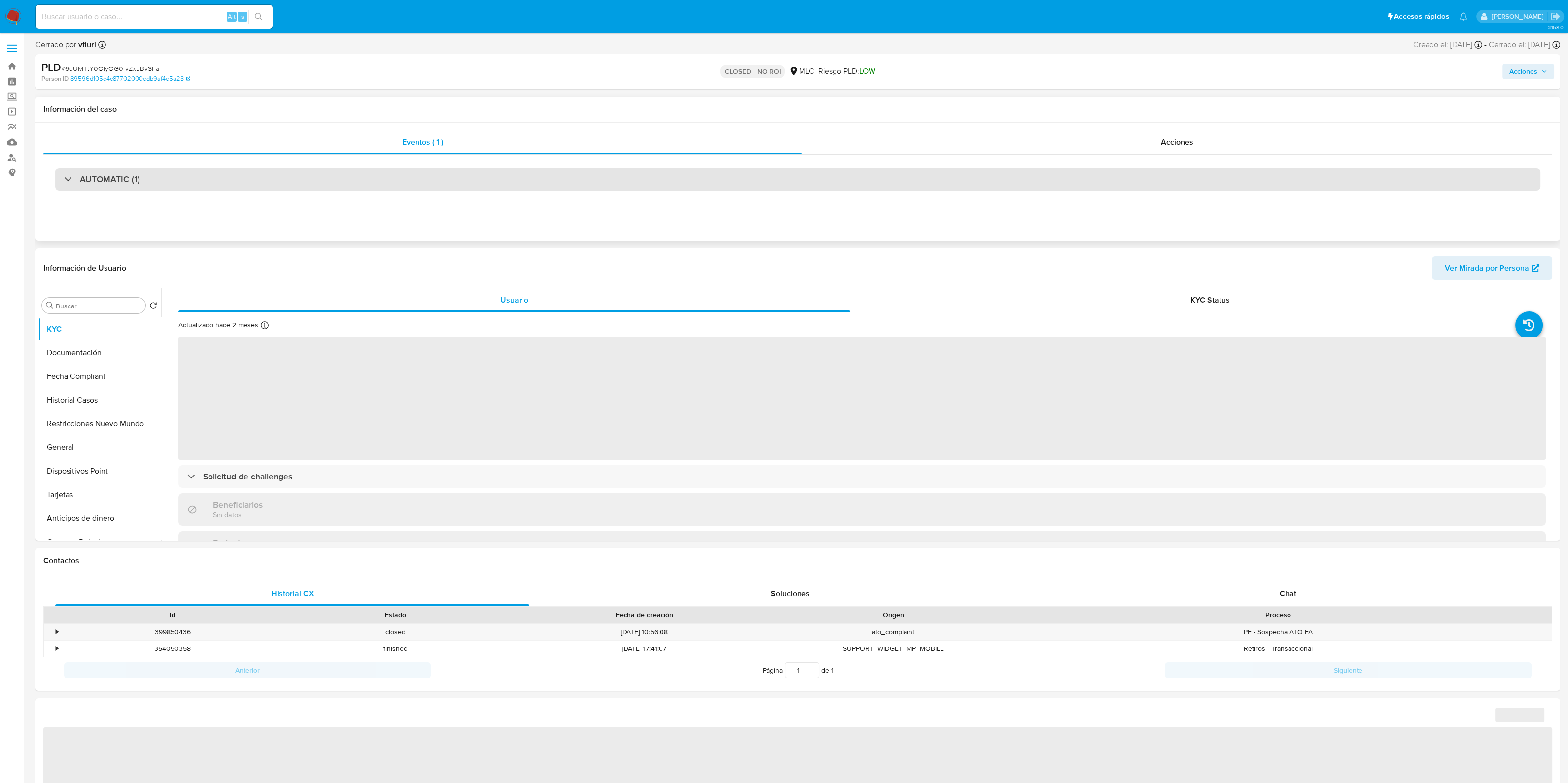
click at [351, 185] on div "AUTOMATIC (1)" at bounding box center [797, 180] width 1485 height 23
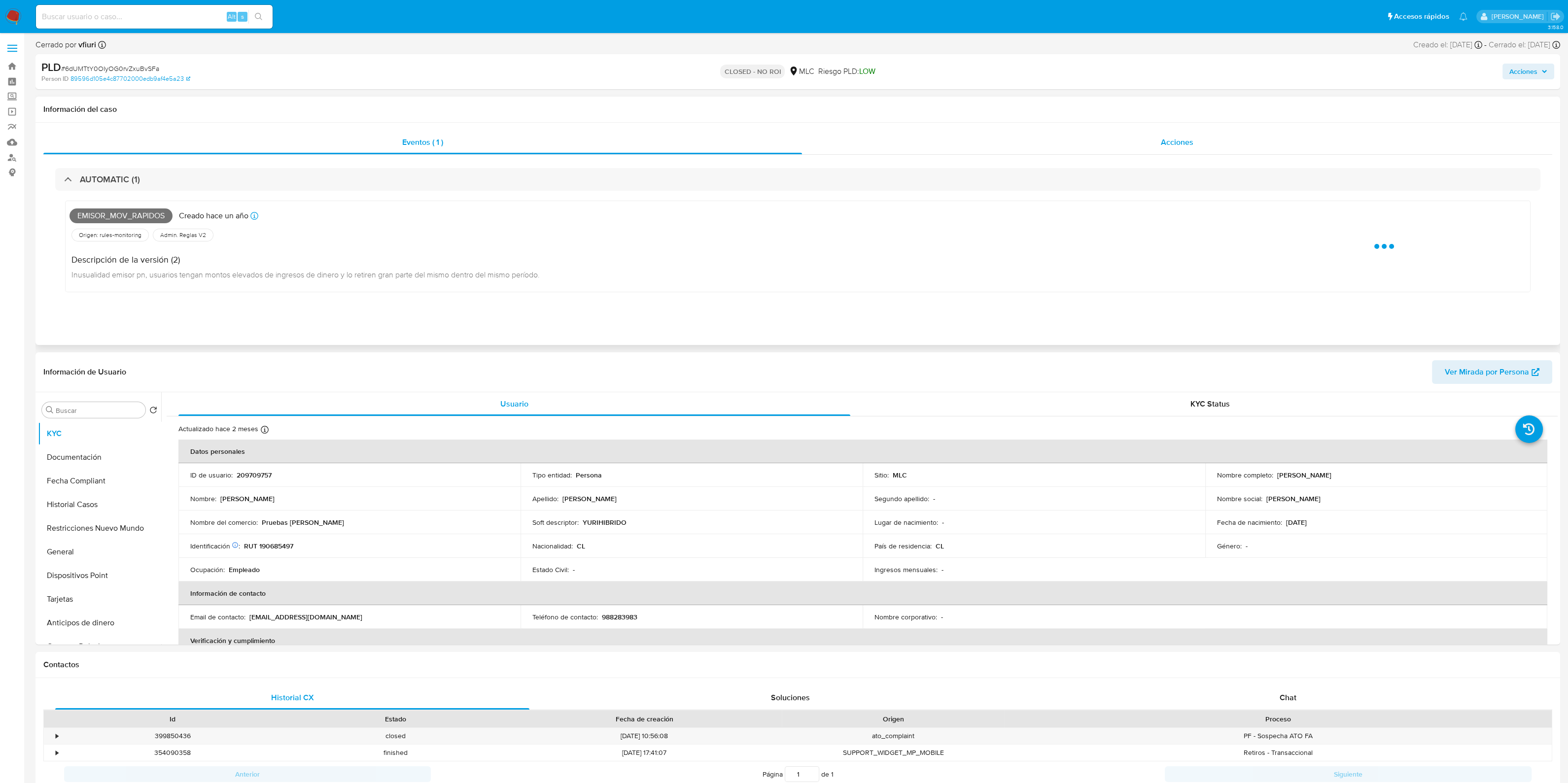
select select "10"
click at [878, 139] on div "Acciones" at bounding box center [1177, 143] width 751 height 24
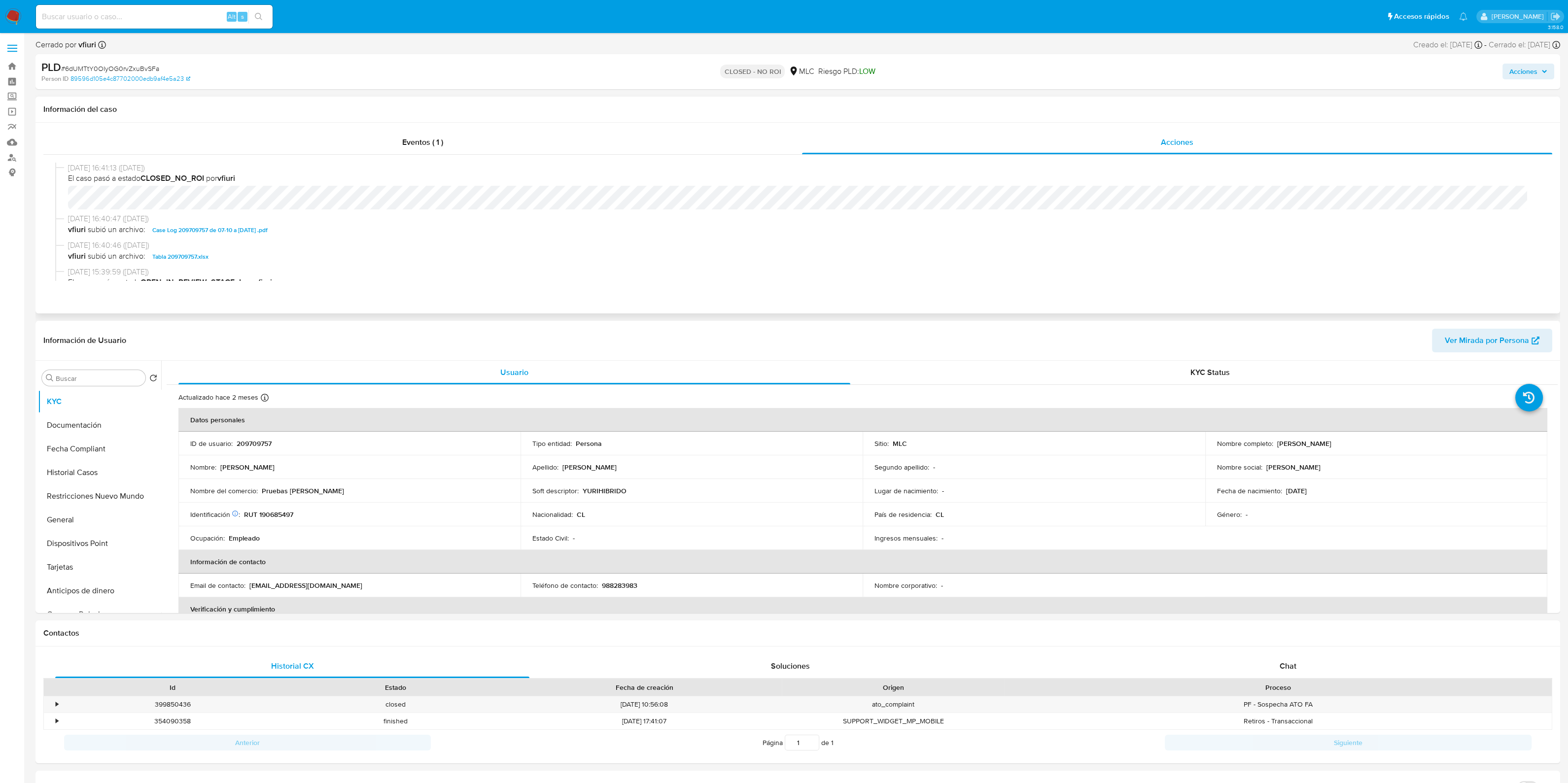
click at [231, 229] on span "Case Log 209709757 de 07-10 a 07-10-2024 .pdf" at bounding box center [210, 230] width 115 height 12
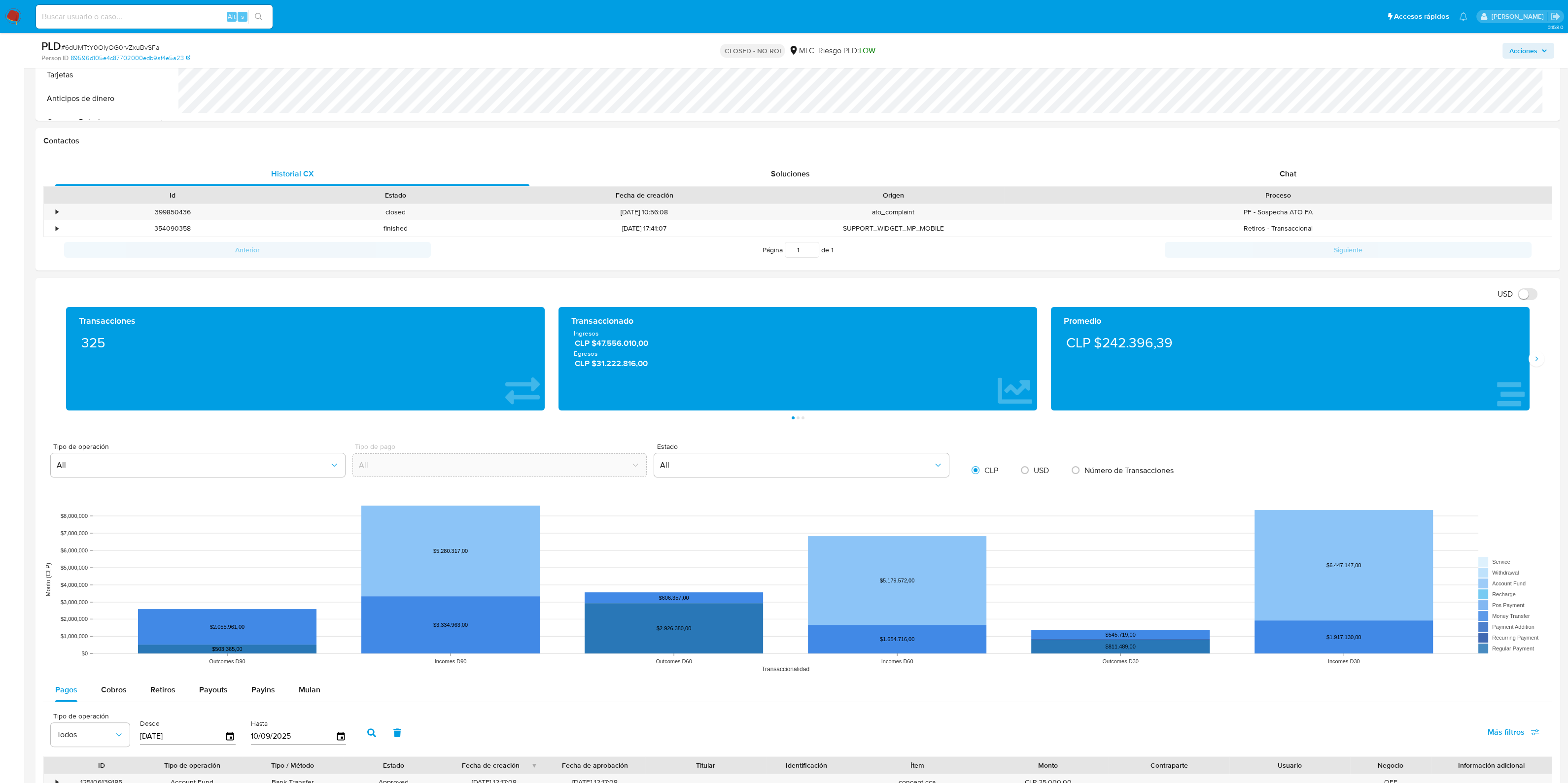
scroll to position [555, 0]
